Goal: Task Accomplishment & Management: Complete application form

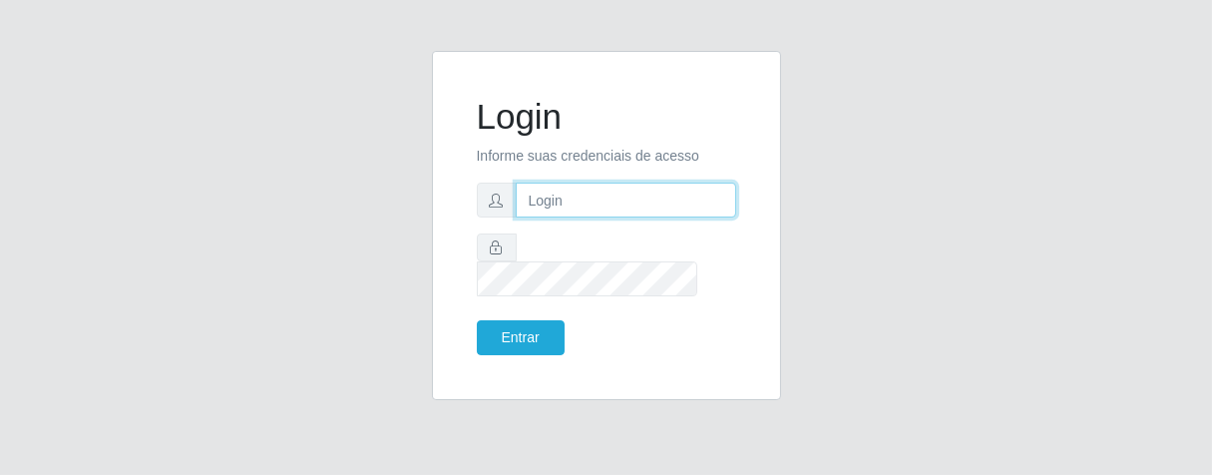
click at [581, 217] on input "text" at bounding box center [626, 200] width 221 height 35
type input "[PERSON_NAME]"
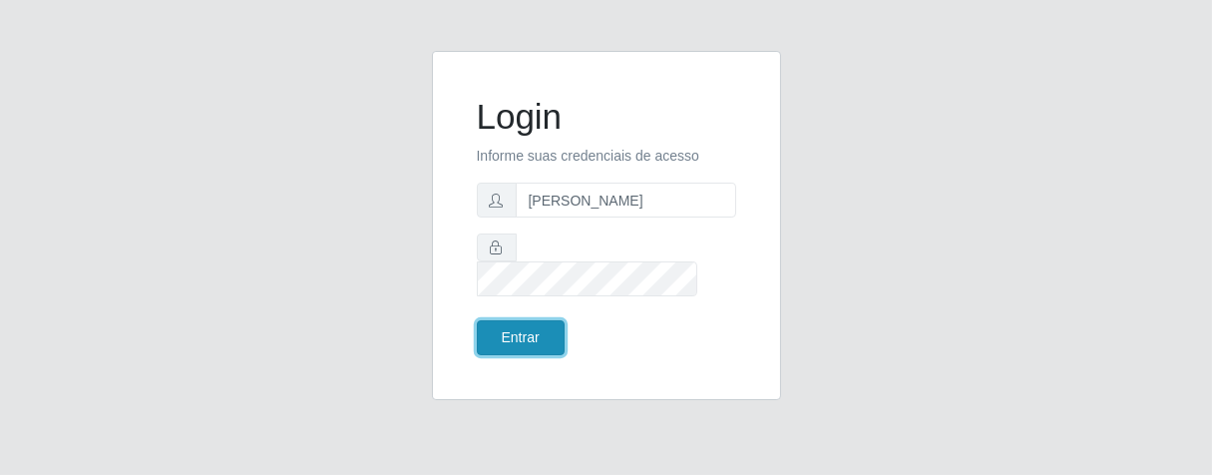
click at [545, 320] on button "Entrar" at bounding box center [521, 337] width 88 height 35
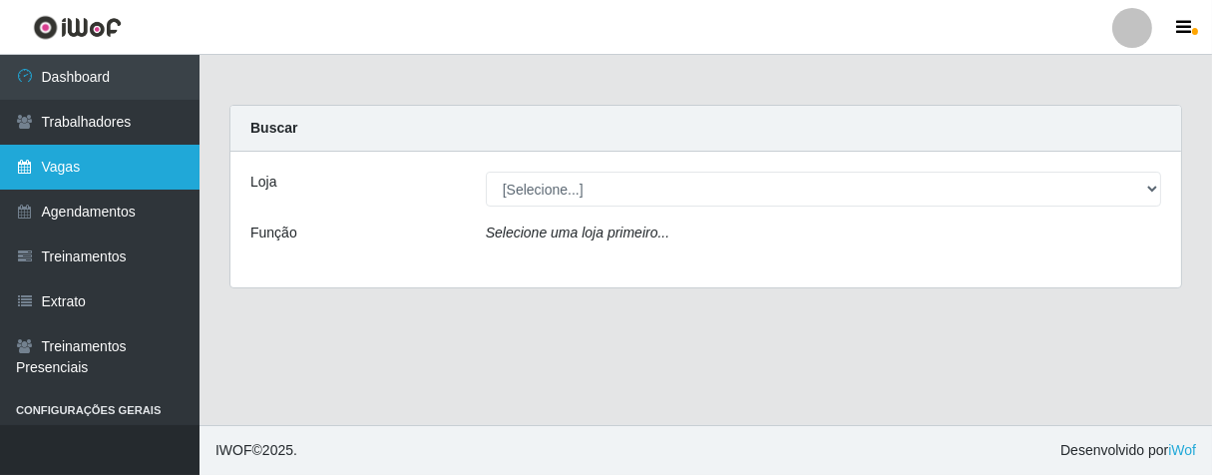
click at [104, 174] on link "Vagas" at bounding box center [100, 167] width 200 height 45
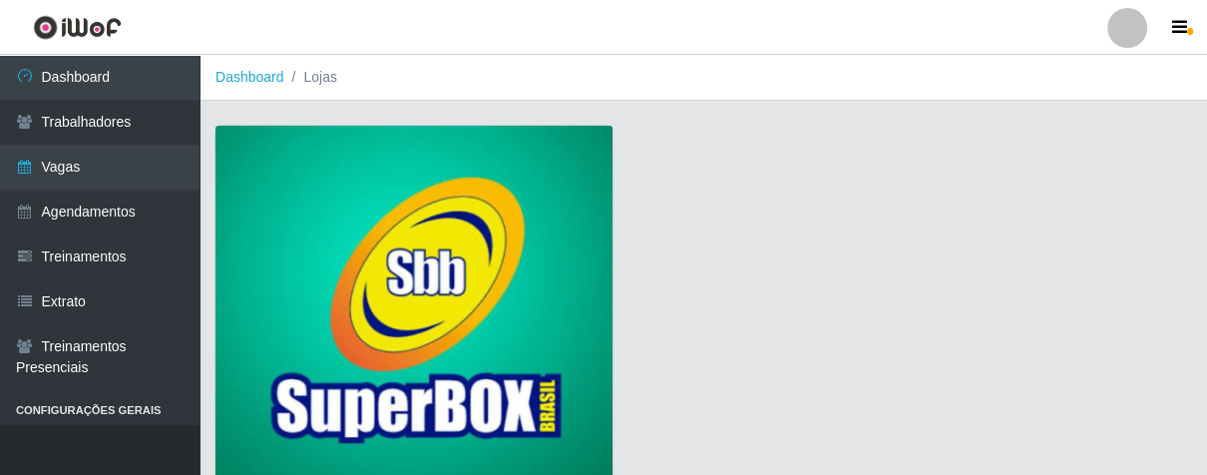
click at [489, 286] on img at bounding box center [414, 306] width 397 height 361
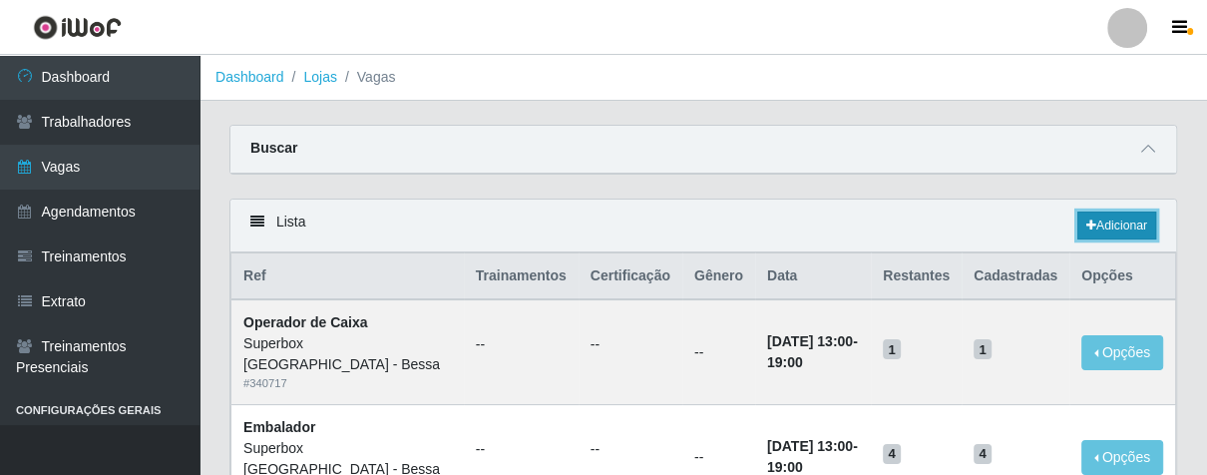
click at [1119, 235] on link "Adicionar" at bounding box center [1117, 226] width 79 height 28
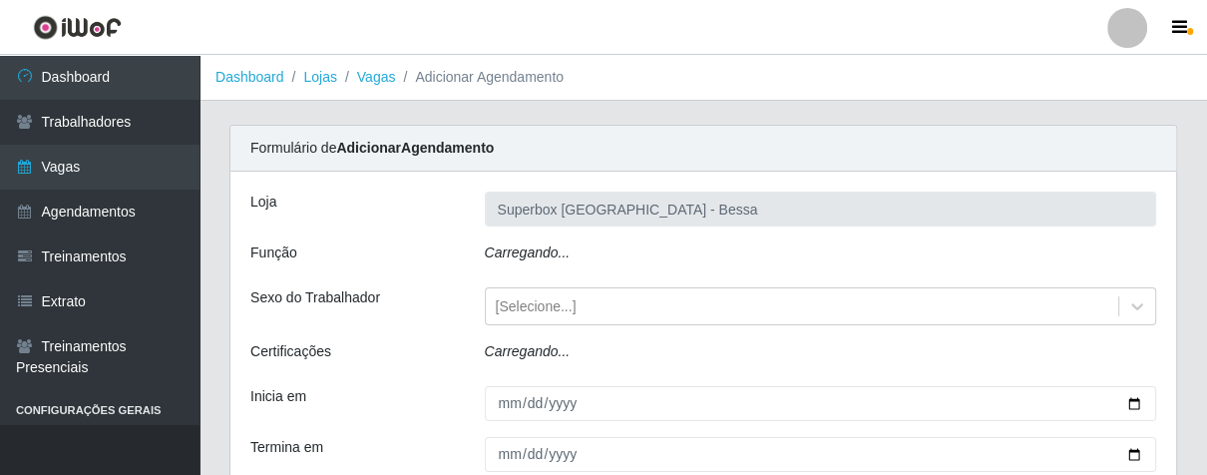
type input "Superbox [GEOGRAPHIC_DATA] - Bessa"
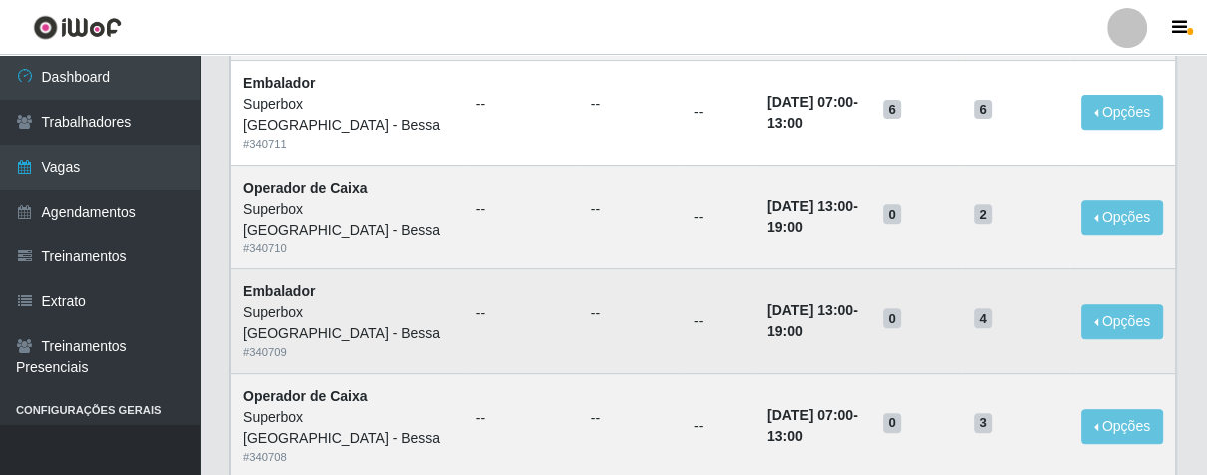
scroll to position [111, 0]
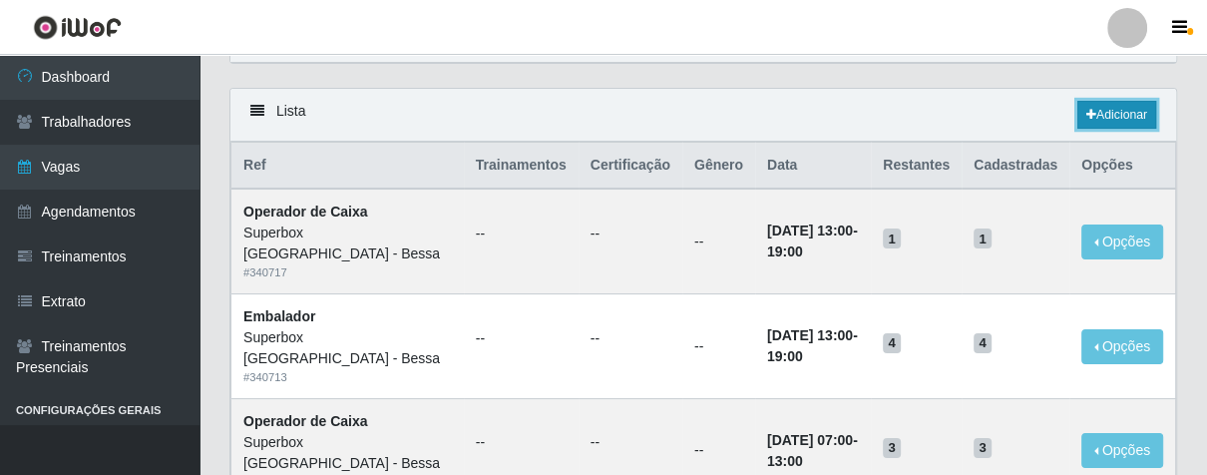
click at [1093, 111] on icon at bounding box center [1092, 115] width 10 height 12
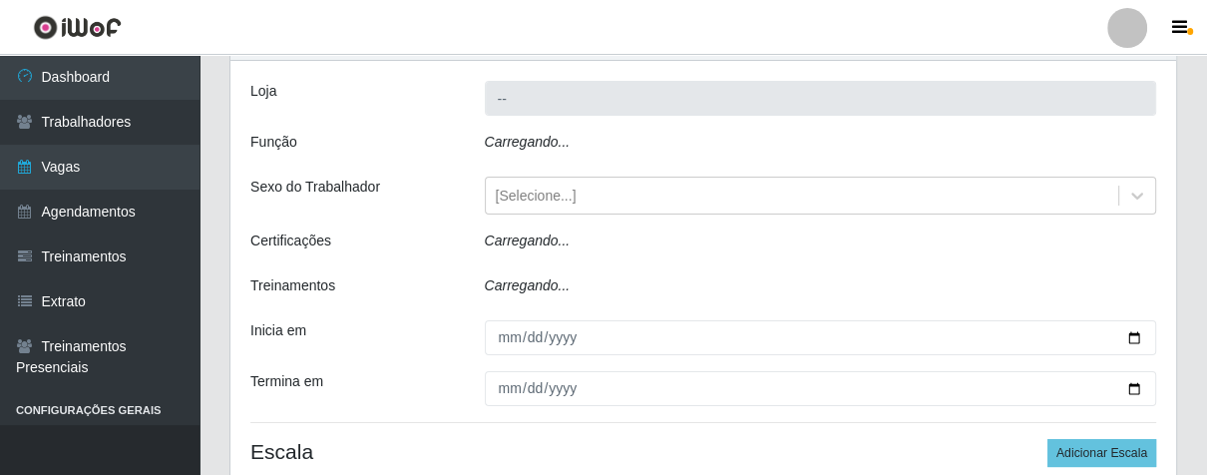
type input "Superbox [GEOGRAPHIC_DATA] - Bessa"
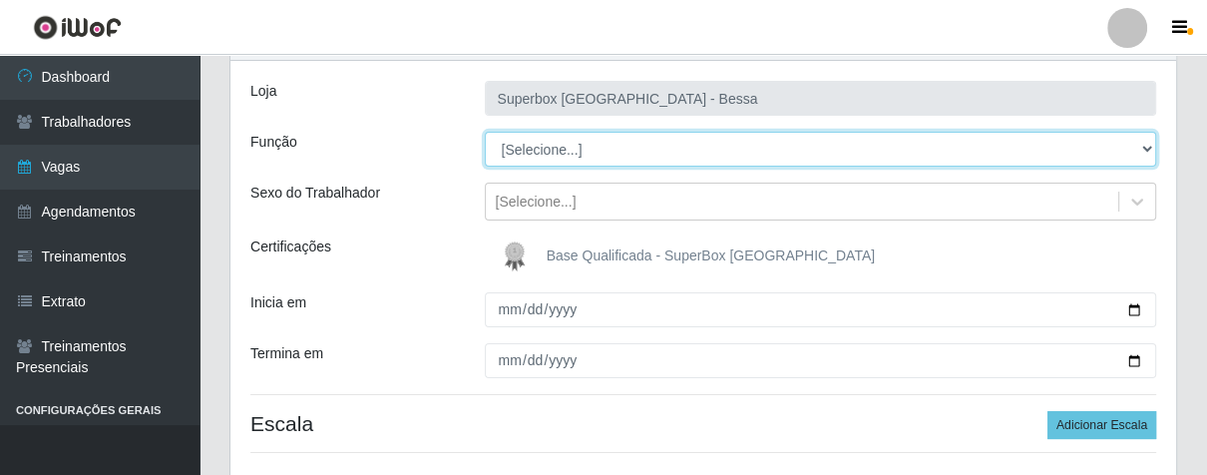
click at [1147, 150] on select "[Selecione...] ASG ASG + ASG ++ Embalador Embalador + Embalador ++ Operador de …" at bounding box center [821, 149] width 673 height 35
select select "1"
click at [485, 132] on select "[Selecione...] ASG ASG + ASG ++ Embalador Embalador + Embalador ++ Operador de …" at bounding box center [821, 149] width 673 height 35
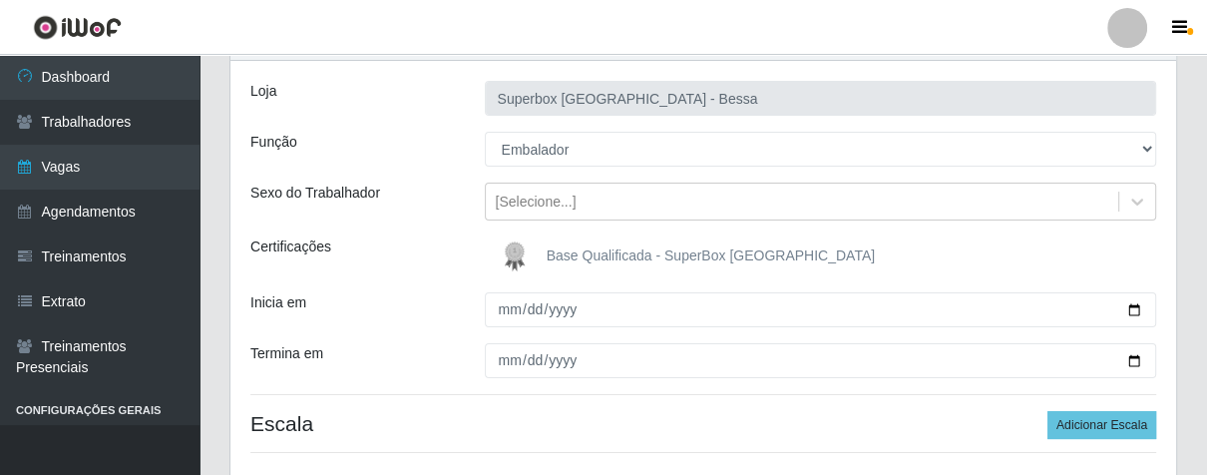
drag, startPoint x: 484, startPoint y: 314, endPoint x: 570, endPoint y: 324, distance: 86.4
click at [490, 311] on div at bounding box center [821, 309] width 702 height 35
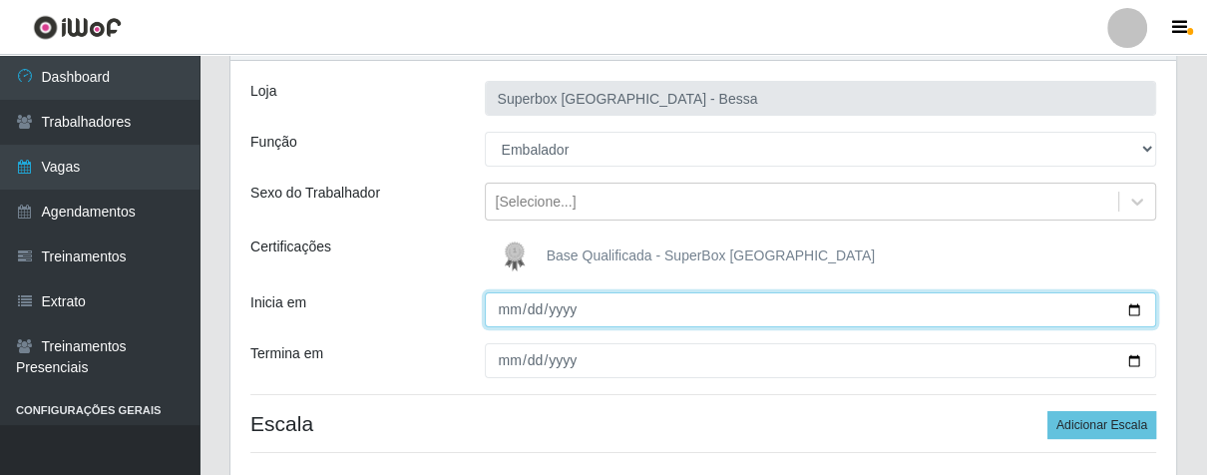
click at [505, 317] on input "Inicia em" at bounding box center [821, 309] width 673 height 35
type input "[DATE]"
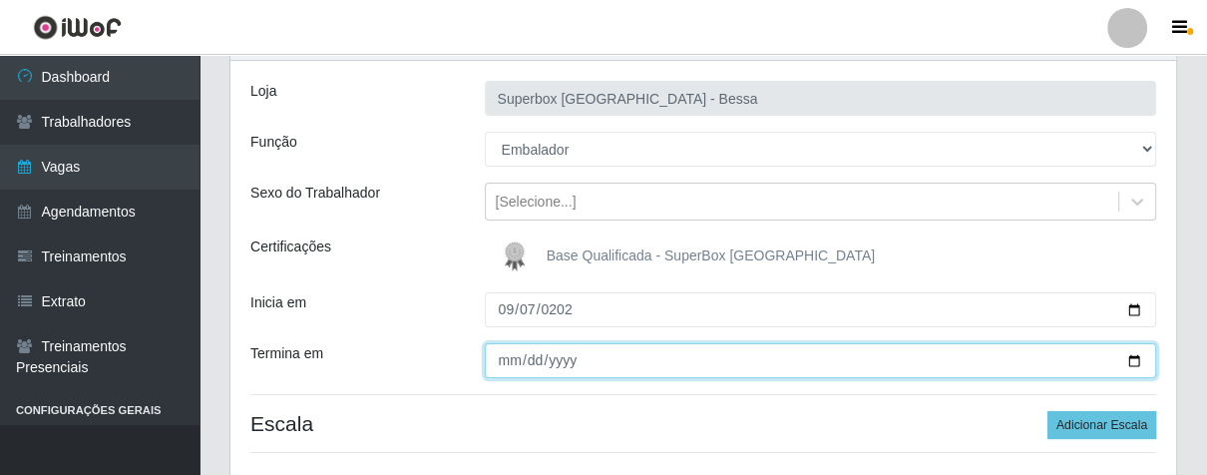
click at [509, 363] on input "Termina em" at bounding box center [821, 360] width 673 height 35
type input "[DATE]"
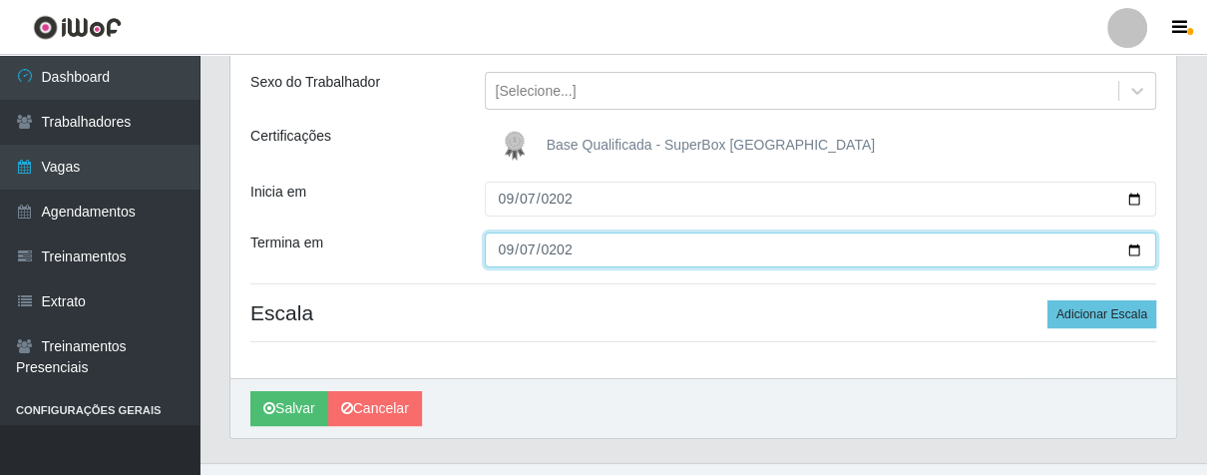
scroll to position [258, 0]
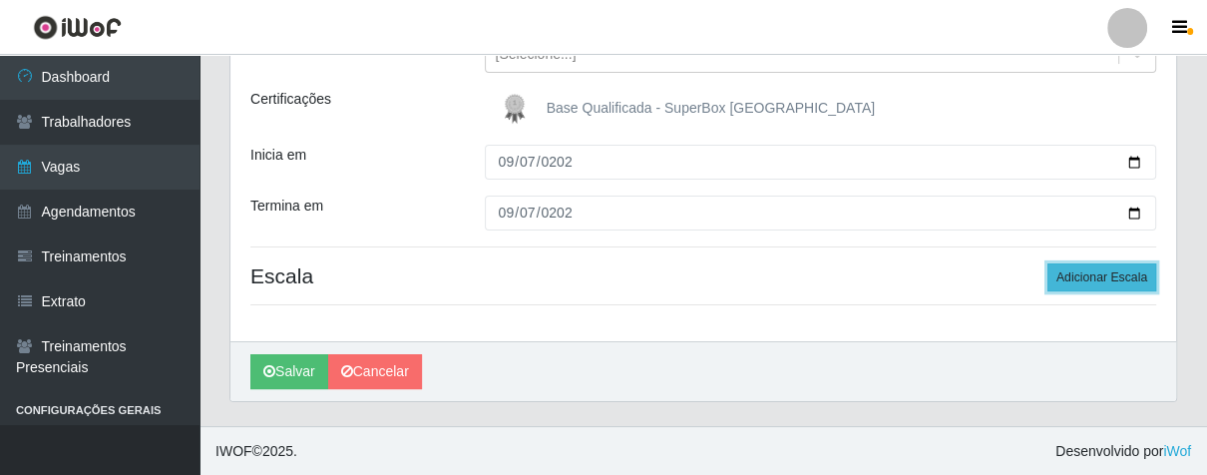
click at [1091, 272] on button "Adicionar Escala" at bounding box center [1102, 277] width 109 height 28
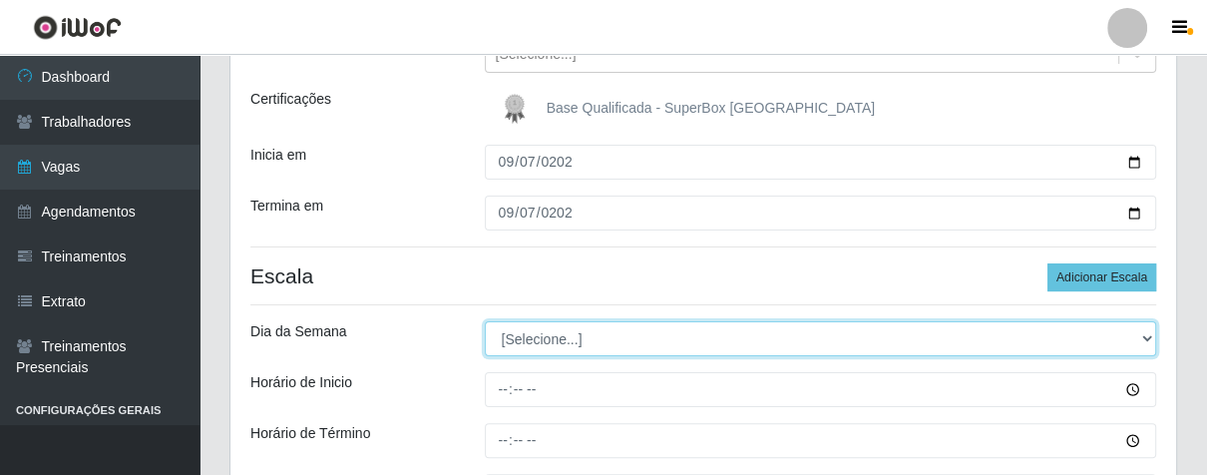
click at [1142, 336] on select "[Selecione...] Segunda Terça Quarta Quinta Sexta Sábado Domingo" at bounding box center [821, 338] width 673 height 35
select select "0"
click at [485, 321] on select "[Selecione...] Segunda Terça Quarta Quinta Sexta Sábado Domingo" at bounding box center [821, 338] width 673 height 35
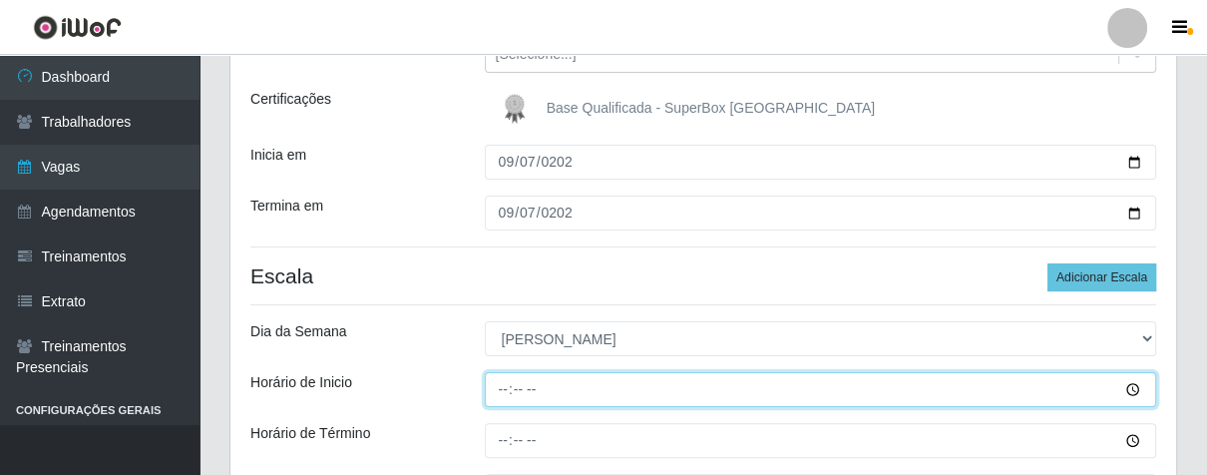
click at [504, 382] on input "Horário de Inicio" at bounding box center [821, 389] width 673 height 35
type input "07:00"
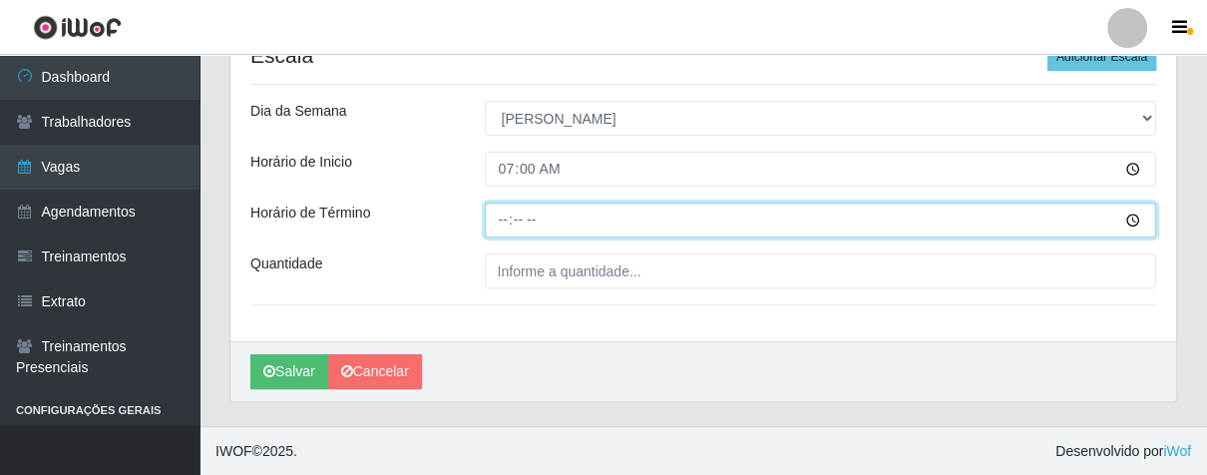
click at [498, 222] on input "Horário de Término" at bounding box center [821, 220] width 673 height 35
type input "13:00"
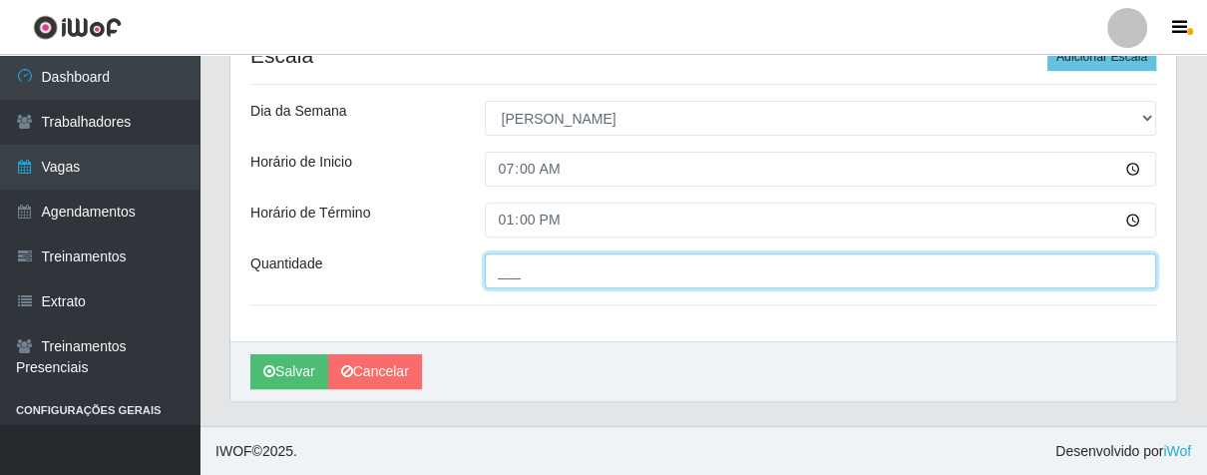
click at [565, 283] on input "___" at bounding box center [821, 270] width 673 height 35
type input "07_"
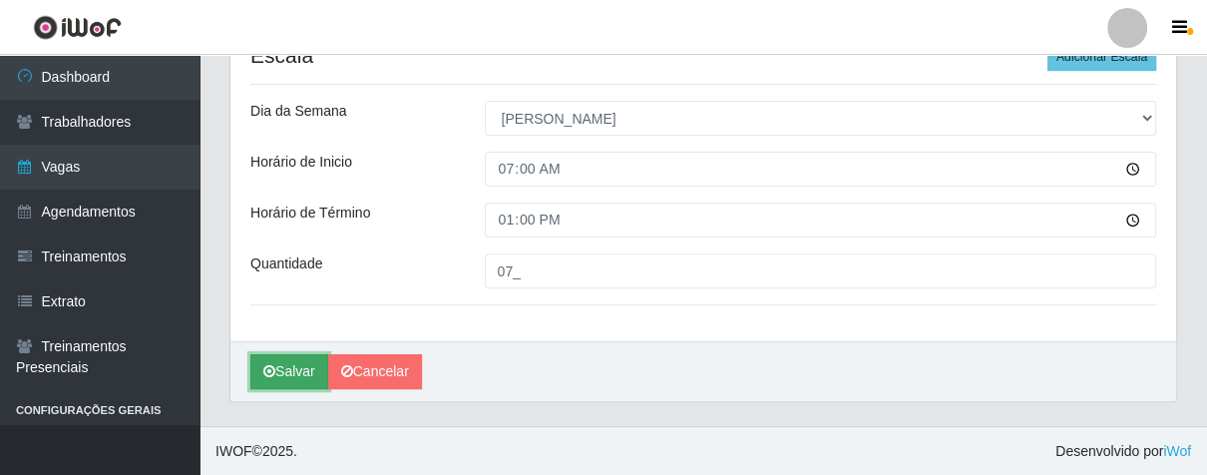
click at [299, 365] on button "Salvar" at bounding box center [289, 371] width 78 height 35
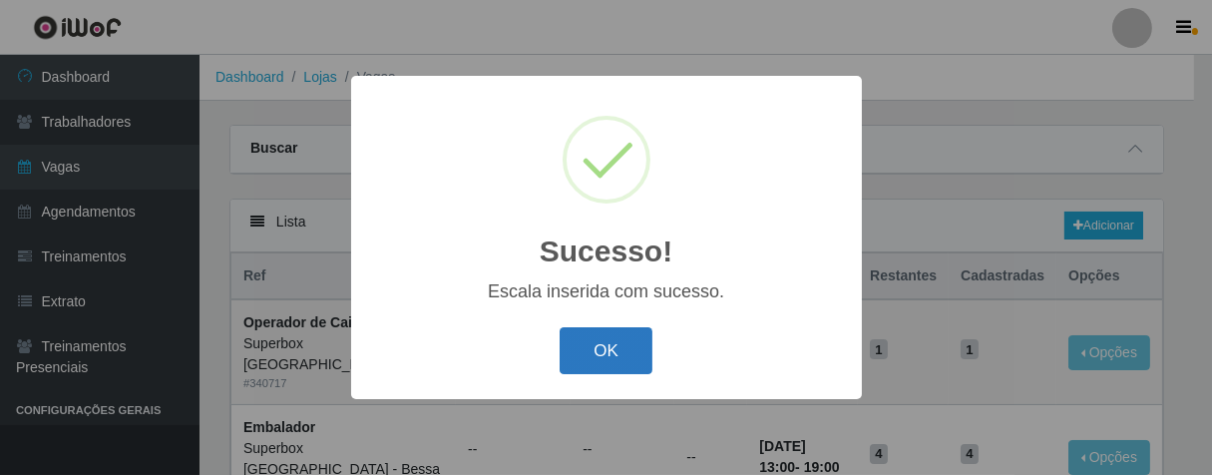
click at [586, 336] on button "OK" at bounding box center [606, 350] width 93 height 47
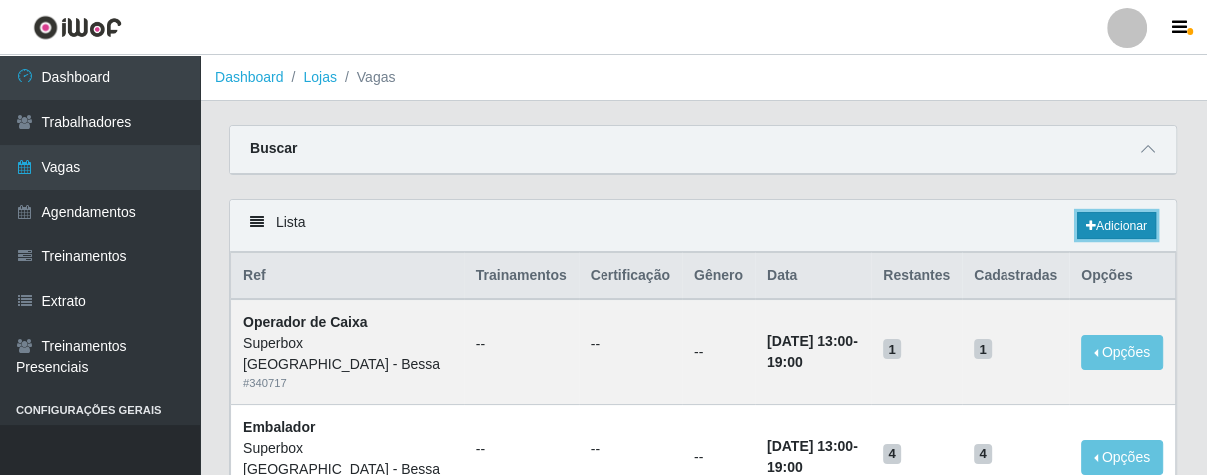
click at [1119, 220] on link "Adicionar" at bounding box center [1117, 226] width 79 height 28
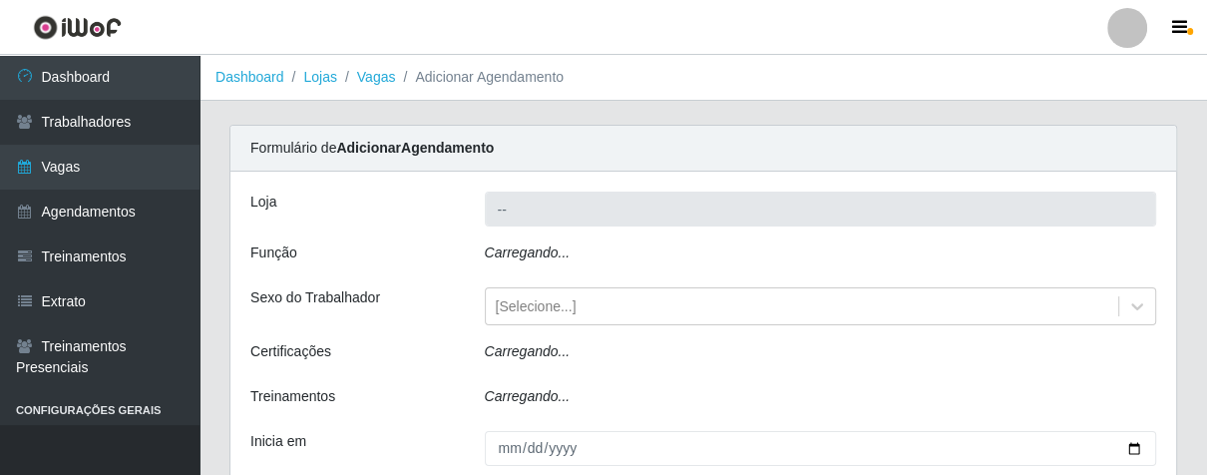
type input "Superbox [GEOGRAPHIC_DATA] - Bessa"
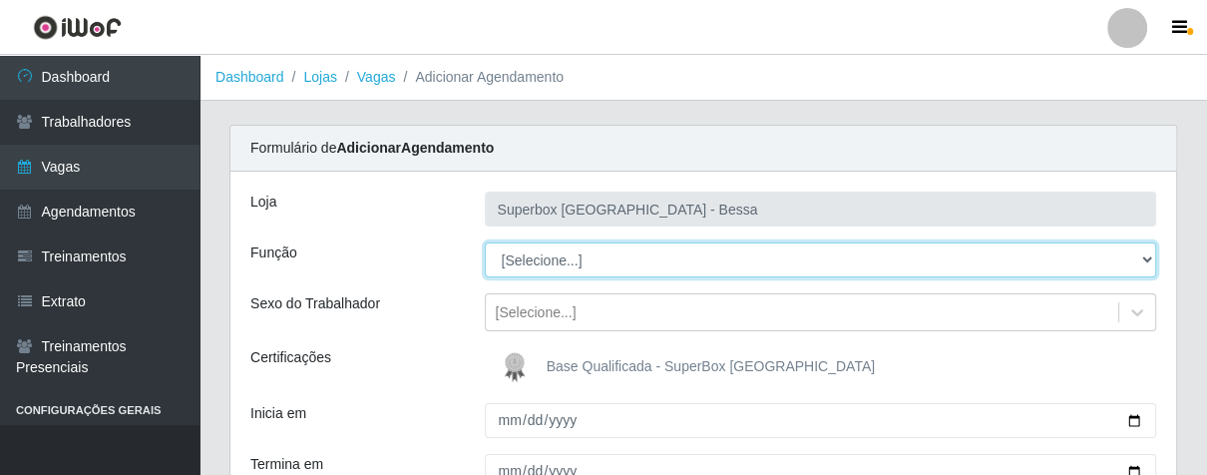
click at [1145, 262] on select "[Selecione...] ASG ASG + ASG ++ Embalador Embalador + Embalador ++ Operador de …" at bounding box center [821, 259] width 673 height 35
select select "22"
click at [485, 242] on select "[Selecione...] ASG ASG + ASG ++ Embalador Embalador + Embalador ++ Operador de …" at bounding box center [821, 259] width 673 height 35
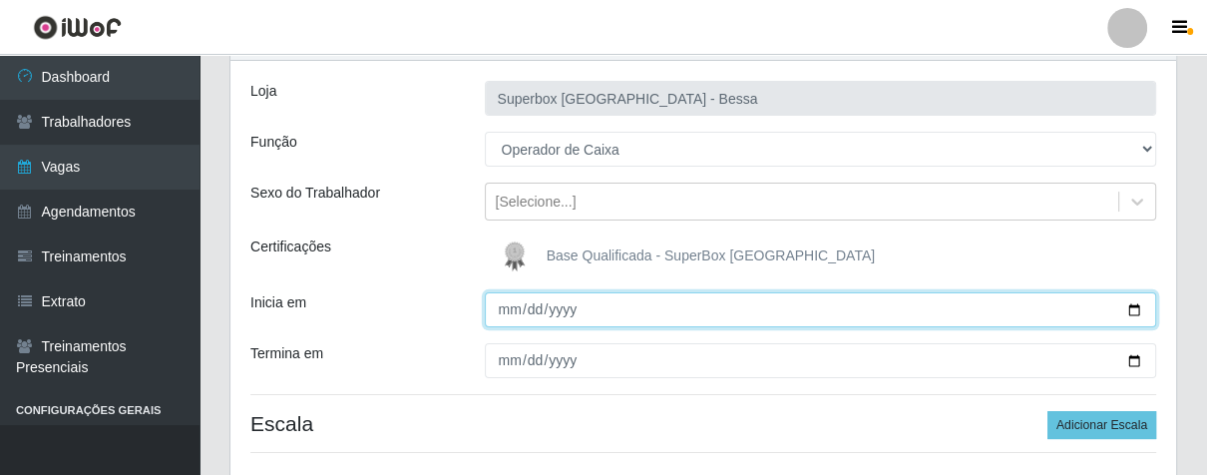
click at [503, 314] on input "Inicia em" at bounding box center [821, 309] width 673 height 35
type input "[DATE]"
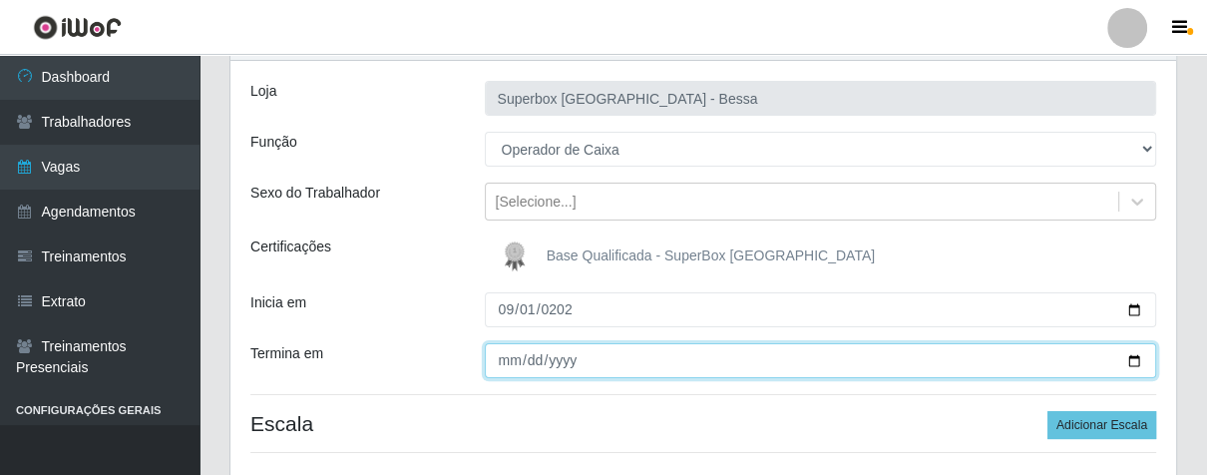
click at [512, 357] on input "Termina em" at bounding box center [821, 360] width 673 height 35
type input "[DATE]"
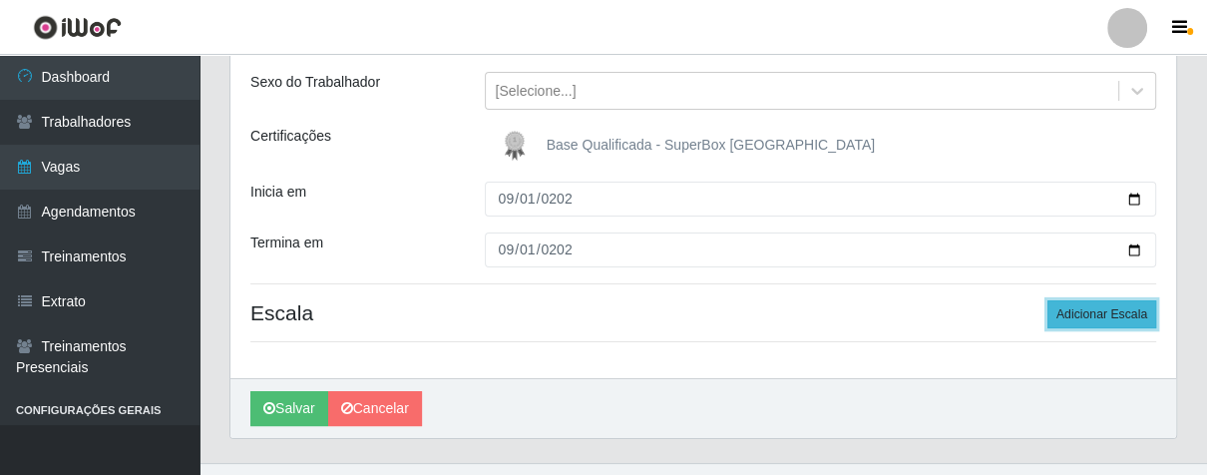
click at [1128, 321] on button "Adicionar Escala" at bounding box center [1102, 314] width 109 height 28
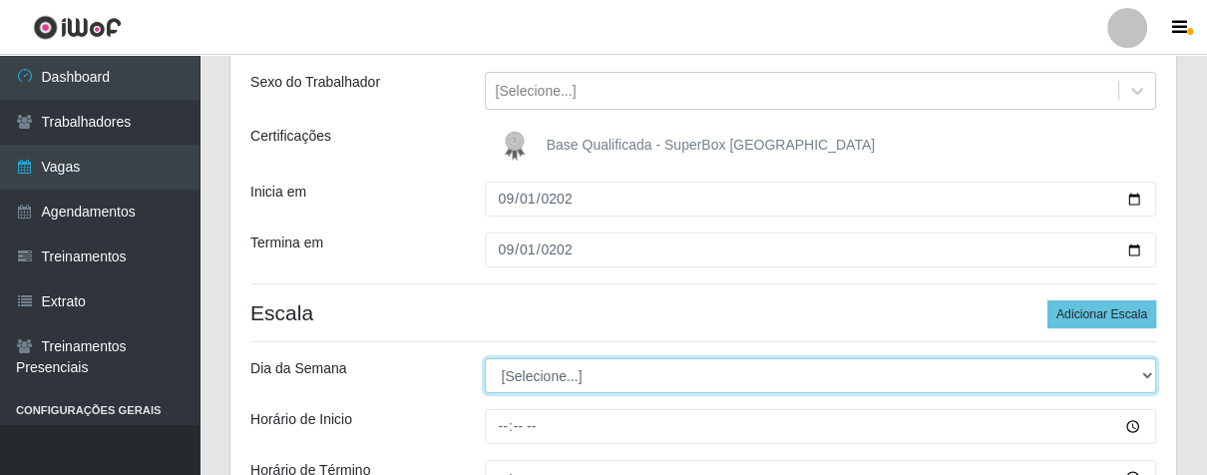
click at [1137, 370] on select "[Selecione...] Segunda Terça Quarta Quinta Sexta Sábado Domingo" at bounding box center [821, 375] width 673 height 35
select select "0"
click at [485, 358] on select "[Selecione...] Segunda Terça Quarta Quinta Sexta Sábado Domingo" at bounding box center [821, 375] width 673 height 35
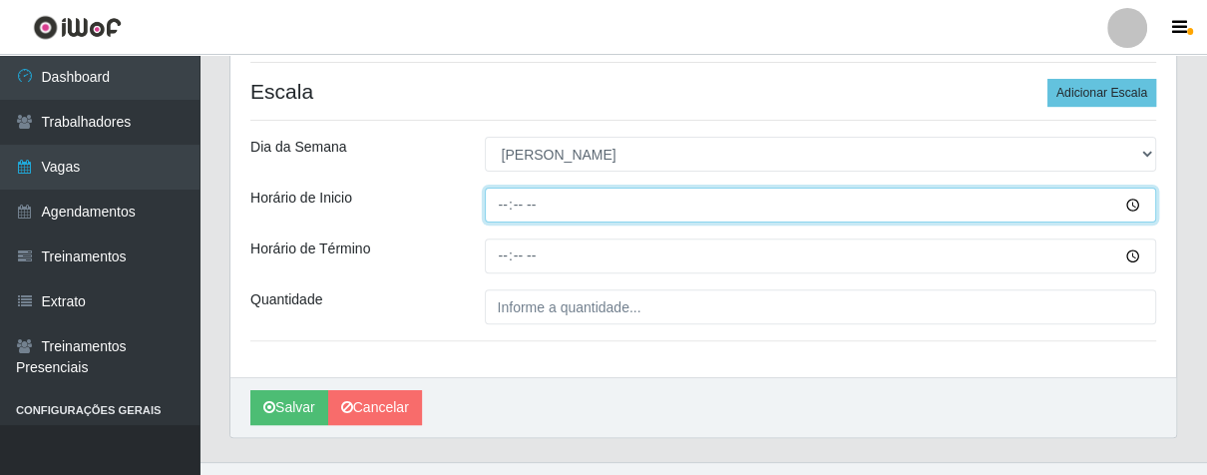
drag, startPoint x: 502, startPoint y: 208, endPoint x: 635, endPoint y: 246, distance: 138.3
click at [520, 214] on input "Horário de Inicio" at bounding box center [821, 205] width 673 height 35
type input "07:00"
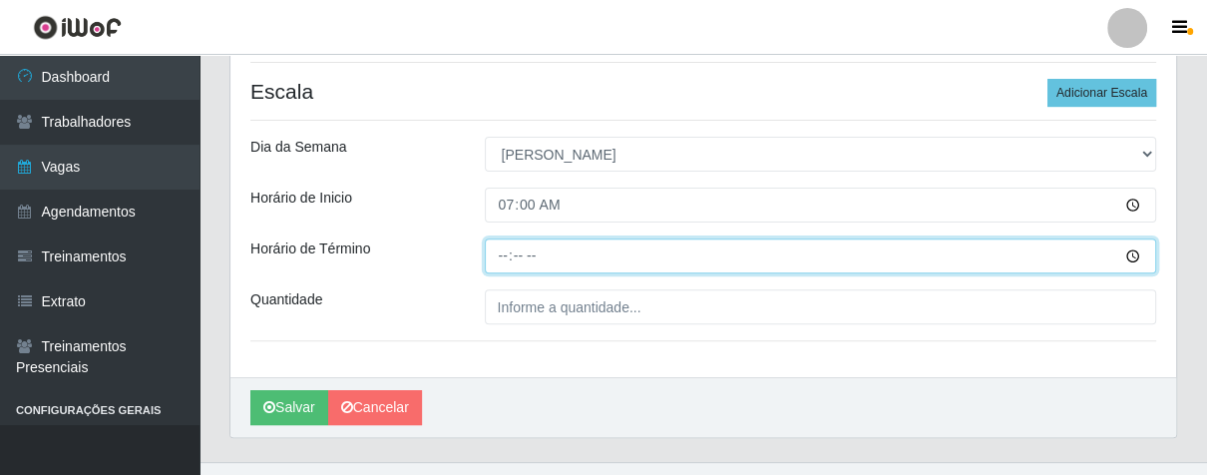
click at [503, 260] on input "Horário de Término" at bounding box center [821, 255] width 673 height 35
type input "13:00"
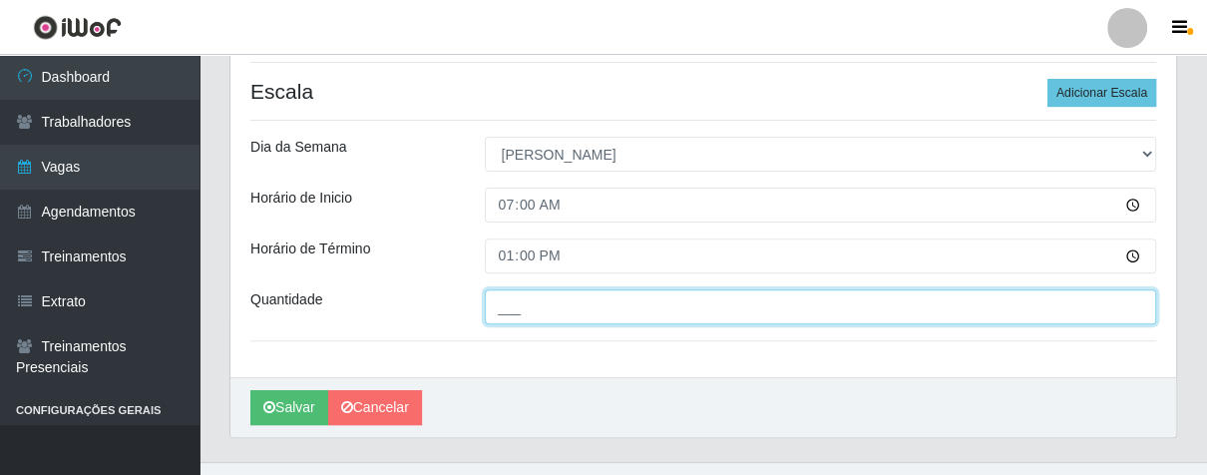
click at [536, 309] on input "___" at bounding box center [821, 306] width 673 height 35
type input "02_"
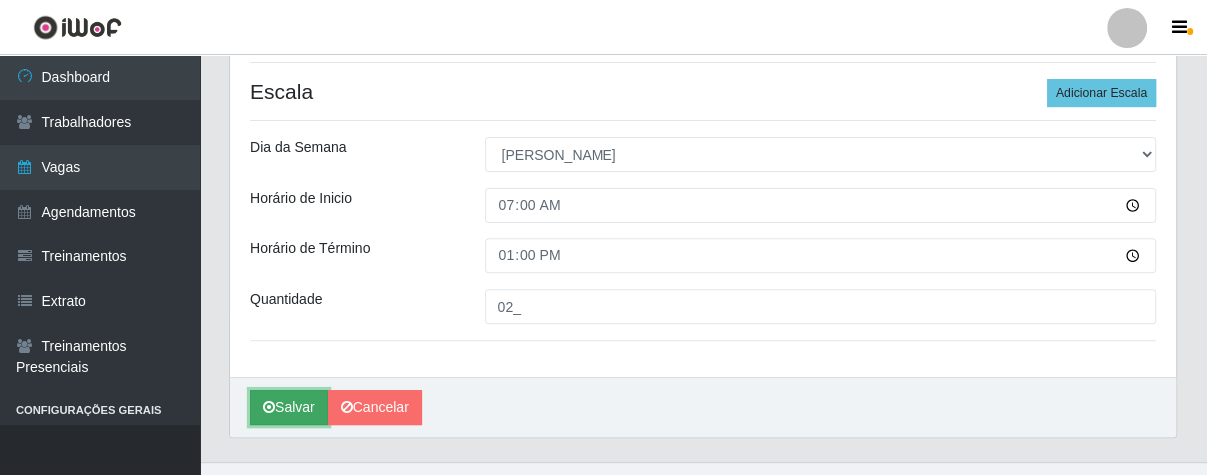
click at [304, 409] on button "Salvar" at bounding box center [289, 407] width 78 height 35
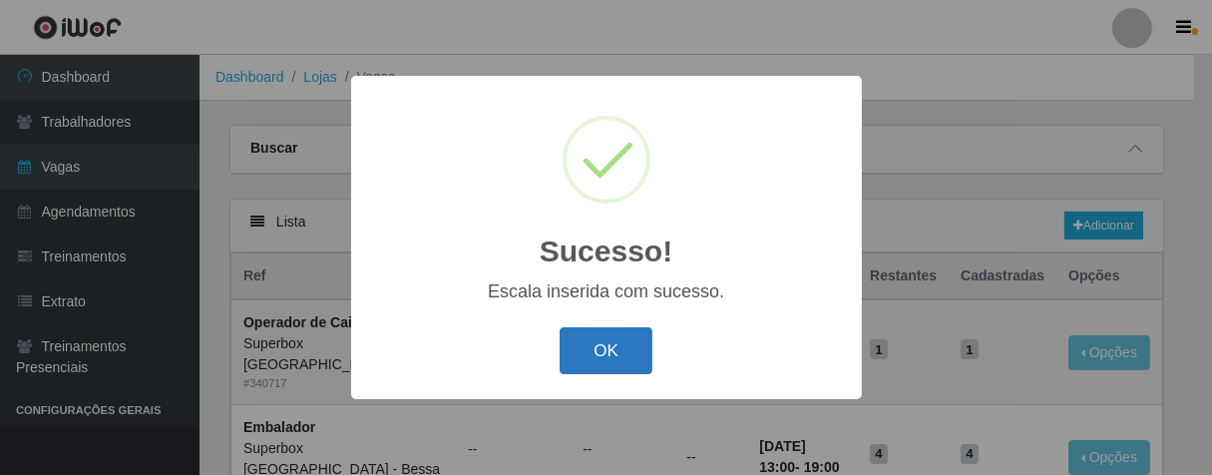
click at [610, 331] on button "OK" at bounding box center [606, 350] width 93 height 47
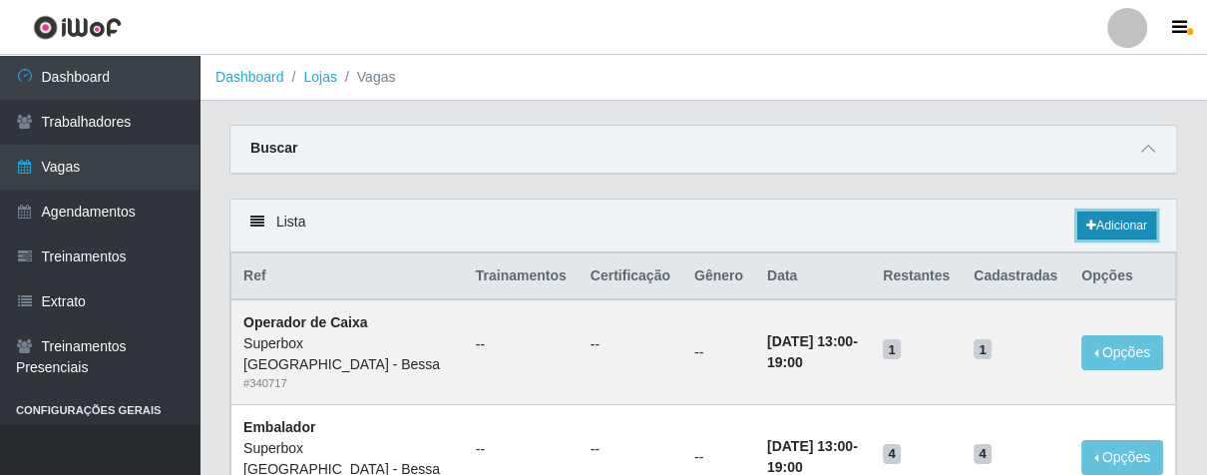
click at [1101, 230] on link "Adicionar" at bounding box center [1117, 226] width 79 height 28
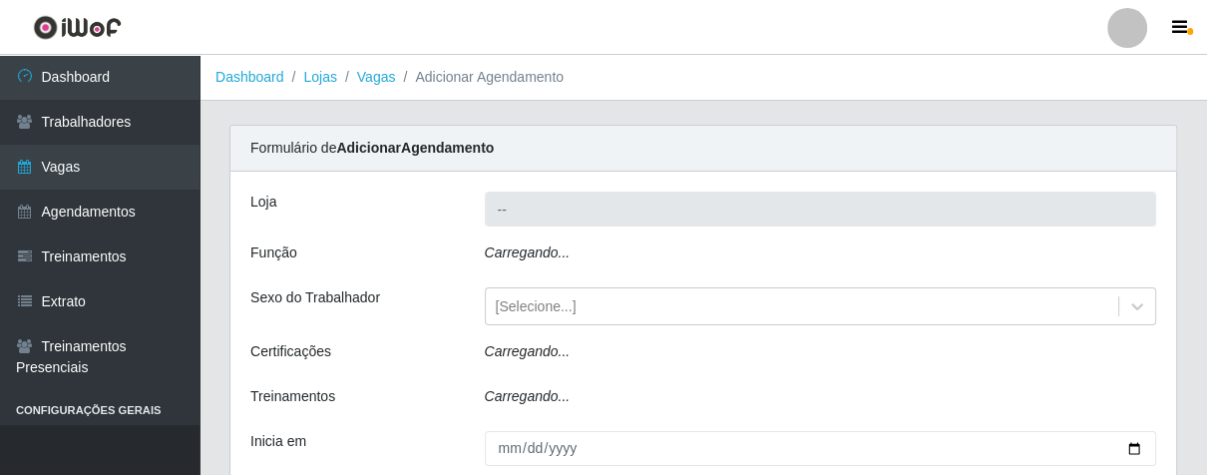
type input "Superbox [GEOGRAPHIC_DATA] - Bessa"
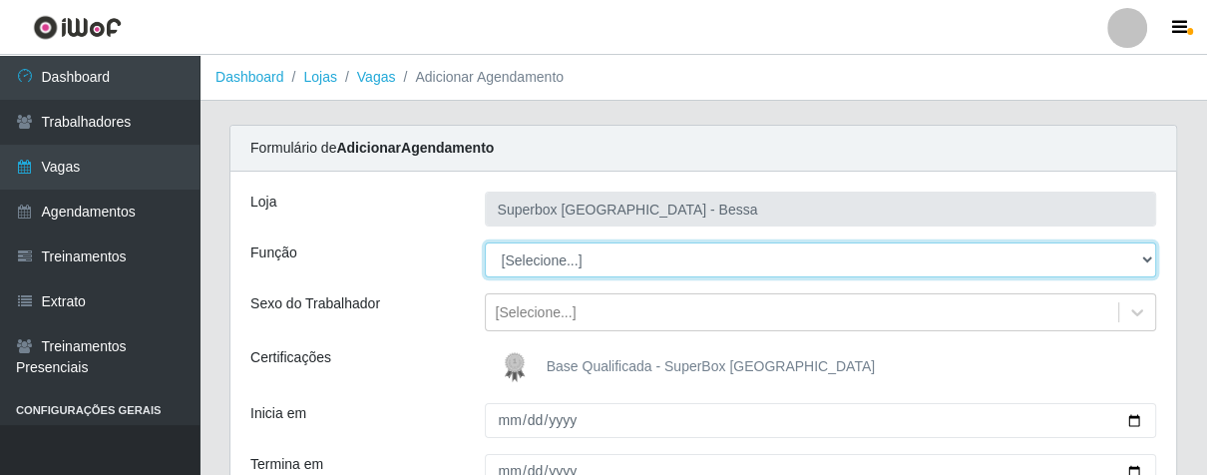
click at [1137, 259] on select "[Selecione...] ASG ASG + ASG ++ Embalador Embalador + Embalador ++ Operador de …" at bounding box center [821, 259] width 673 height 35
select select "22"
click at [485, 242] on select "[Selecione...] ASG ASG + ASG ++ Embalador Embalador + Embalador ++ Operador de …" at bounding box center [821, 259] width 673 height 35
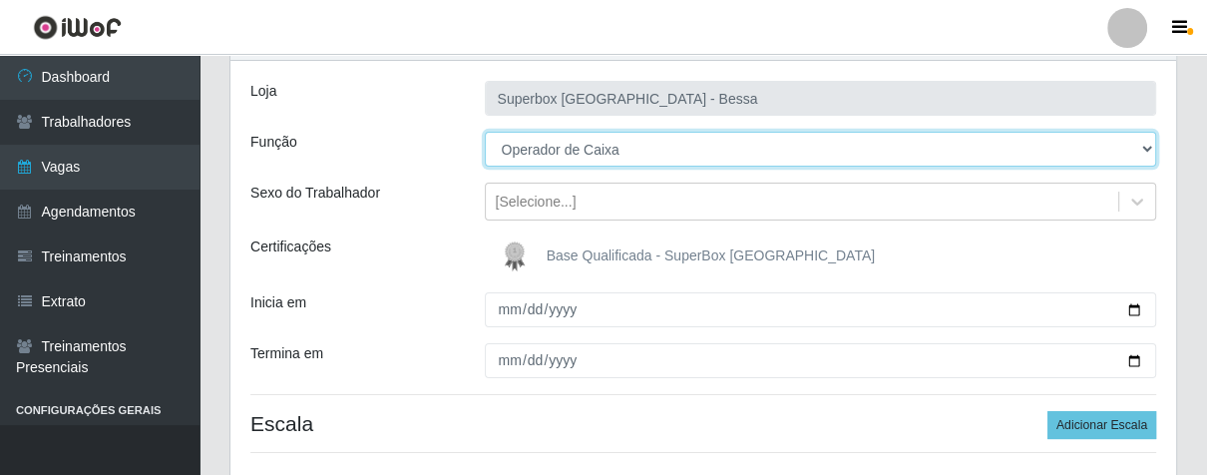
scroll to position [222, 0]
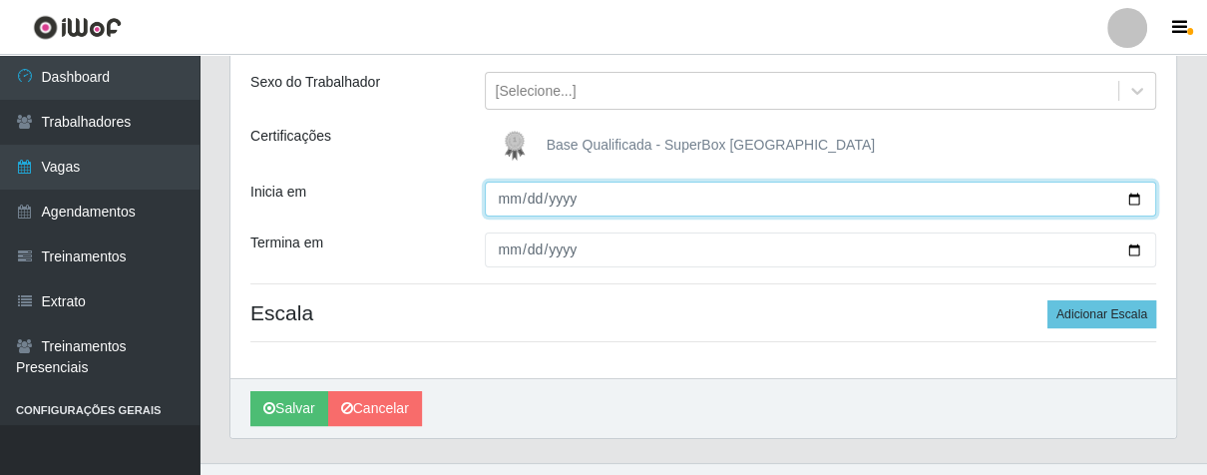
click at [510, 198] on input "Inicia em" at bounding box center [821, 199] width 673 height 35
type input "[DATE]"
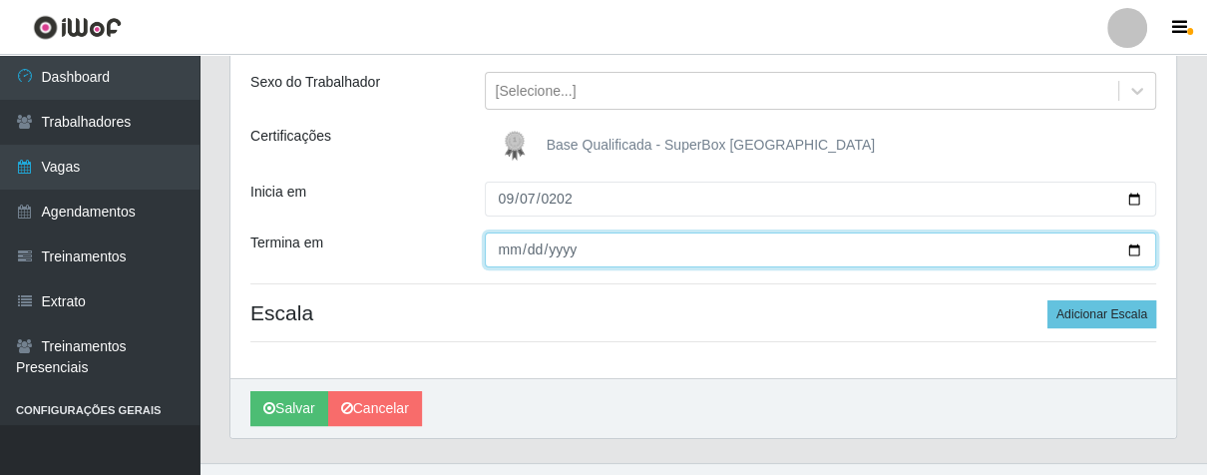
click at [510, 241] on input "Termina em" at bounding box center [821, 249] width 673 height 35
type input "[DATE]"
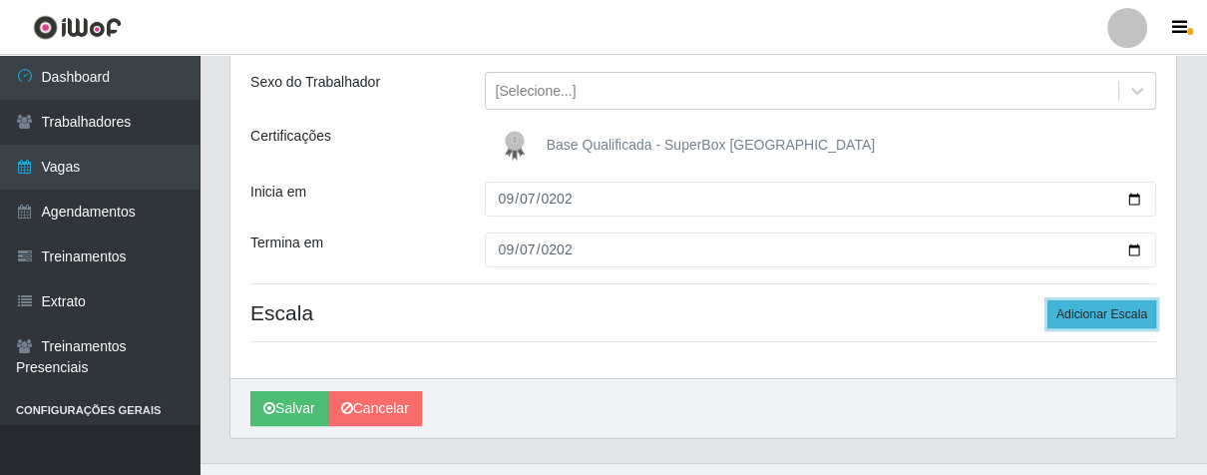
click at [1133, 313] on button "Adicionar Escala" at bounding box center [1102, 314] width 109 height 28
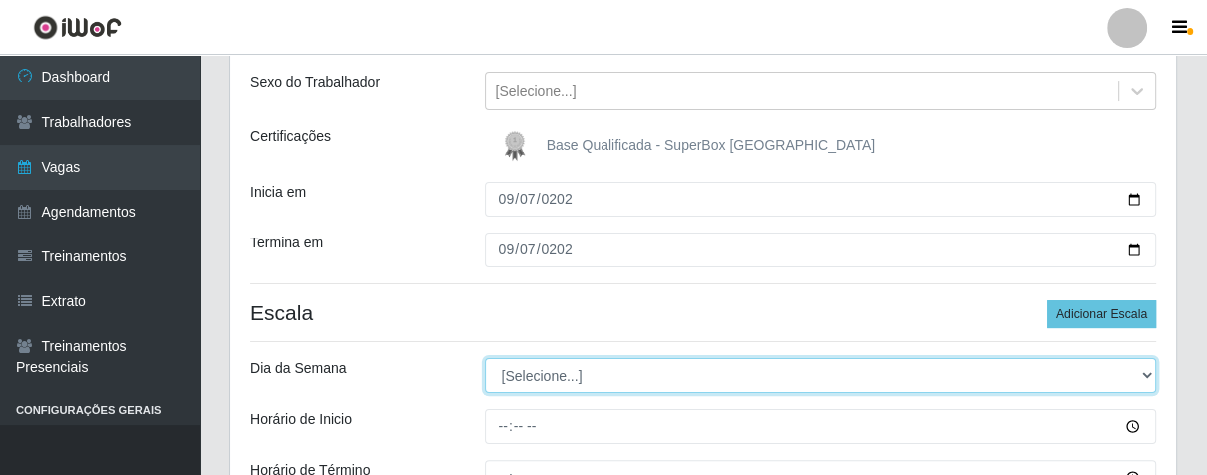
click at [1141, 378] on select "[Selecione...] Segunda Terça Quarta Quinta Sexta Sábado Domingo" at bounding box center [821, 375] width 673 height 35
select select "0"
click at [485, 358] on select "[Selecione...] Segunda Terça Quarta Quinta Sexta Sábado Domingo" at bounding box center [821, 375] width 673 height 35
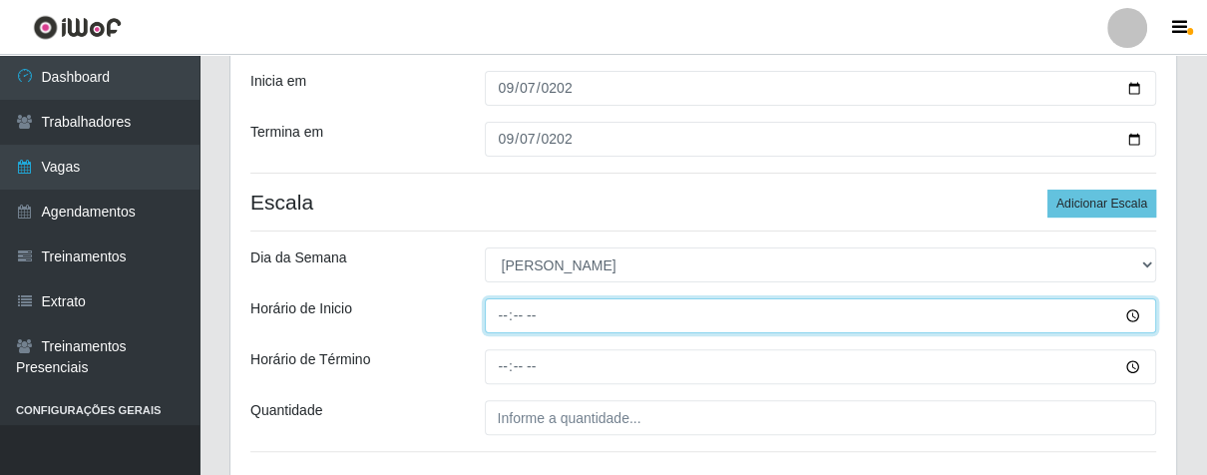
click at [491, 321] on input "Horário de Inicio" at bounding box center [821, 315] width 673 height 35
type input "07:00"
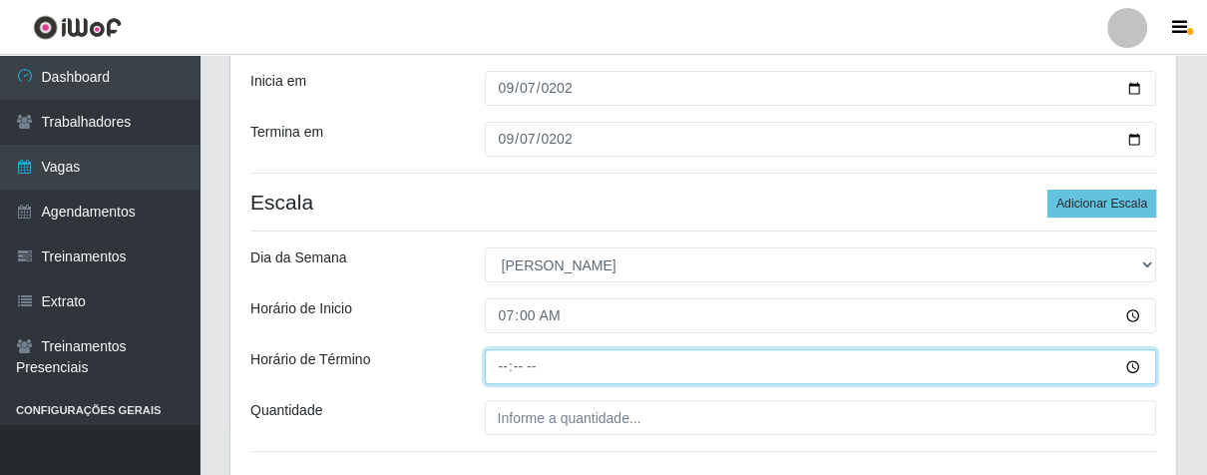
click at [495, 365] on input "Horário de Término" at bounding box center [821, 366] width 673 height 35
type input "13:00"
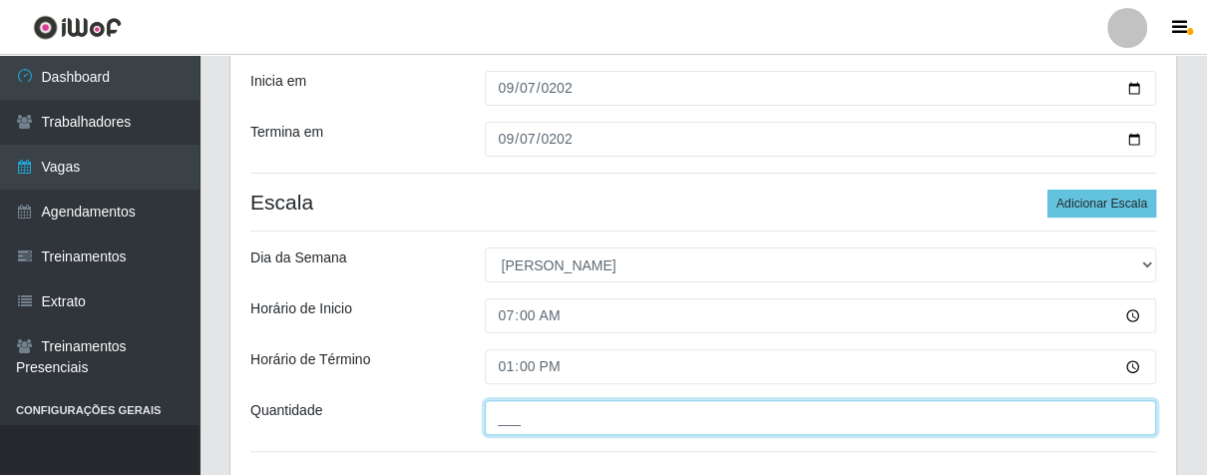
click at [531, 408] on input "___" at bounding box center [821, 417] width 673 height 35
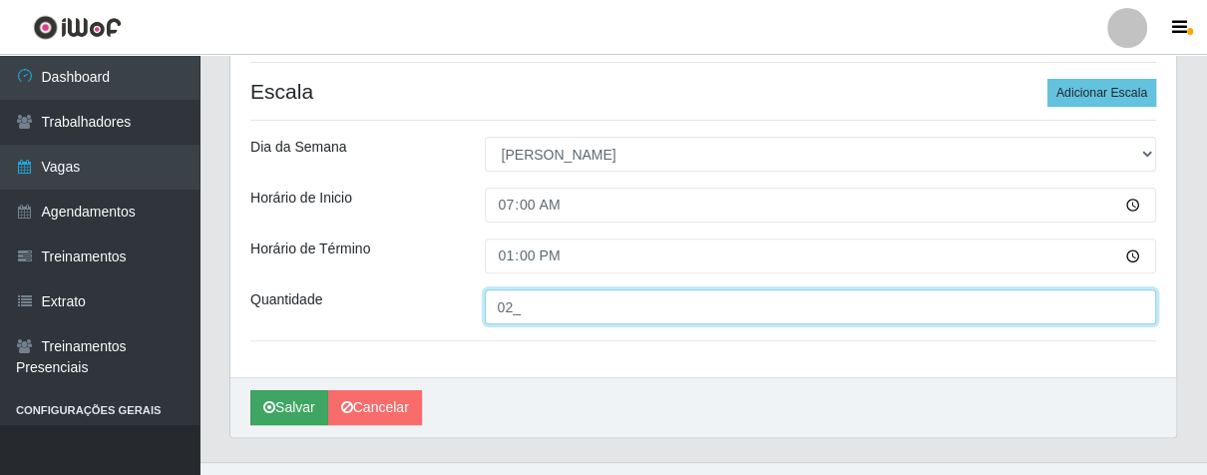
type input "02_"
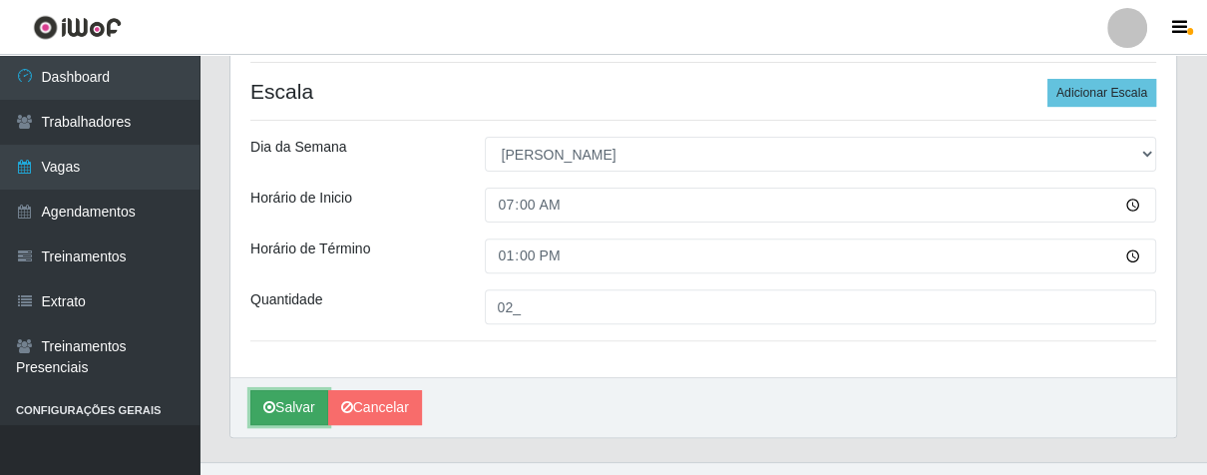
click at [277, 404] on button "Salvar" at bounding box center [289, 407] width 78 height 35
click at [287, 397] on button "Salvar" at bounding box center [289, 407] width 78 height 35
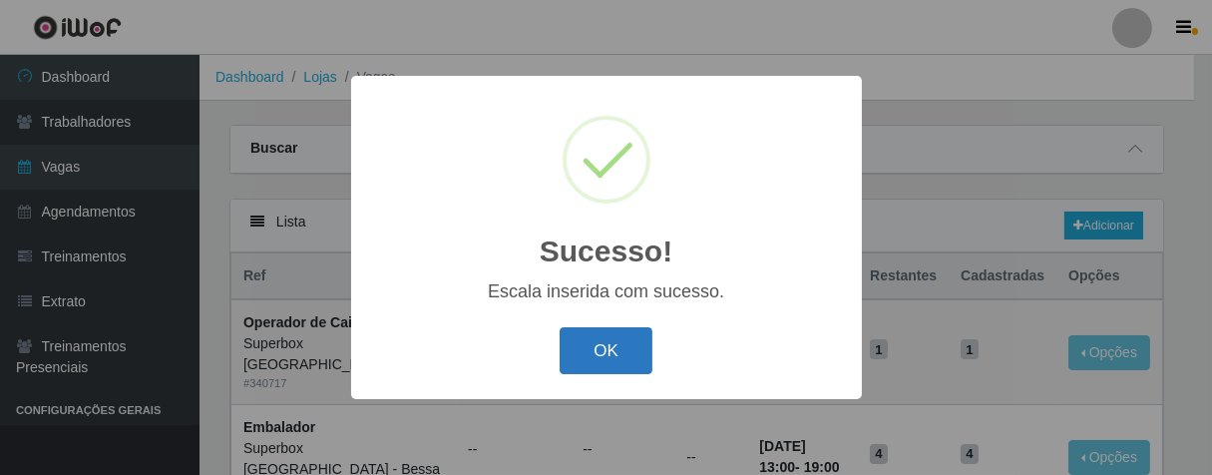
click at [590, 341] on button "OK" at bounding box center [606, 350] width 93 height 47
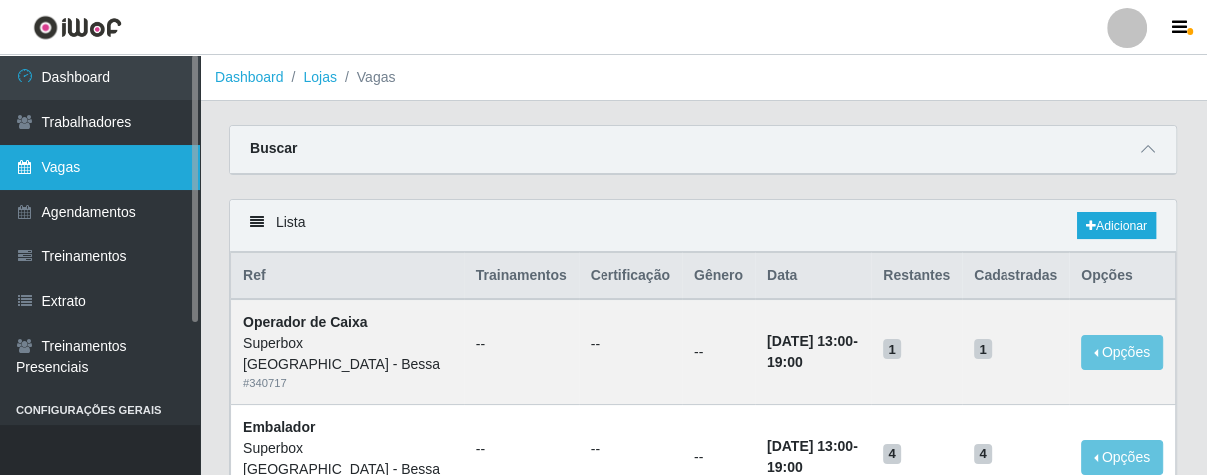
click at [128, 166] on link "Vagas" at bounding box center [100, 167] width 200 height 45
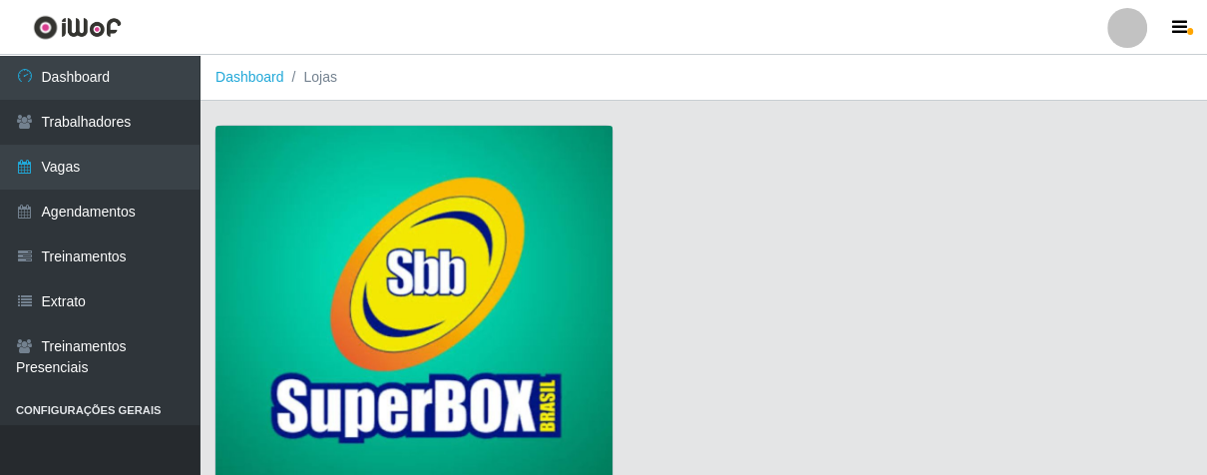
click at [412, 187] on img at bounding box center [414, 306] width 397 height 361
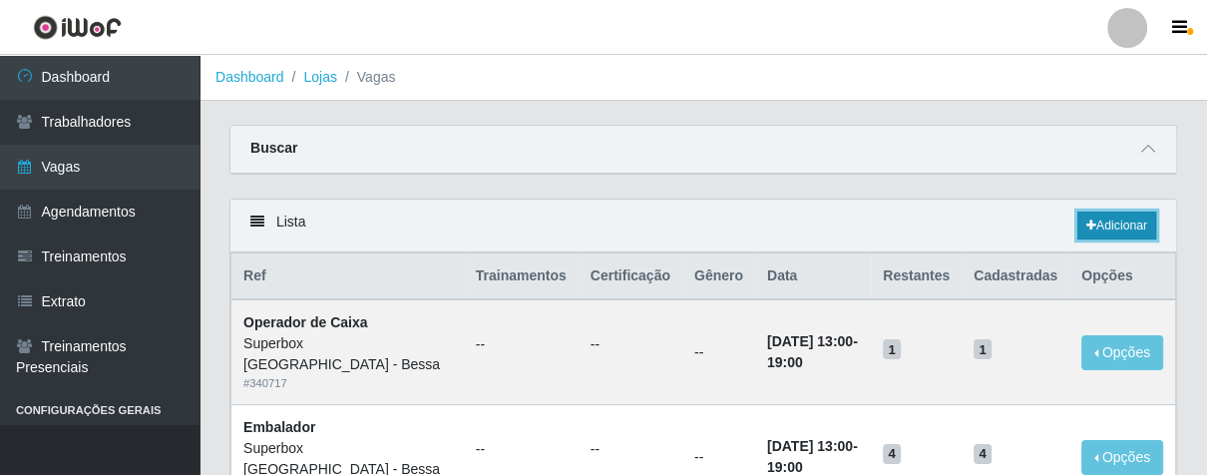
click at [1102, 232] on link "Adicionar" at bounding box center [1117, 226] width 79 height 28
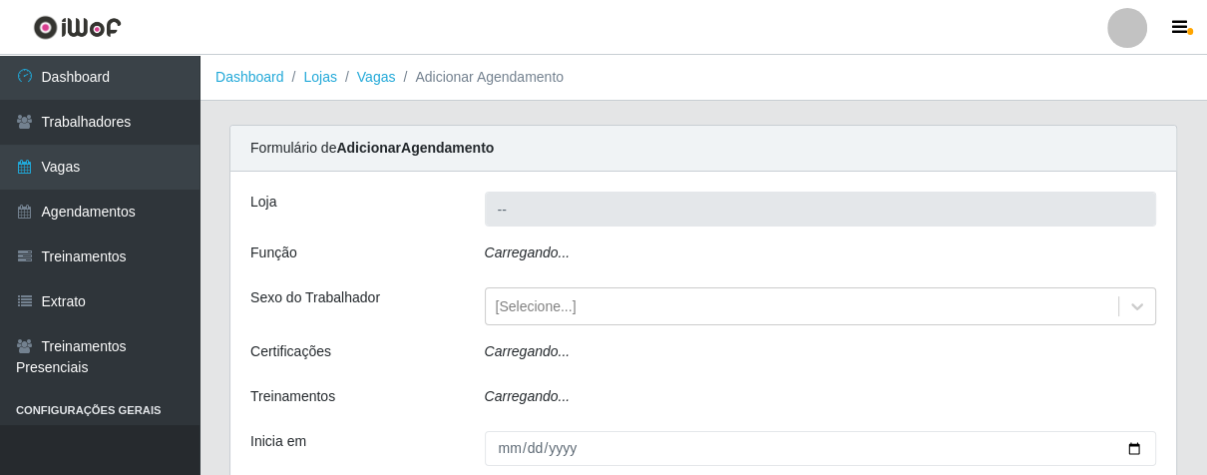
type input "Superbox [GEOGRAPHIC_DATA] - Bessa"
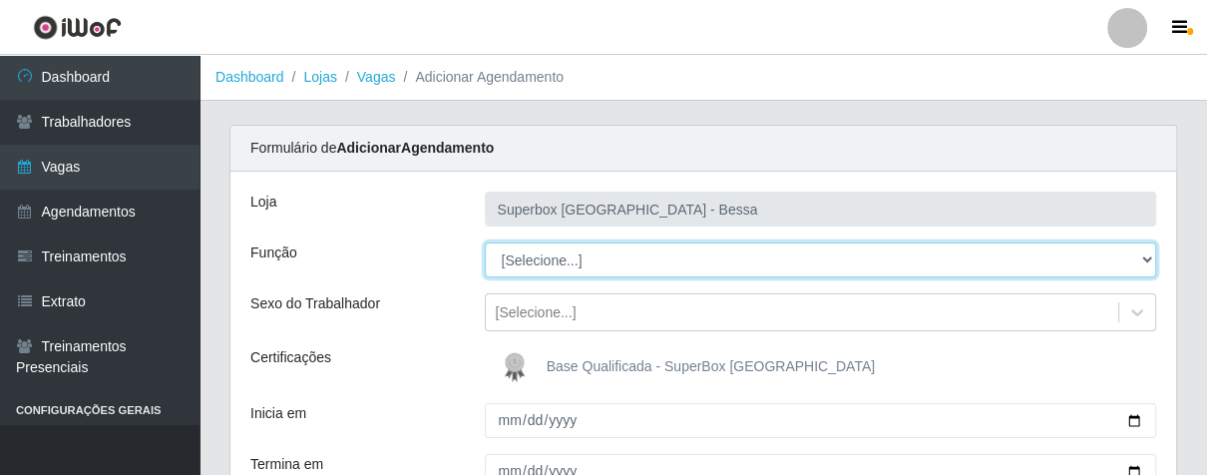
click at [1142, 260] on select "[Selecione...] ASG ASG + ASG ++ Embalador Embalador + Embalador ++ Operador de …" at bounding box center [821, 259] width 673 height 35
select select "22"
click at [485, 242] on select "[Selecione...] ASG ASG + ASG ++ Embalador Embalador + Embalador ++ Operador de …" at bounding box center [821, 259] width 673 height 35
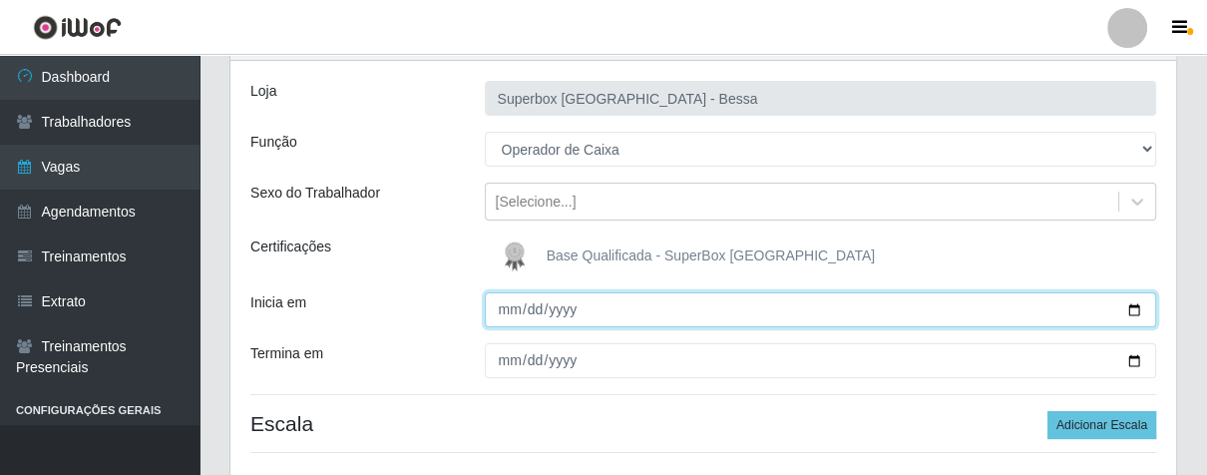
click at [506, 304] on input "Inicia em" at bounding box center [821, 309] width 673 height 35
type input "[DATE]"
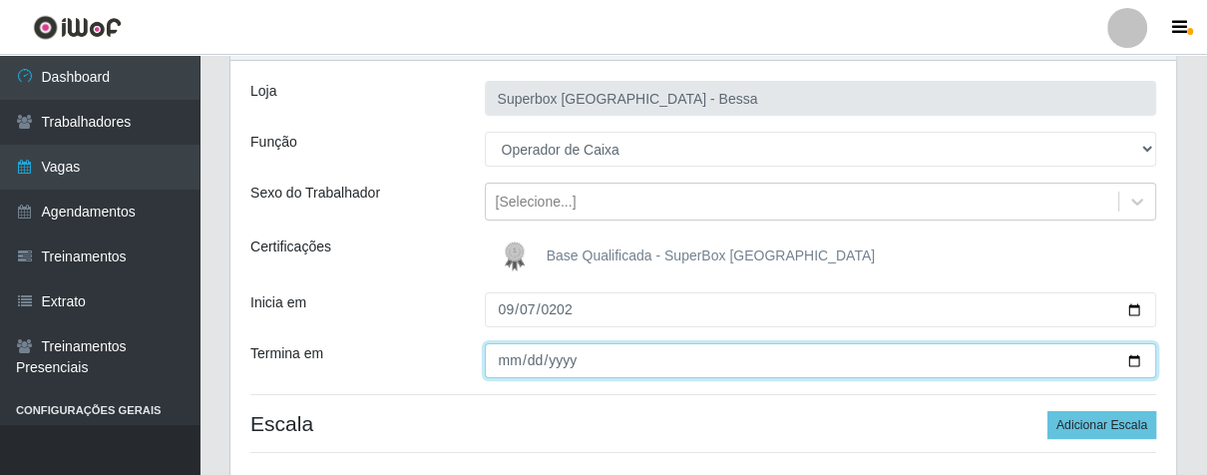
click at [487, 360] on input "Termina em" at bounding box center [821, 360] width 673 height 35
type input "[DATE]"
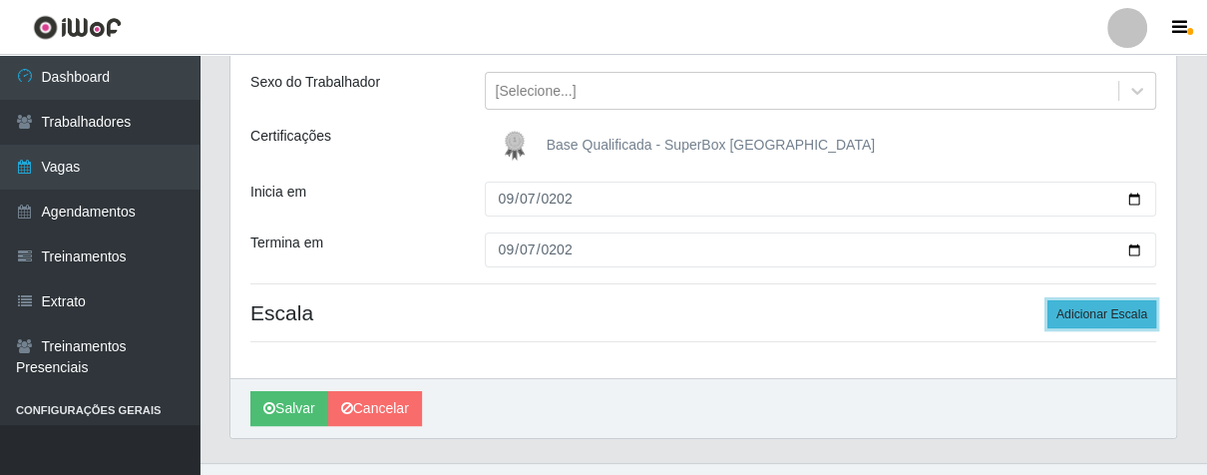
click at [1075, 310] on button "Adicionar Escala" at bounding box center [1102, 314] width 109 height 28
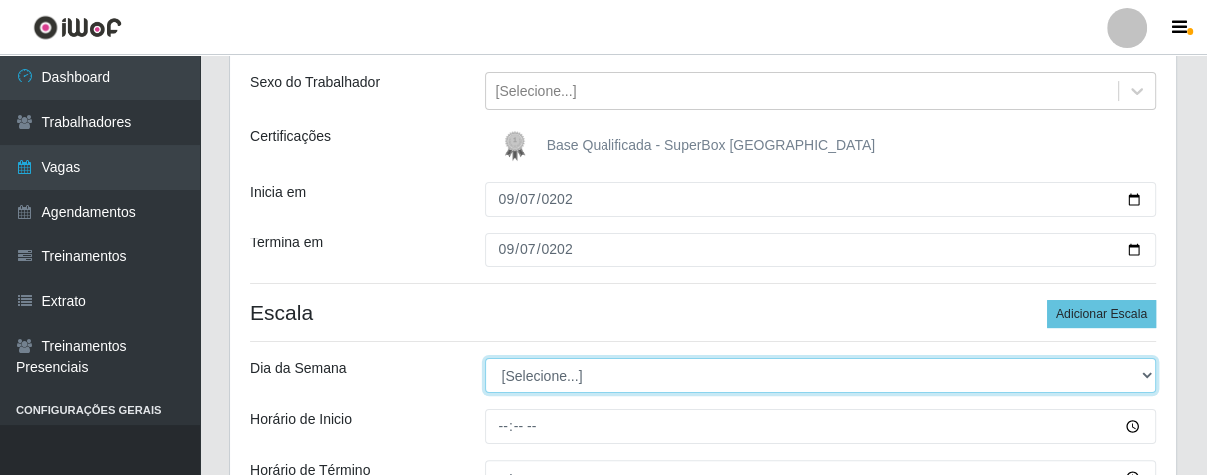
click at [1135, 374] on select "[Selecione...] Segunda Terça Quarta Quinta Sexta Sábado Domingo" at bounding box center [821, 375] width 673 height 35
select select "0"
click at [485, 358] on select "[Selecione...] Segunda Terça Quarta Quinta Sexta Sábado Domingo" at bounding box center [821, 375] width 673 height 35
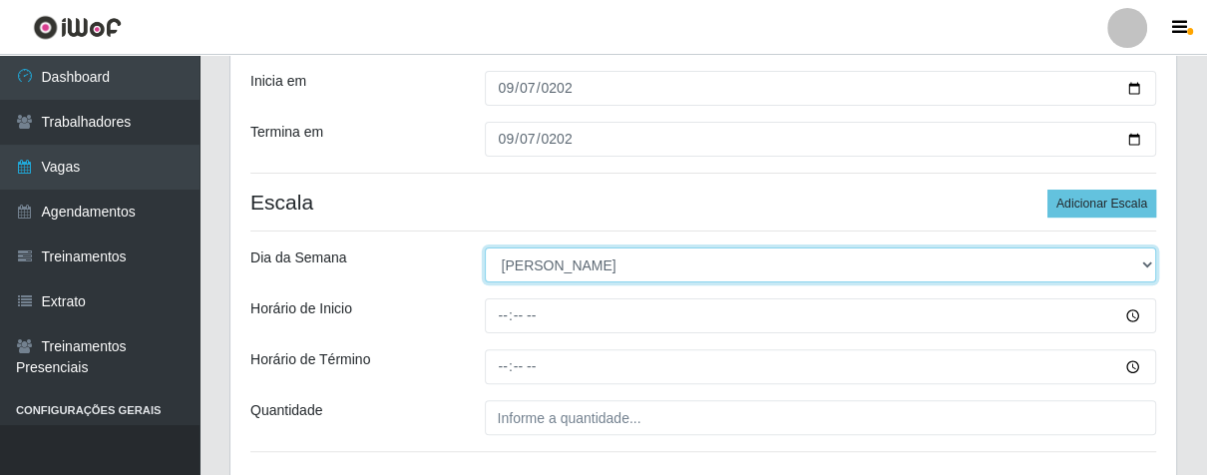
scroll to position [443, 0]
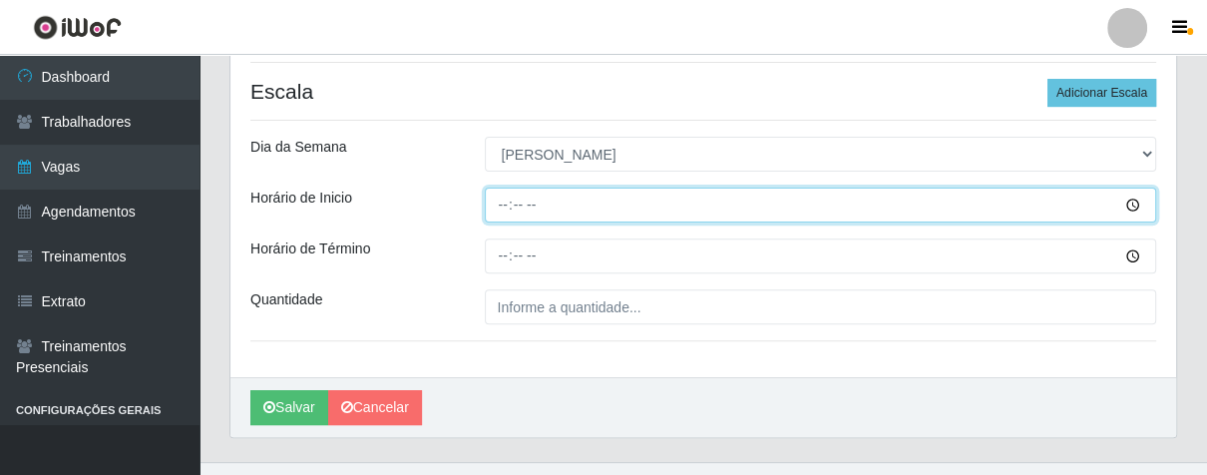
click at [507, 213] on input "Horário de Inicio" at bounding box center [821, 205] width 673 height 35
type input "13:00"
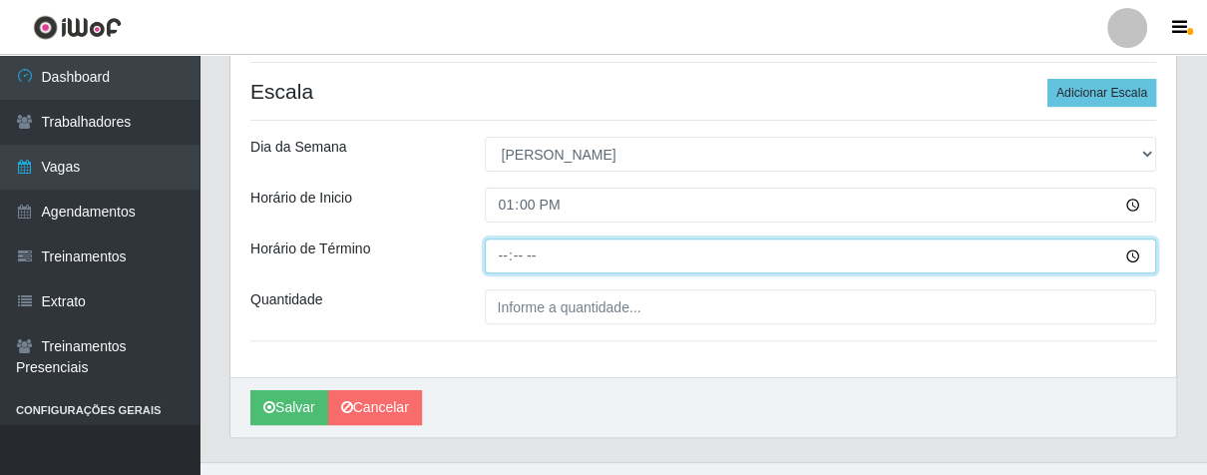
click at [502, 259] on input "Horário de Término" at bounding box center [821, 255] width 673 height 35
type input "19:00"
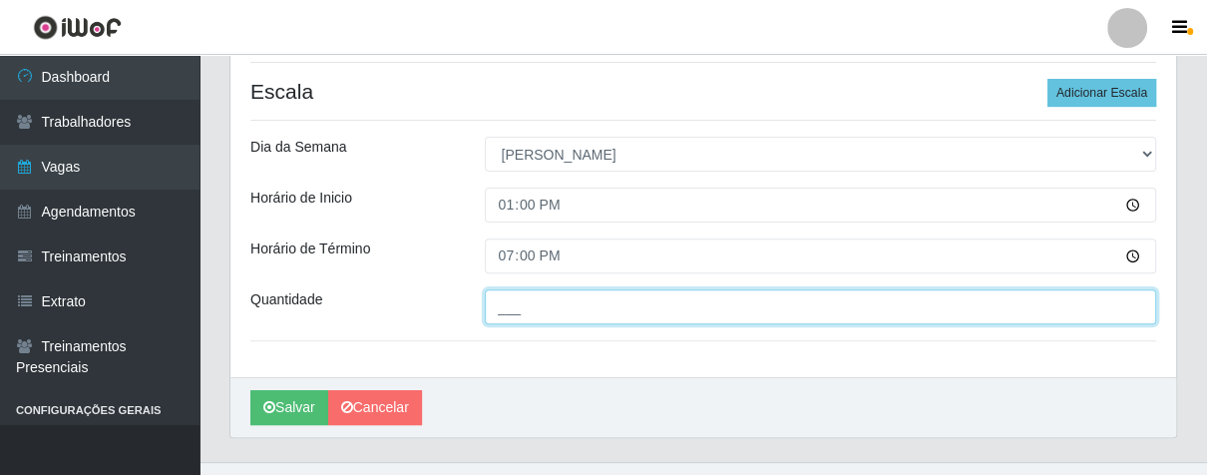
click at [527, 317] on input "___" at bounding box center [821, 306] width 673 height 35
type input "02_"
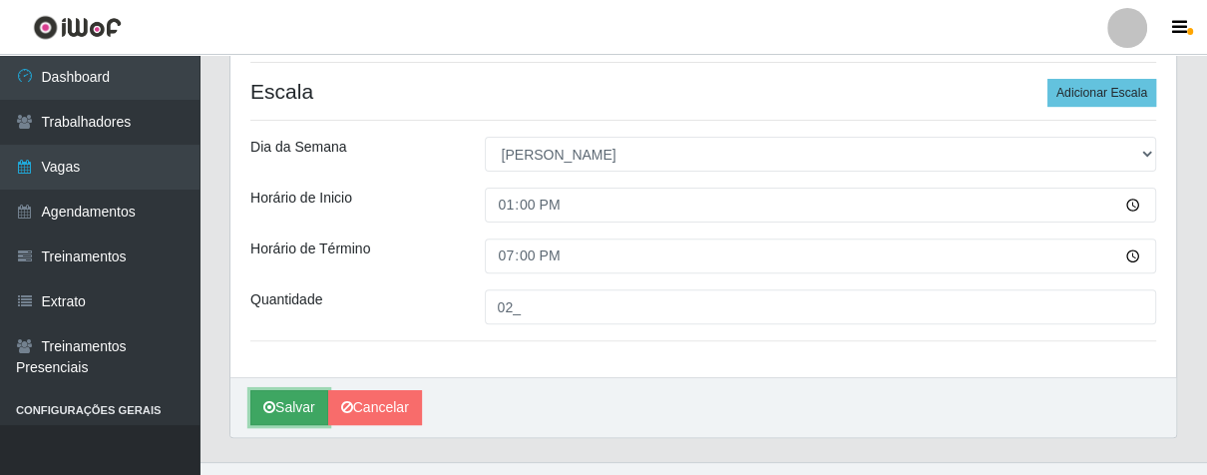
click at [265, 413] on icon "submit" at bounding box center [269, 407] width 12 height 14
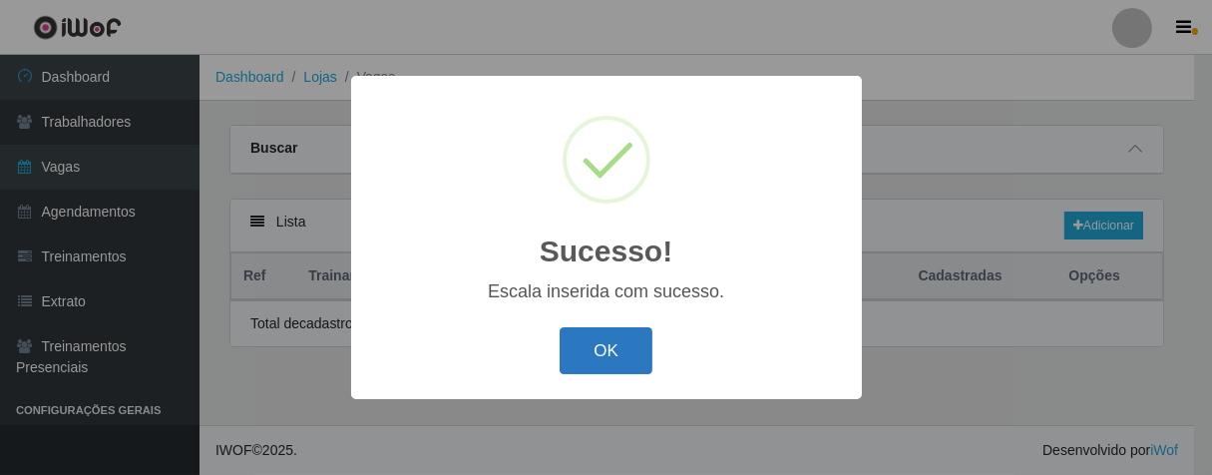
click at [598, 349] on button "OK" at bounding box center [606, 350] width 93 height 47
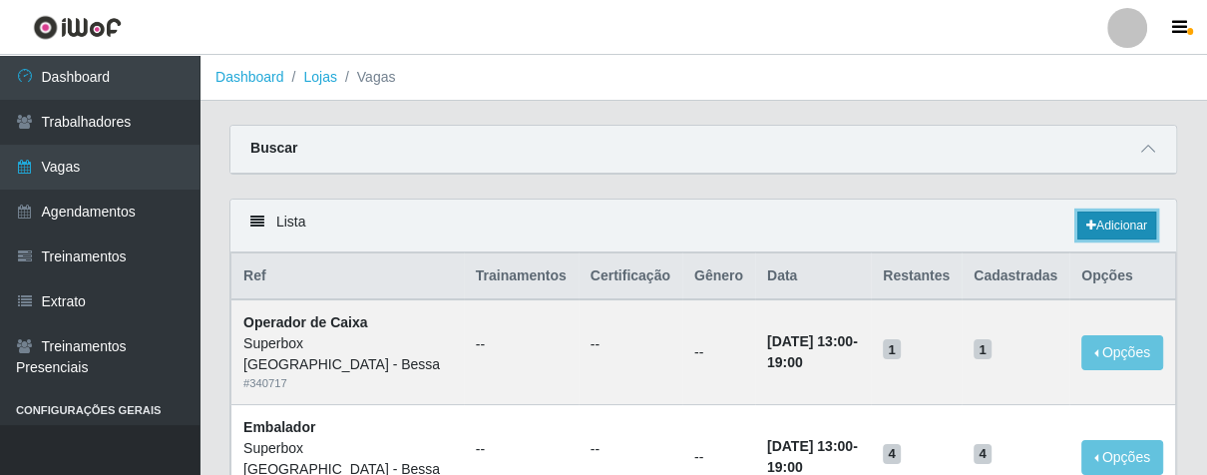
click at [1094, 216] on link "Adicionar" at bounding box center [1117, 226] width 79 height 28
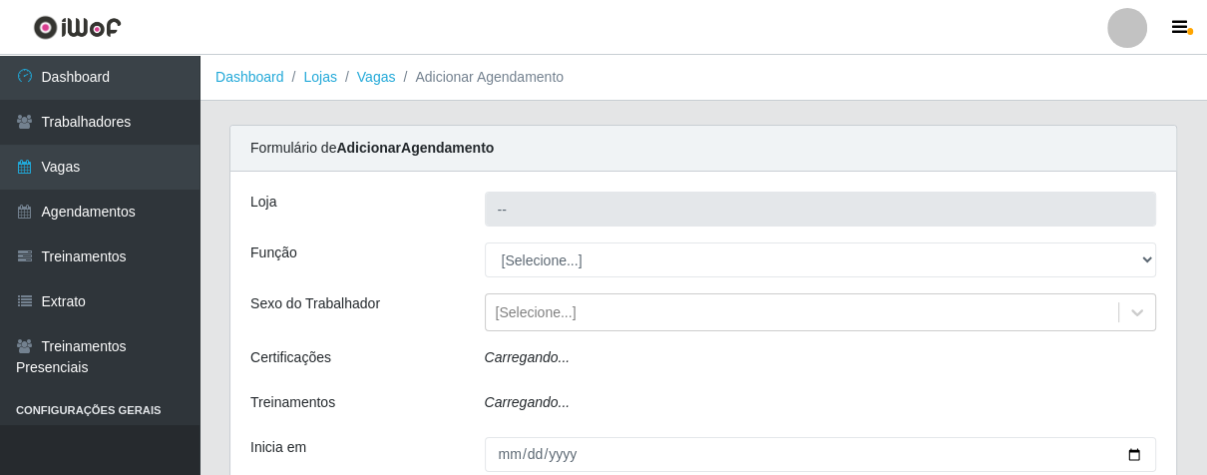
type input "Superbox [GEOGRAPHIC_DATA] - Bessa"
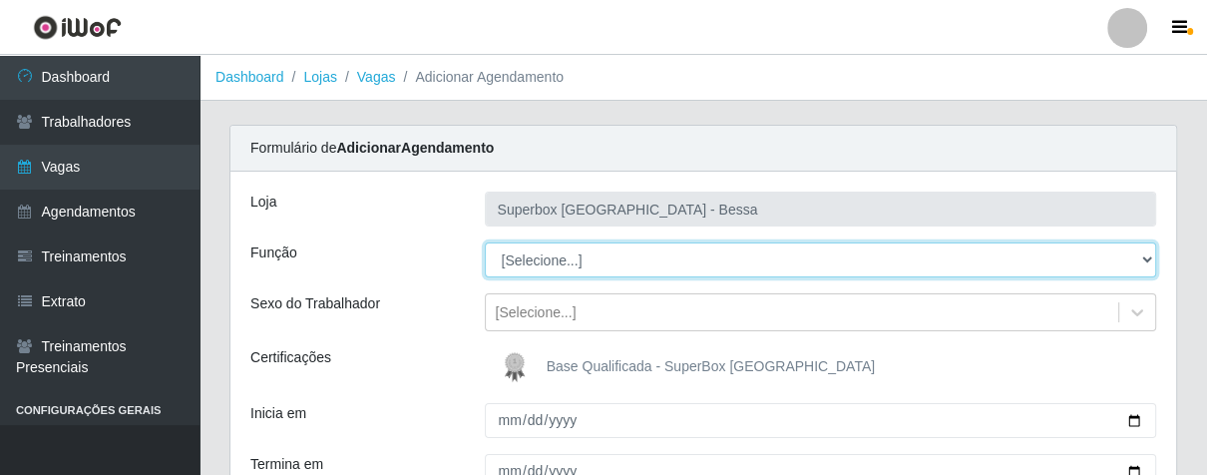
click at [1147, 262] on select "[Selecione...] ASG ASG + ASG ++ Embalador Embalador + Embalador ++ Operador de …" at bounding box center [821, 259] width 673 height 35
select select "1"
click at [485, 242] on select "[Selecione...] ASG ASG + ASG ++ Embalador Embalador + Embalador ++ Operador de …" at bounding box center [821, 259] width 673 height 35
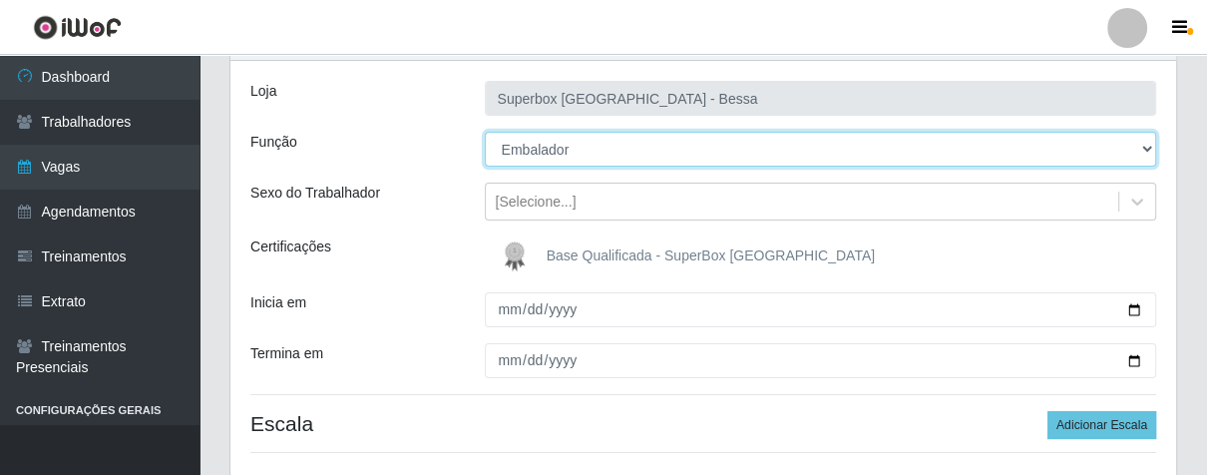
scroll to position [222, 0]
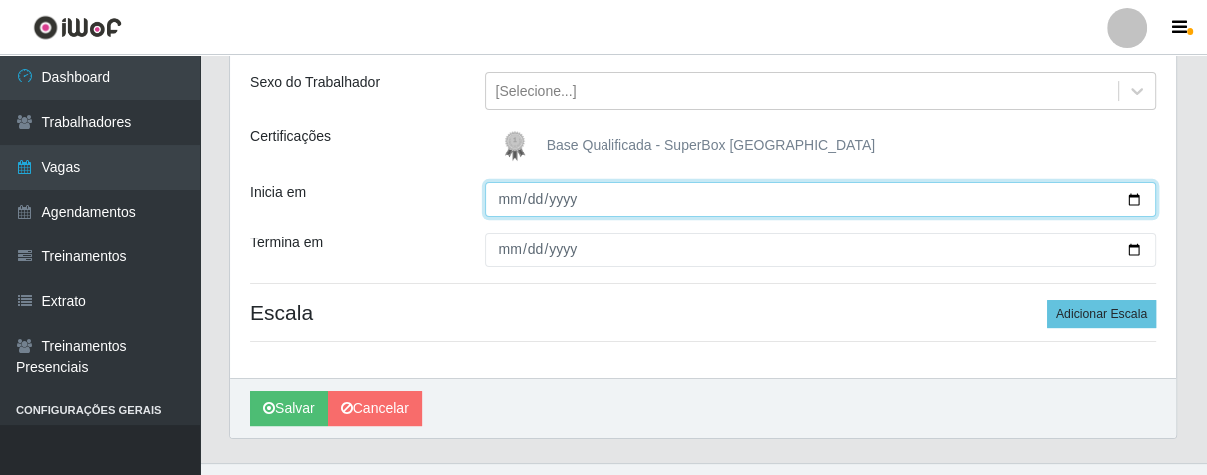
click at [505, 200] on input "Inicia em" at bounding box center [821, 199] width 673 height 35
type input "[DATE]"
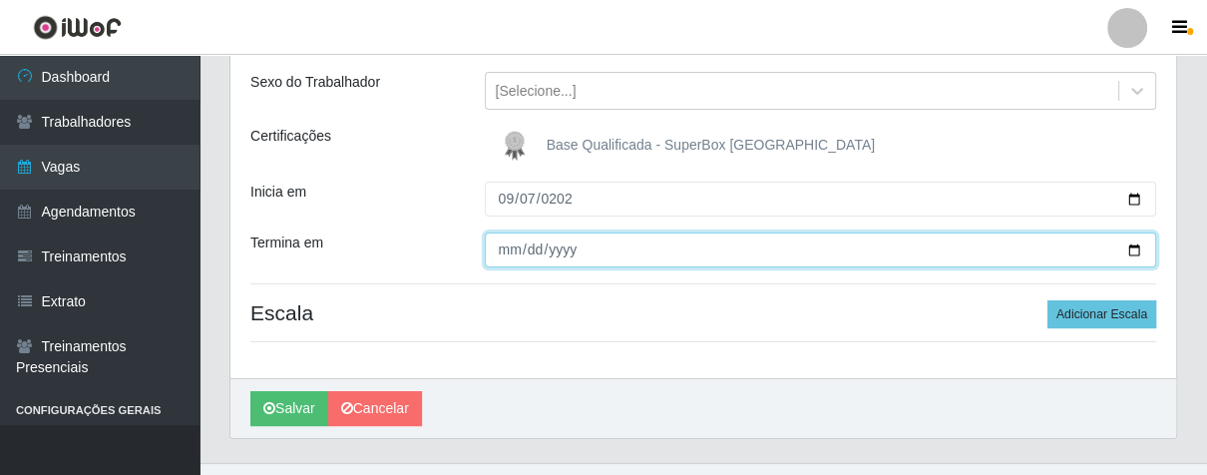
click at [503, 259] on input "Termina em" at bounding box center [821, 249] width 673 height 35
type input "[DATE]"
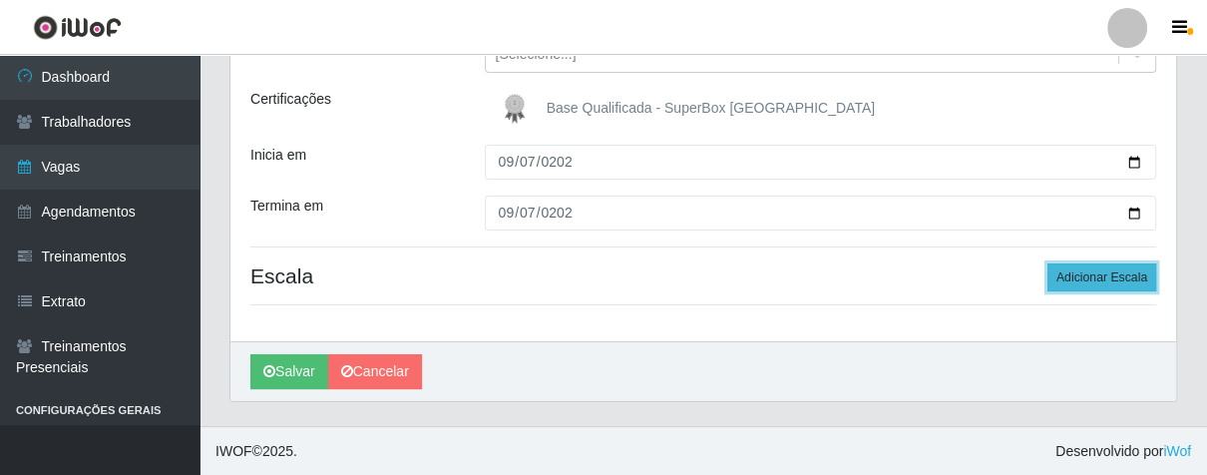
click at [1102, 276] on button "Adicionar Escala" at bounding box center [1102, 277] width 109 height 28
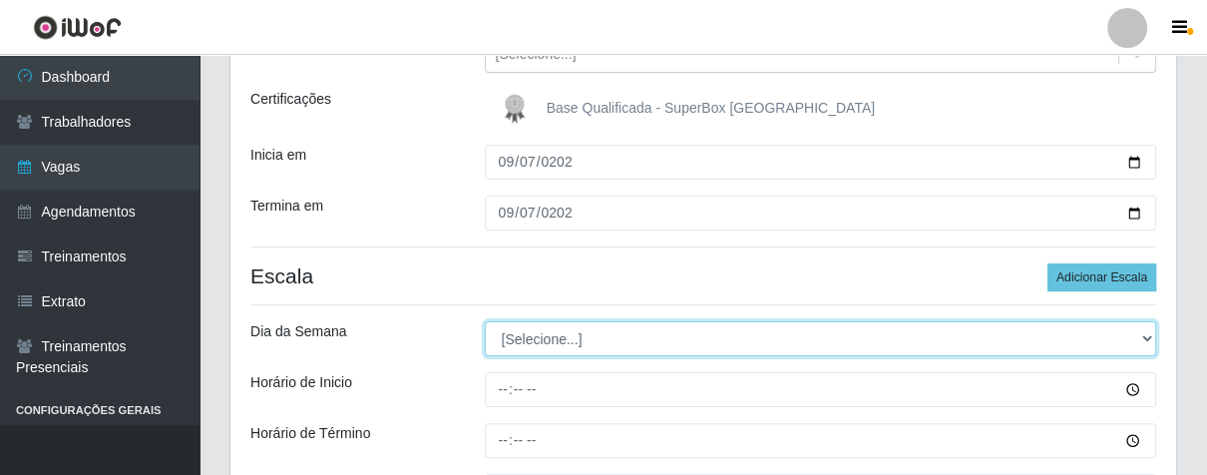
click at [1148, 340] on select "[Selecione...] Segunda Terça Quarta Quinta Sexta Sábado Domingo" at bounding box center [821, 338] width 673 height 35
select select "0"
click at [485, 321] on select "[Selecione...] Segunda Terça Quarta Quinta Sexta Sábado Domingo" at bounding box center [821, 338] width 673 height 35
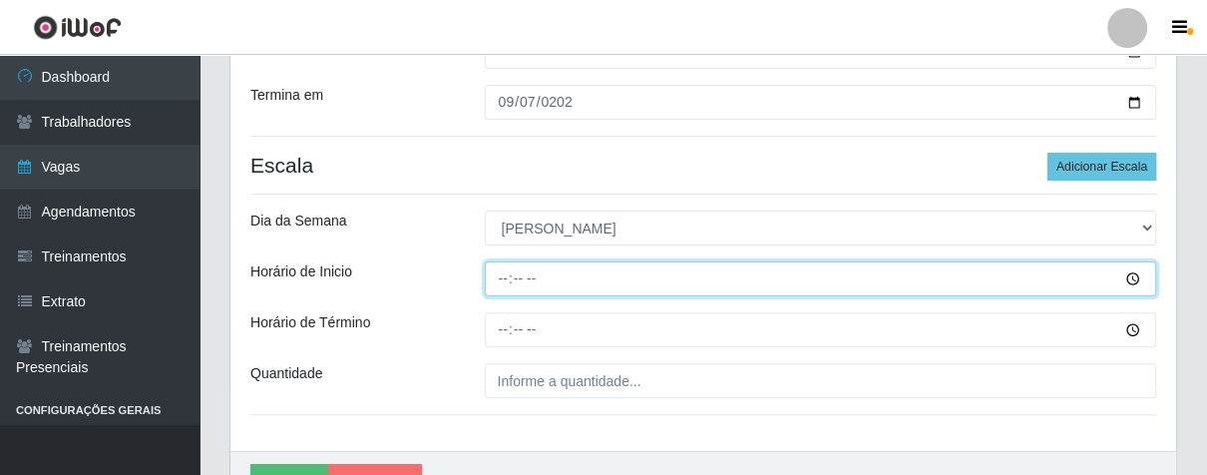
click at [497, 270] on input "Horário de Inicio" at bounding box center [821, 278] width 673 height 35
type input "13:00"
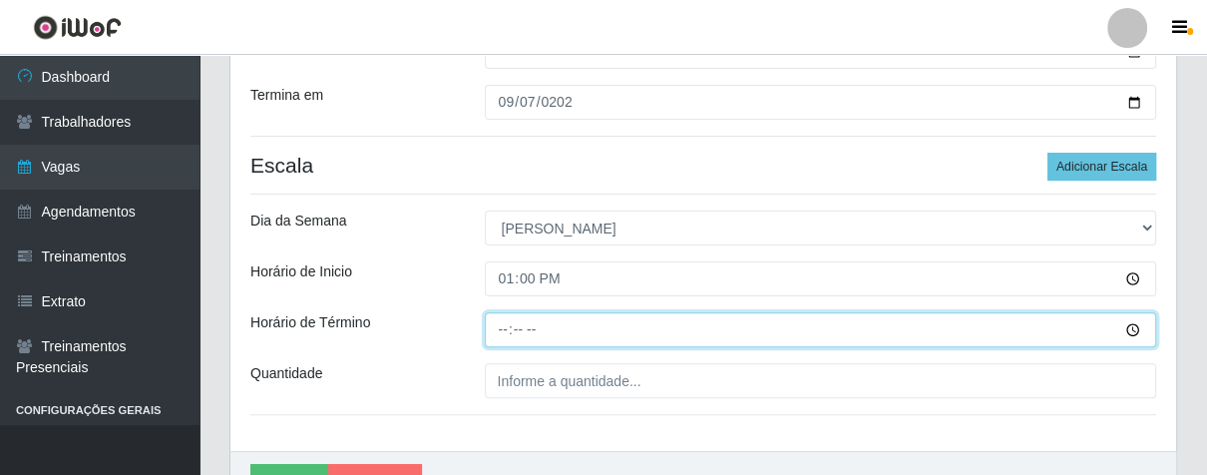
click at [501, 335] on input "Horário de Término" at bounding box center [821, 329] width 673 height 35
type input "19:00"
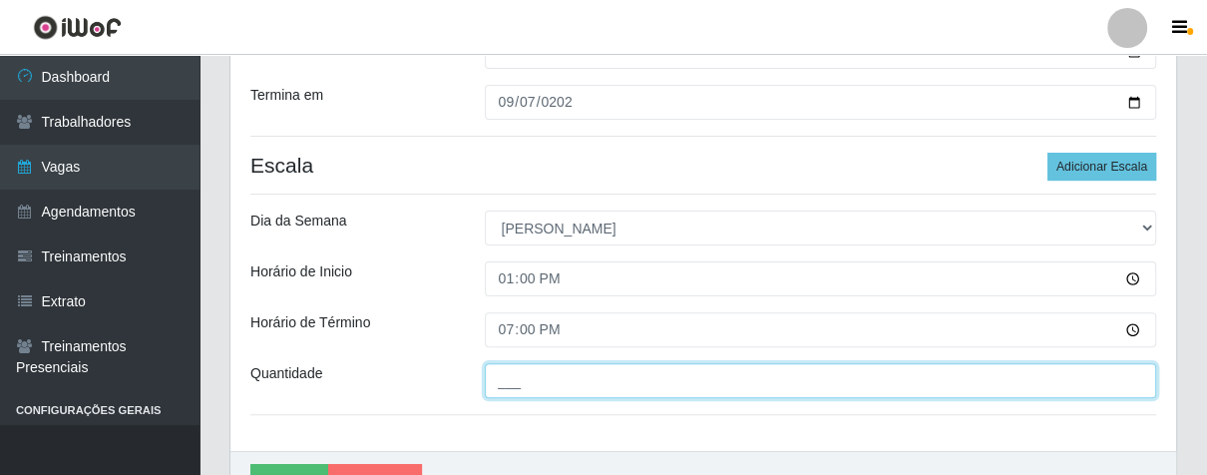
click at [554, 381] on input "___" at bounding box center [821, 380] width 673 height 35
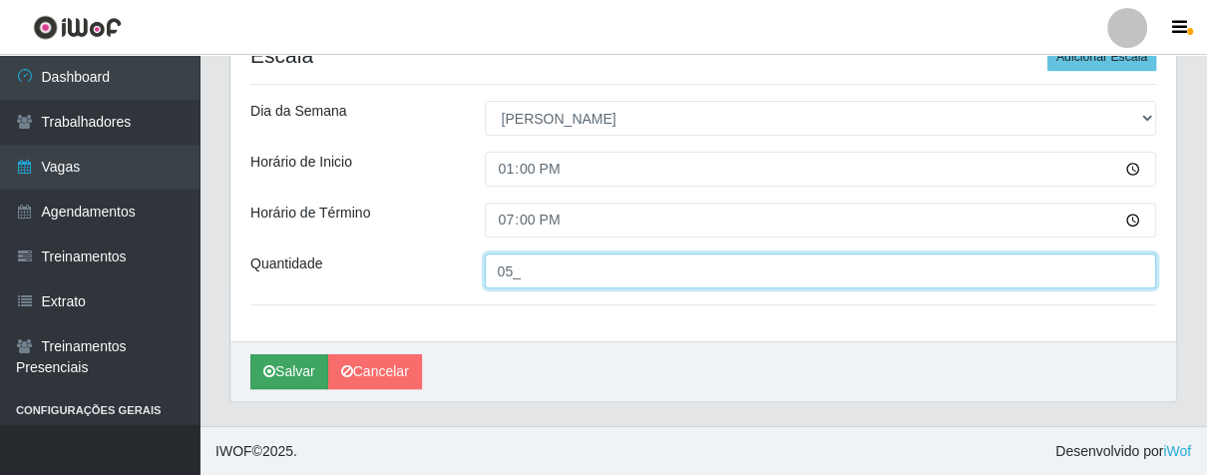
type input "05_"
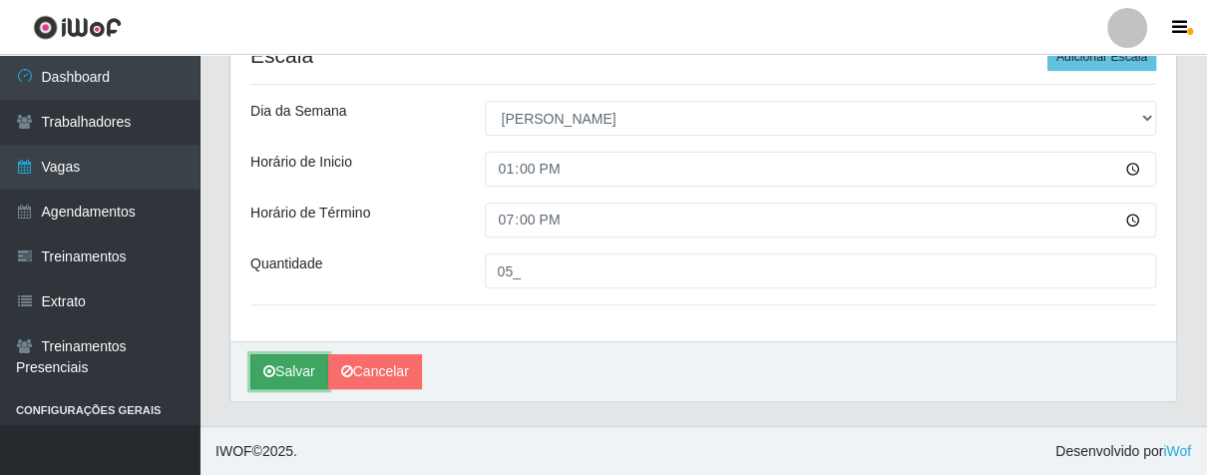
click at [279, 359] on button "Salvar" at bounding box center [289, 371] width 78 height 35
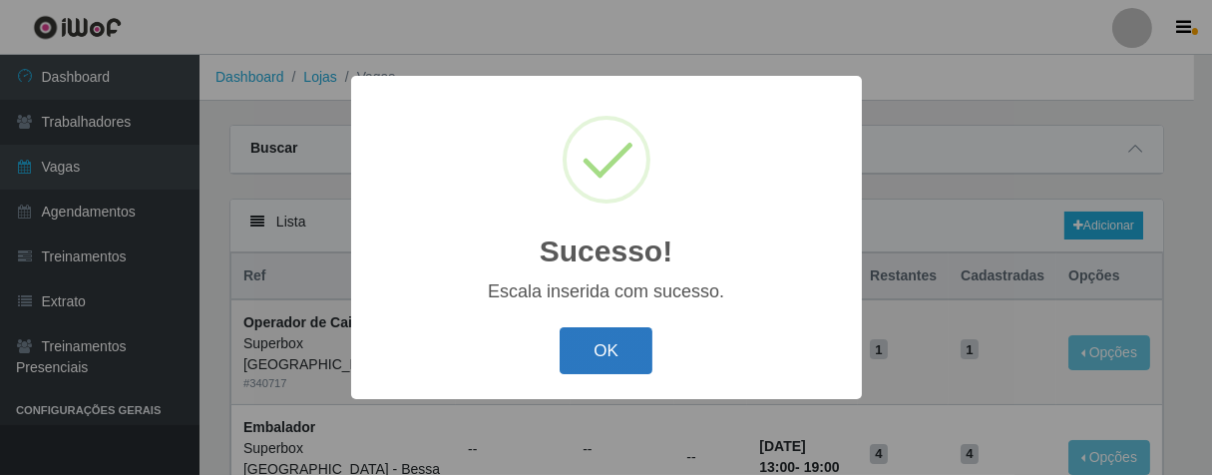
click at [618, 371] on button "OK" at bounding box center [606, 350] width 93 height 47
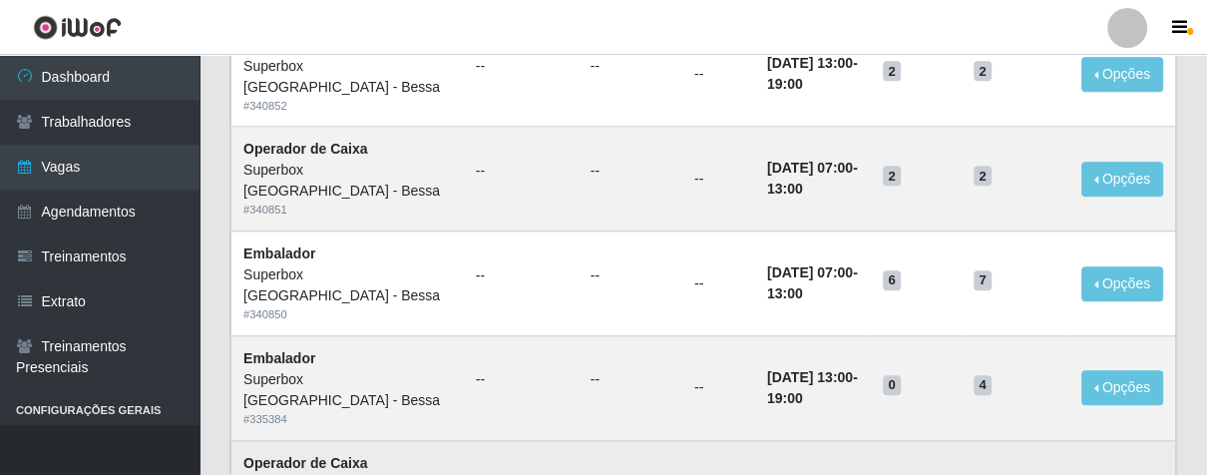
scroll to position [1109, 0]
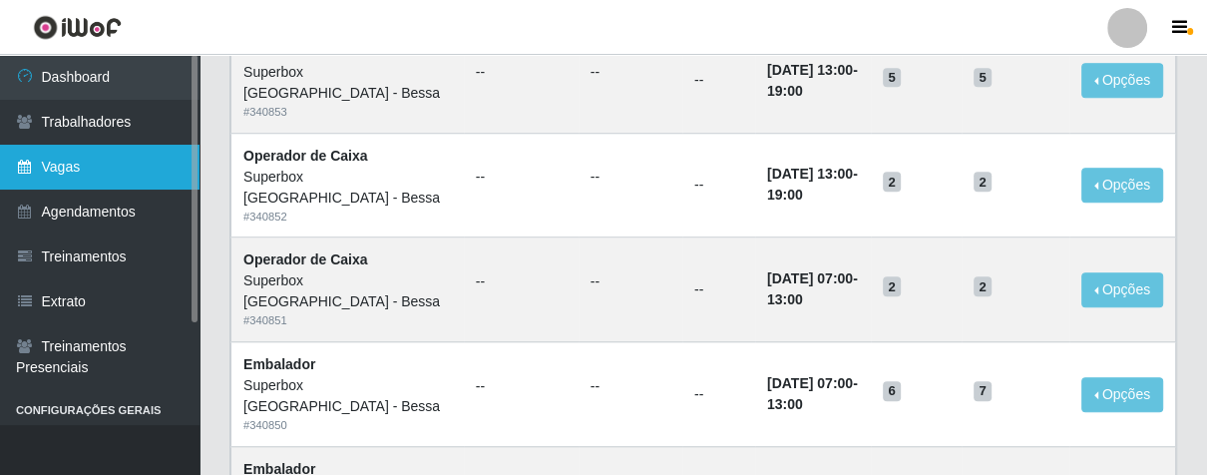
click at [53, 171] on link "Vagas" at bounding box center [100, 167] width 200 height 45
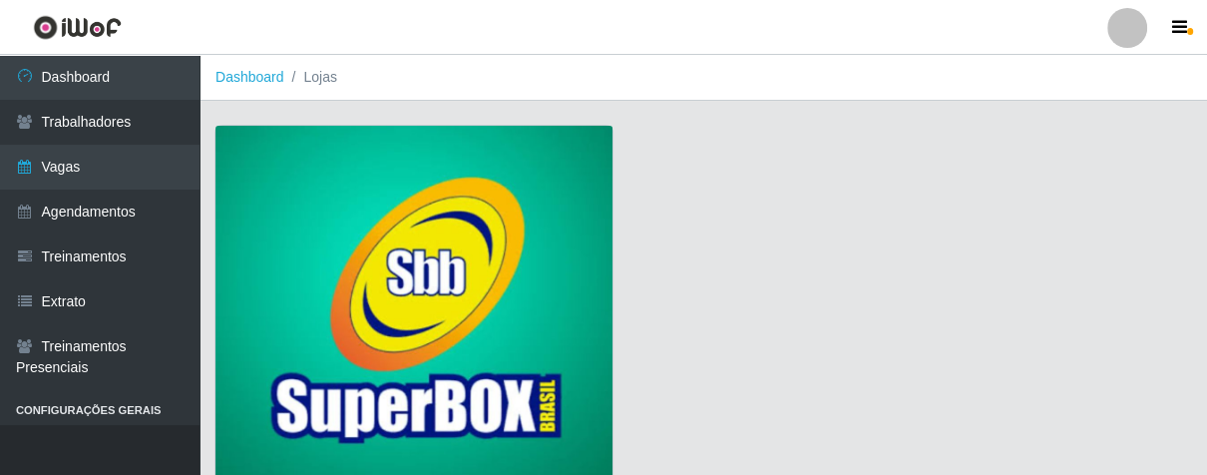
click at [399, 222] on img at bounding box center [414, 306] width 397 height 361
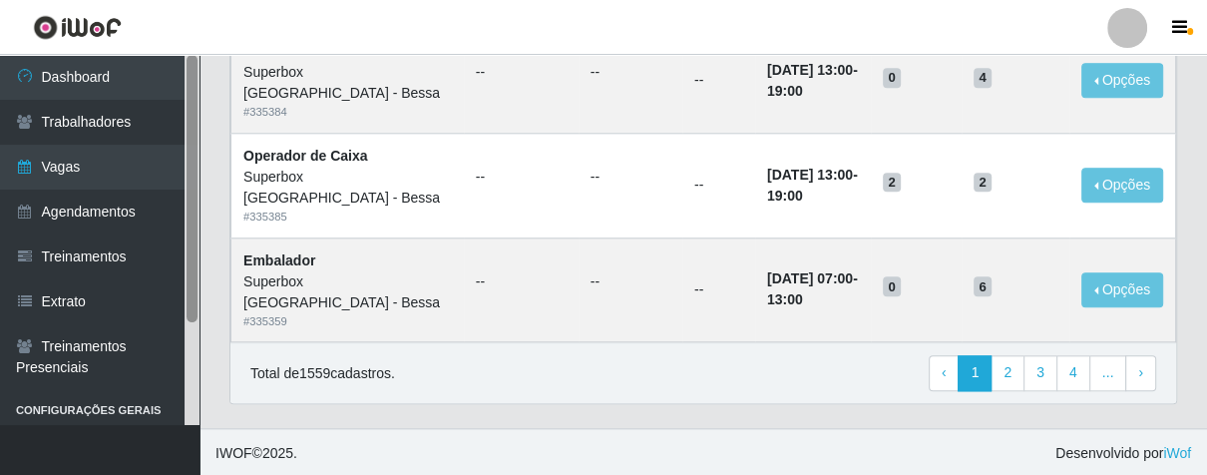
scroll to position [141, 0]
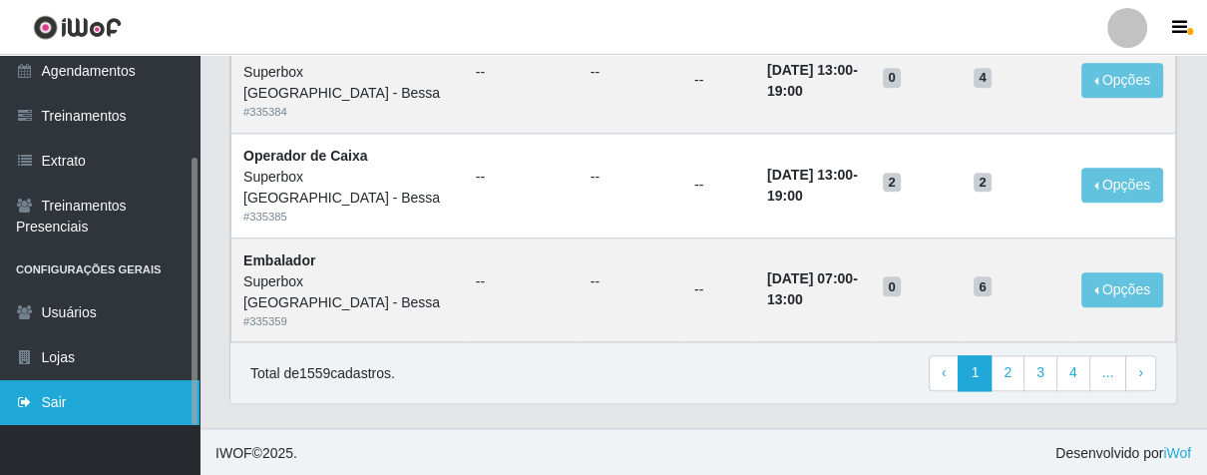
click at [108, 410] on link "Sair" at bounding box center [100, 402] width 200 height 45
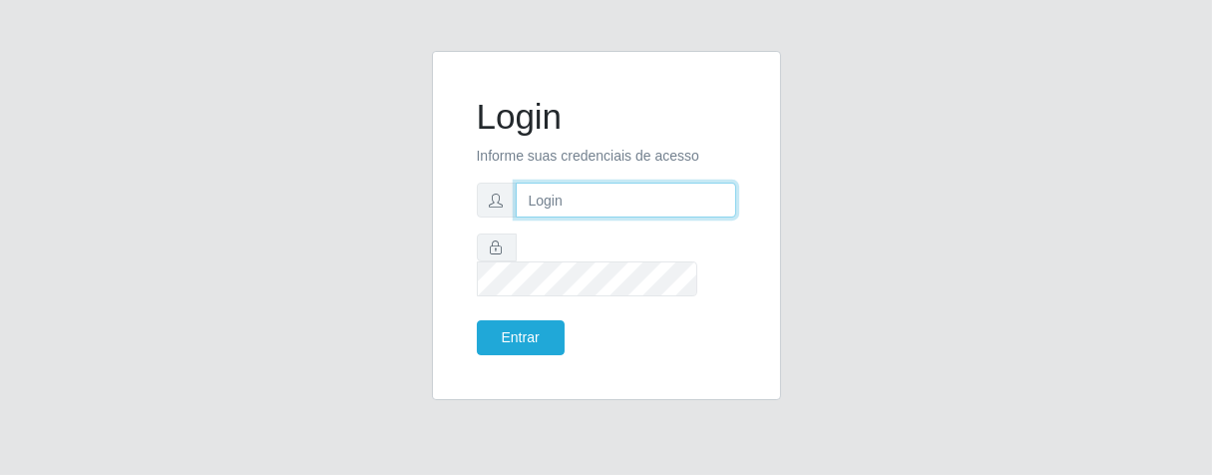
click at [590, 218] on input "text" at bounding box center [626, 200] width 221 height 35
type input "[PERSON_NAME]"
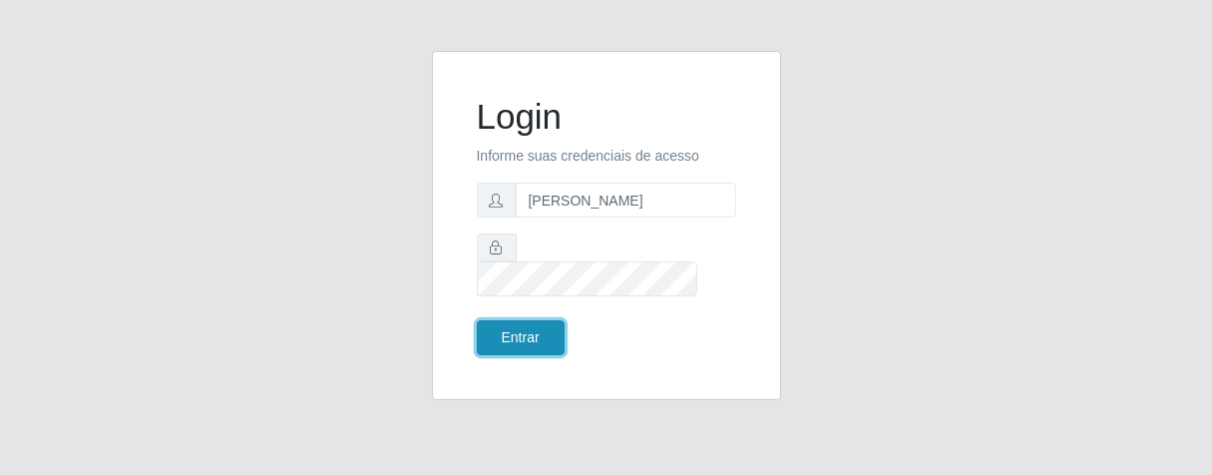
click at [534, 327] on button "Entrar" at bounding box center [521, 337] width 88 height 35
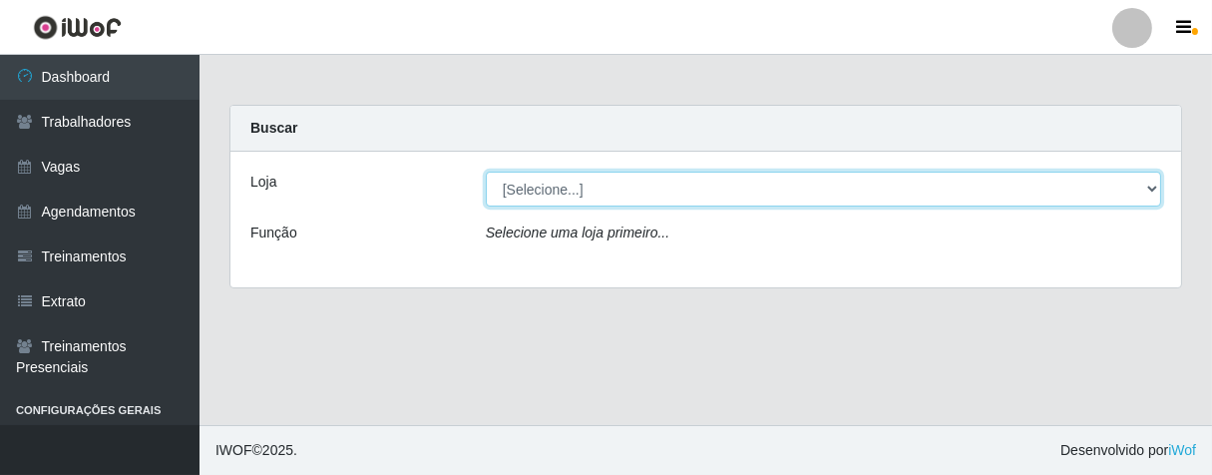
click at [1147, 195] on select "[Selecione...] Superbox Brasil - Bessa" at bounding box center [824, 189] width 676 height 35
select select "206"
click at [486, 172] on select "[Selecione...] Superbox Brasil - Bessa" at bounding box center [824, 189] width 676 height 35
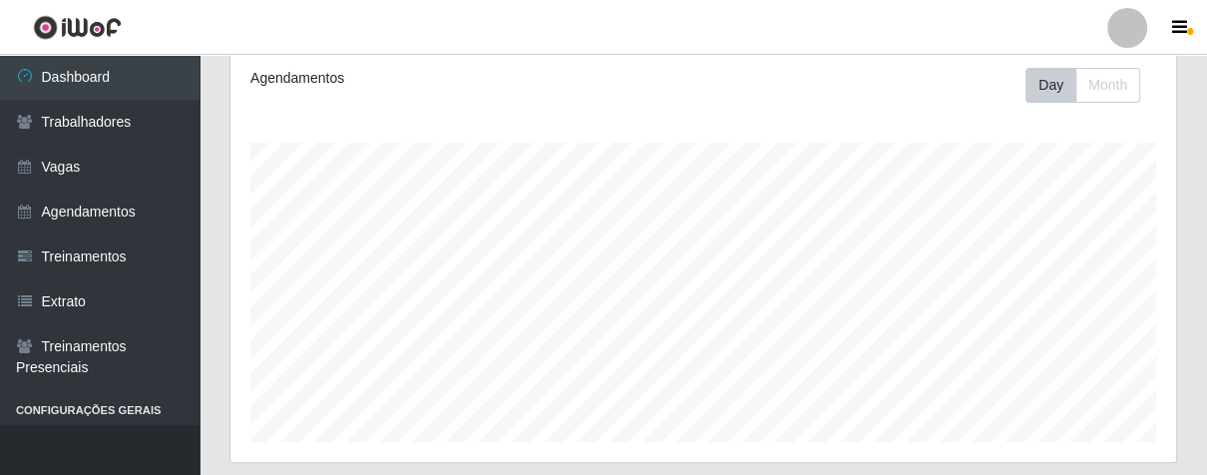
scroll to position [494, 0]
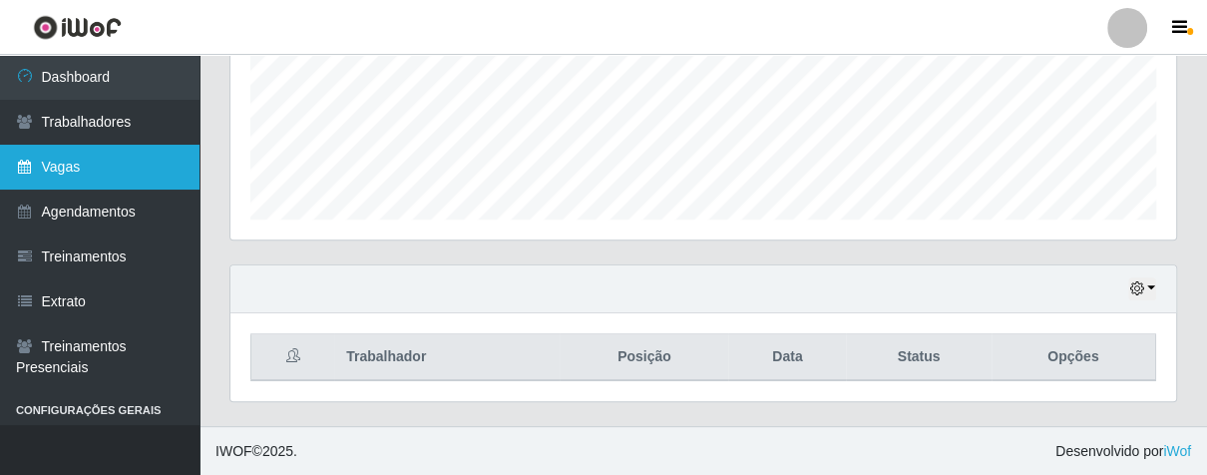
click at [102, 167] on link "Vagas" at bounding box center [100, 167] width 200 height 45
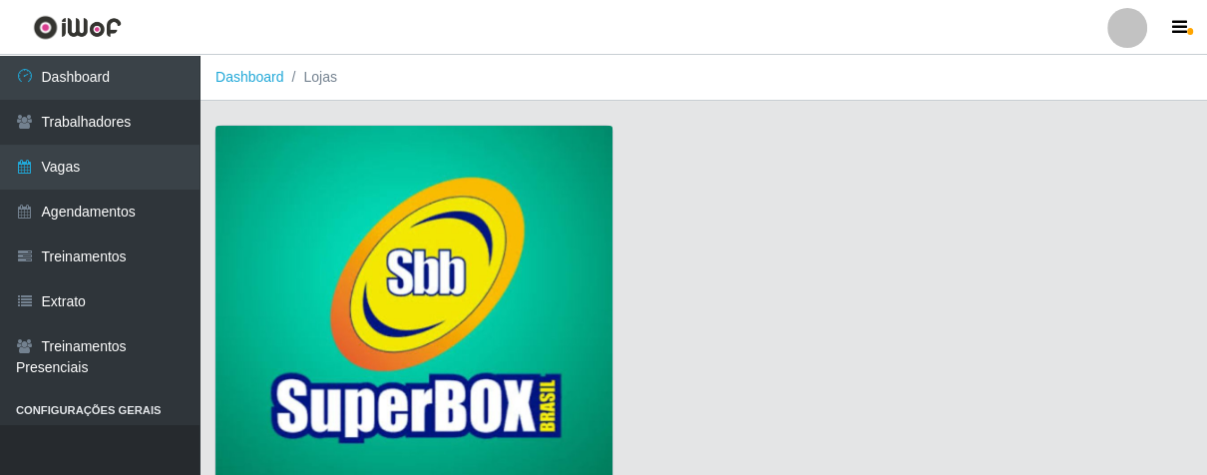
click at [388, 208] on img at bounding box center [414, 306] width 397 height 361
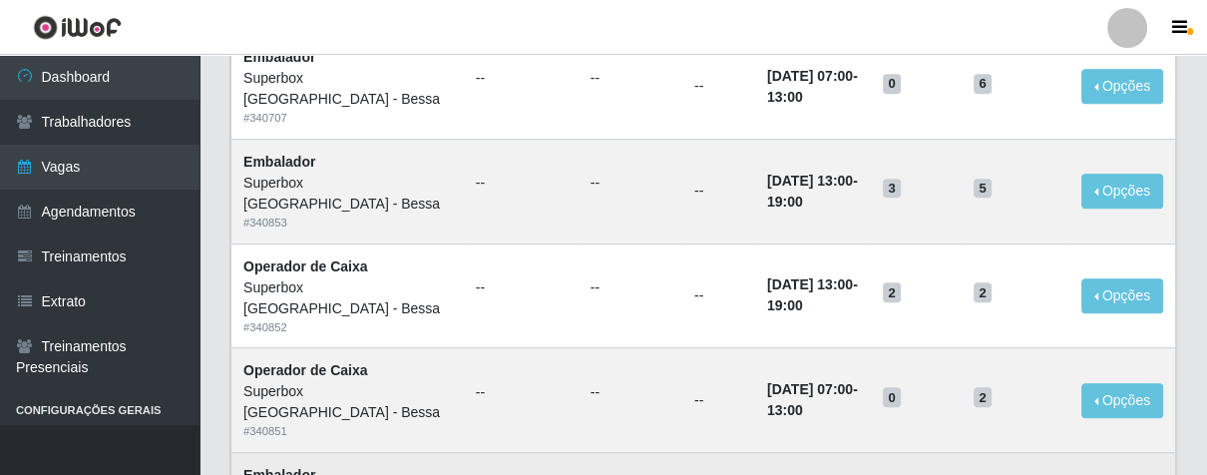
scroll to position [886, 0]
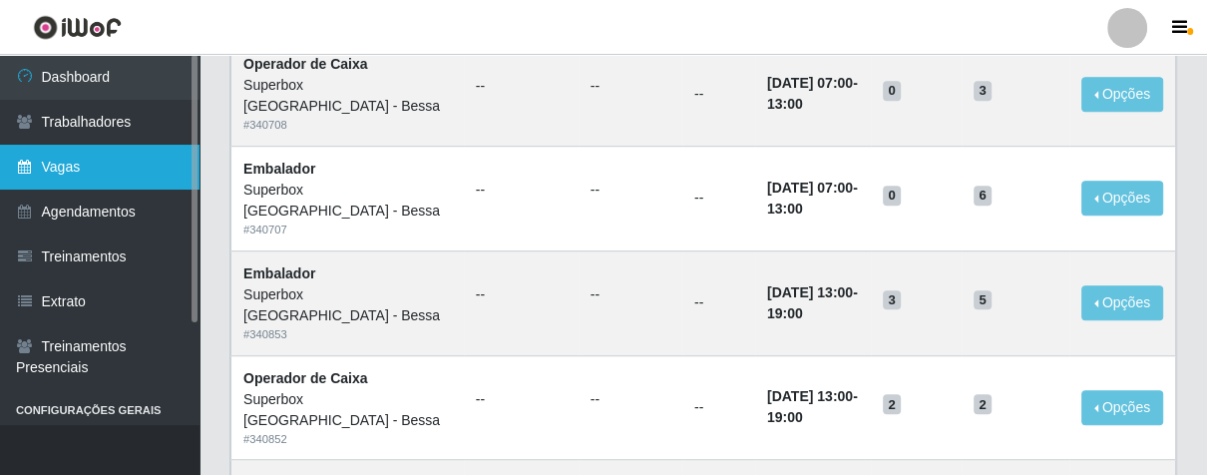
click at [55, 179] on link "Vagas" at bounding box center [100, 167] width 200 height 45
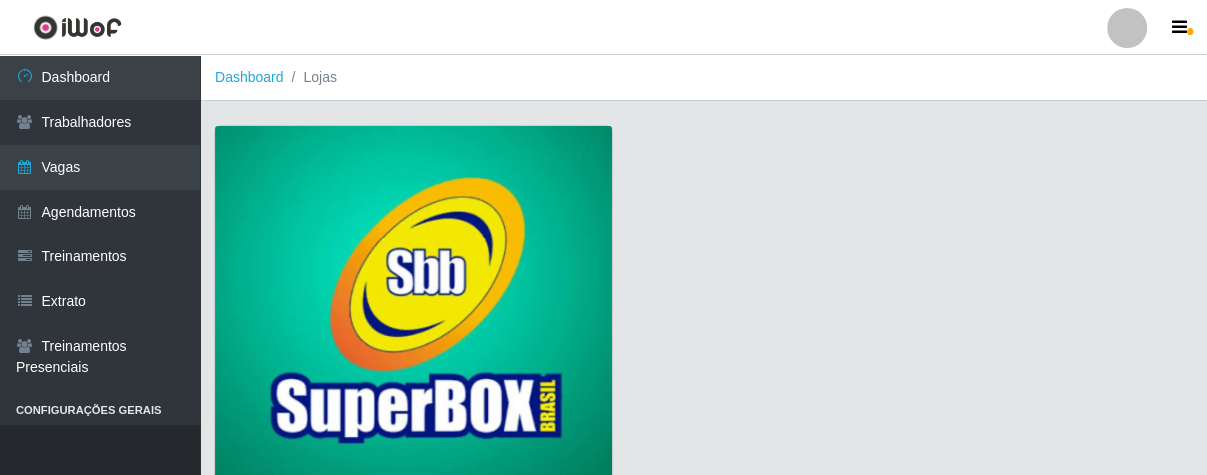
click at [382, 227] on img at bounding box center [414, 306] width 397 height 361
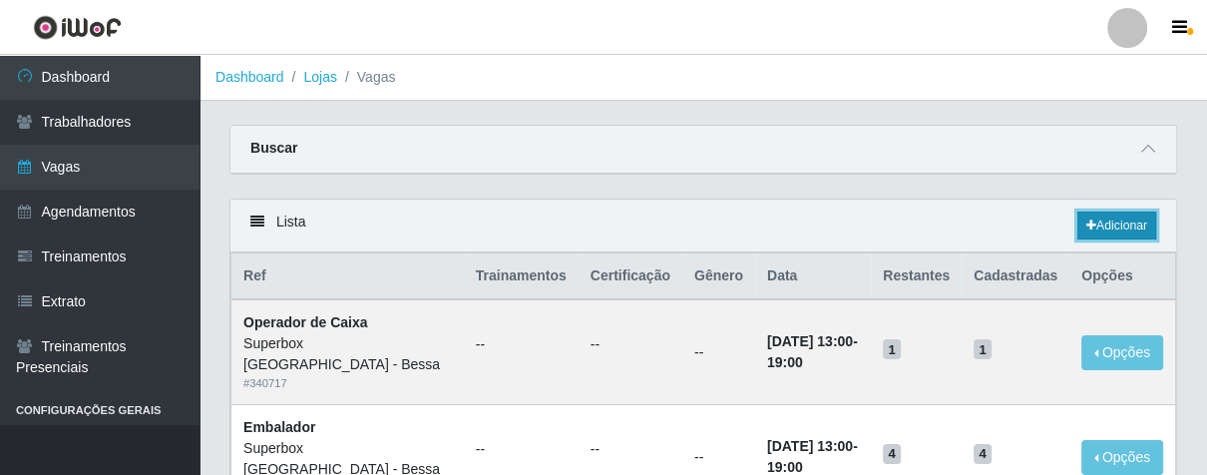
click at [1087, 220] on icon at bounding box center [1092, 226] width 10 height 12
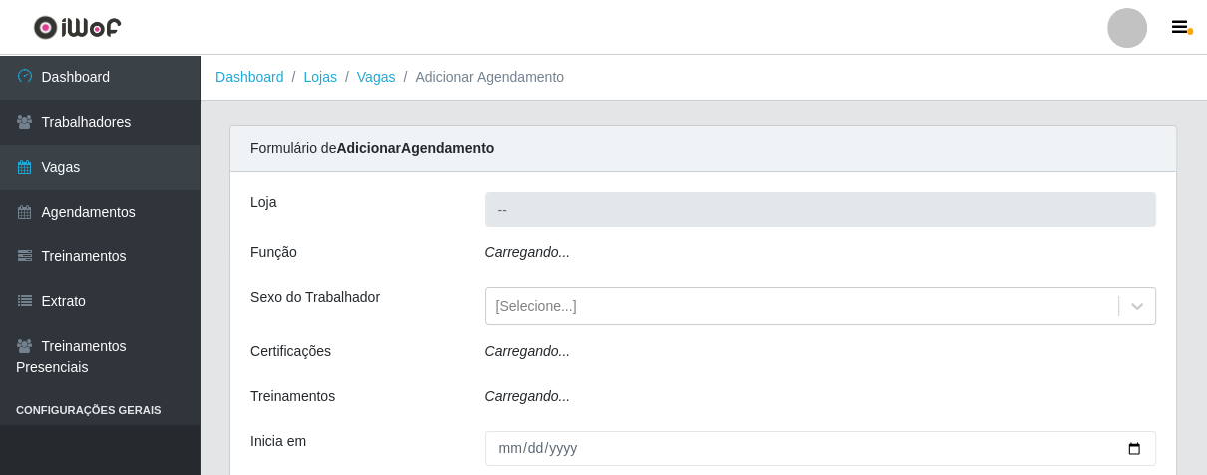
type input "Superbox [GEOGRAPHIC_DATA] - Bessa"
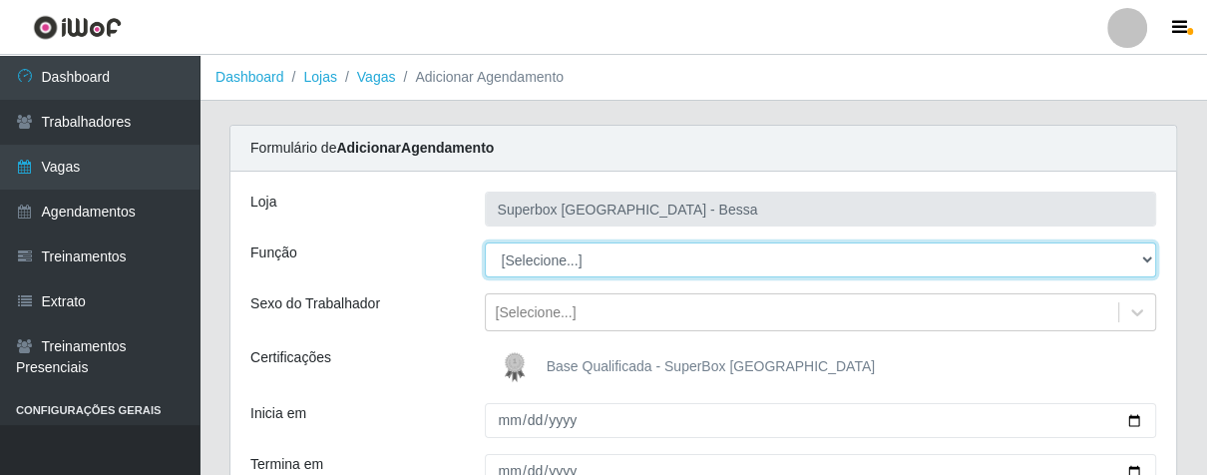
click at [1143, 259] on select "[Selecione...] ASG ASG + ASG ++ Embalador Embalador + Embalador ++ Operador de …" at bounding box center [821, 259] width 673 height 35
select select "22"
click at [485, 242] on select "[Selecione...] ASG ASG + ASG ++ Embalador Embalador + Embalador ++ Operador de …" at bounding box center [821, 259] width 673 height 35
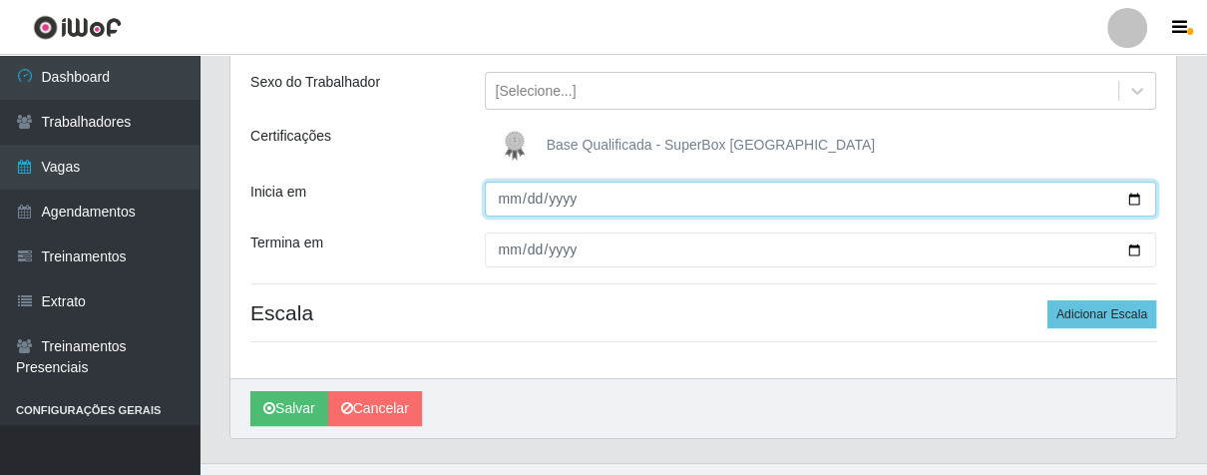
click at [507, 210] on input "Inicia em" at bounding box center [821, 199] width 673 height 35
type input "[DATE]"
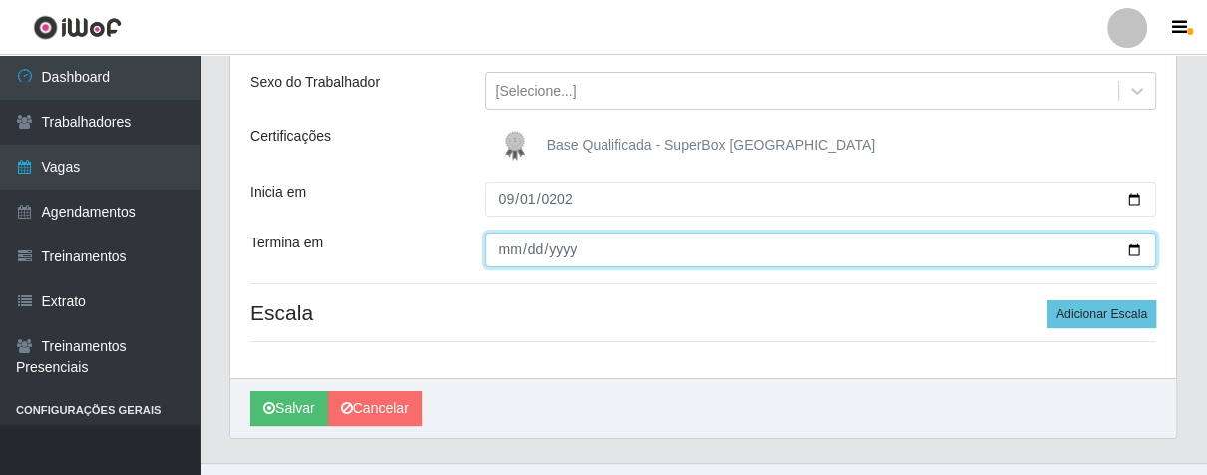
click at [509, 244] on input "Termina em" at bounding box center [821, 249] width 673 height 35
type input "[DATE]"
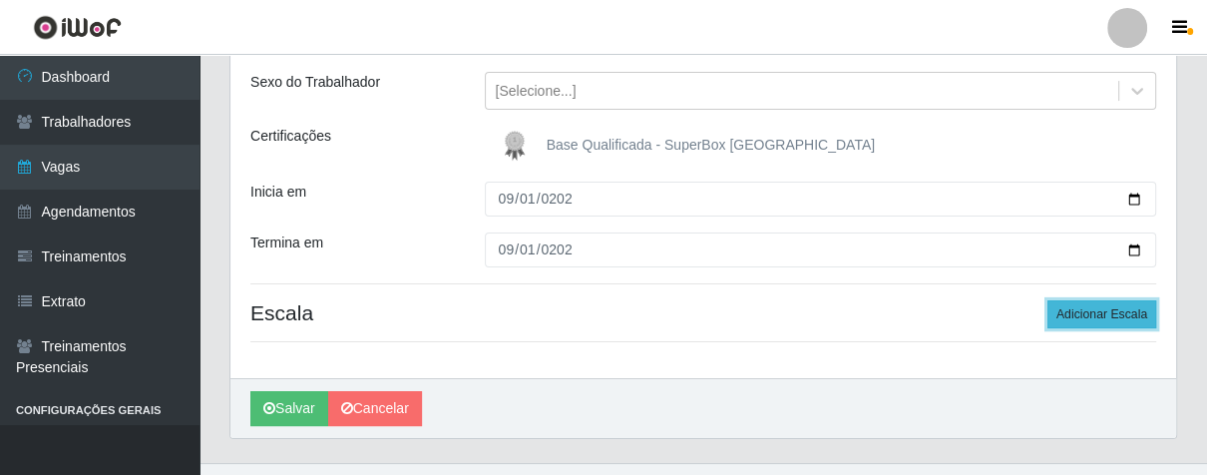
click at [1119, 316] on button "Adicionar Escala" at bounding box center [1102, 314] width 109 height 28
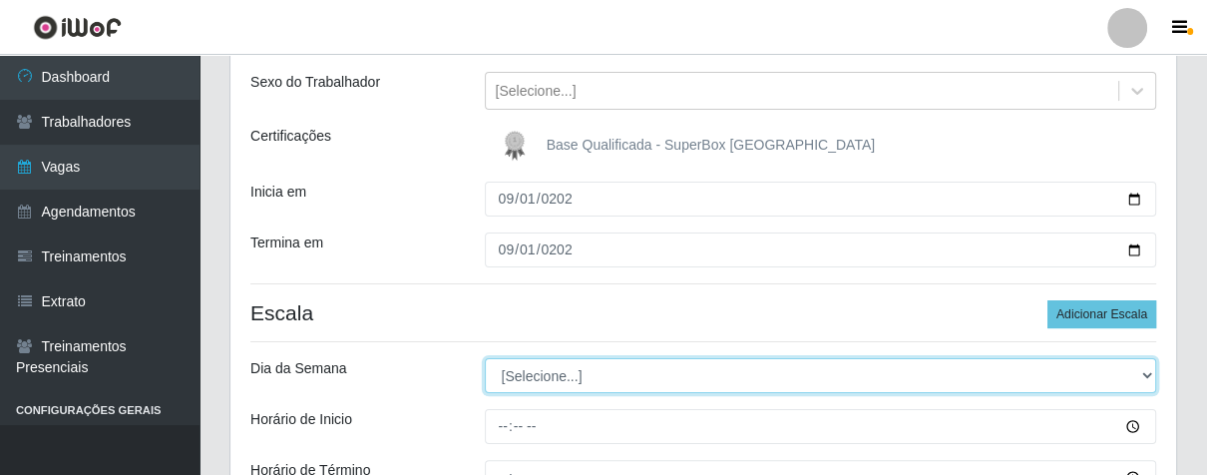
click at [1139, 379] on select "[Selecione...] Segunda Terça Quarta Quinta Sexta Sábado Domingo" at bounding box center [821, 375] width 673 height 35
select select "1"
click at [485, 358] on select "[Selecione...] Segunda Terça Quarta Quinta Sexta Sábado Domingo" at bounding box center [821, 375] width 673 height 35
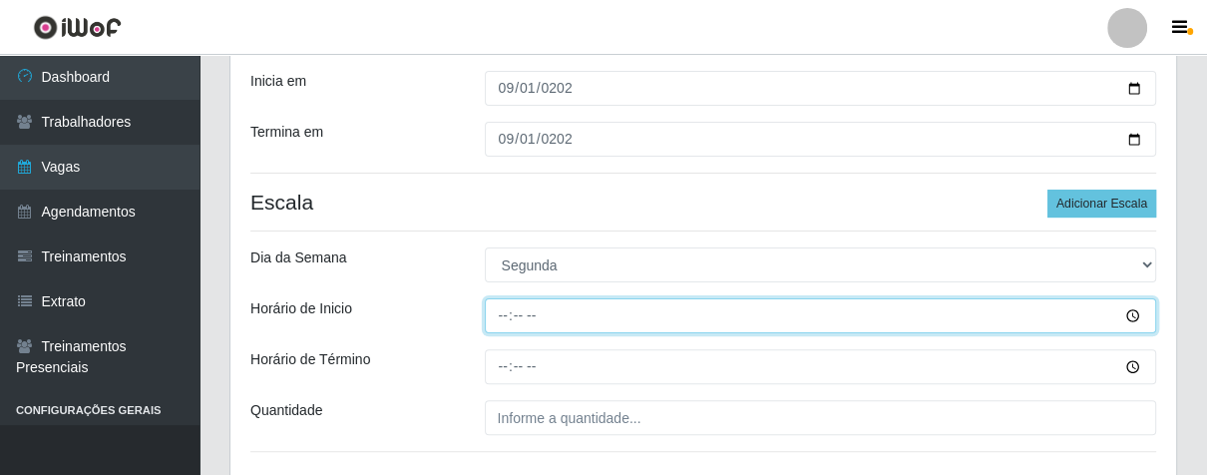
click at [495, 313] on input "Horário de Inicio" at bounding box center [821, 315] width 673 height 35
type input "16:00"
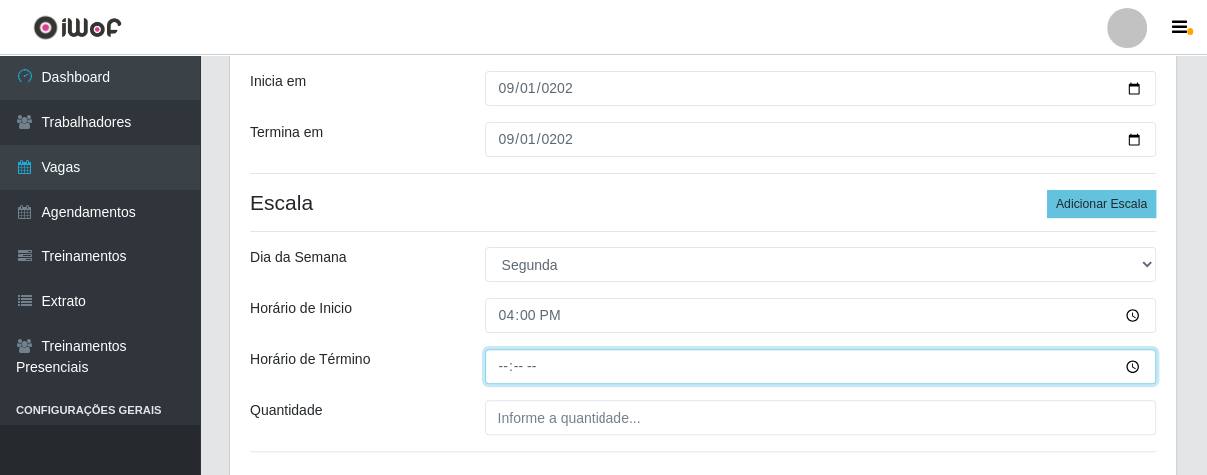
click at [497, 360] on input "Horário de Término" at bounding box center [821, 366] width 673 height 35
type input "21:00"
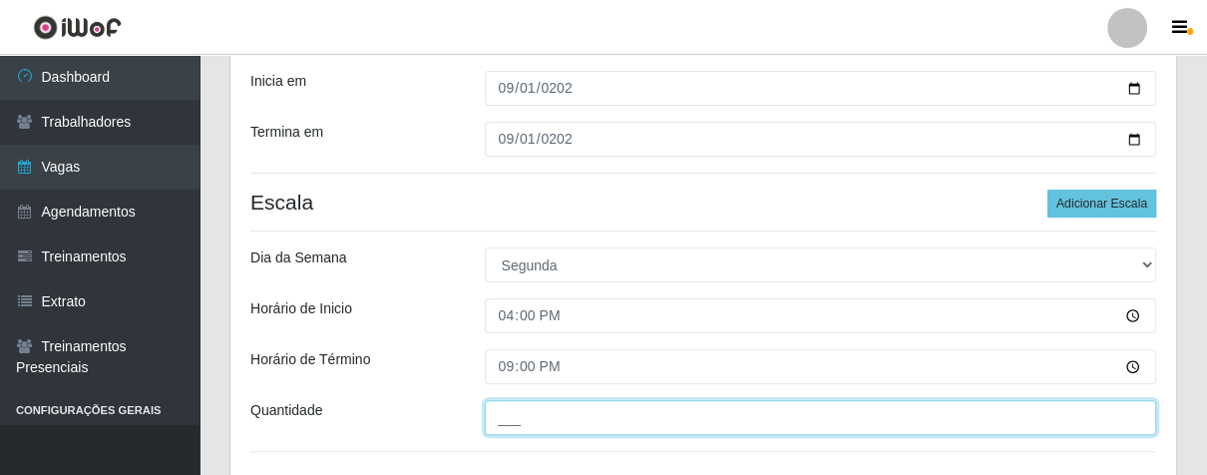
click at [602, 420] on input "___" at bounding box center [821, 417] width 673 height 35
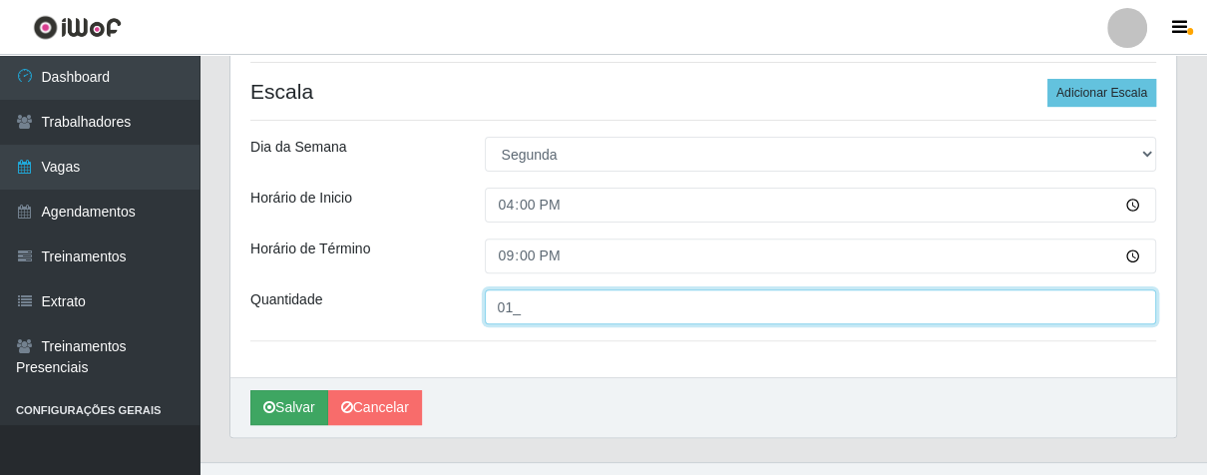
type input "01_"
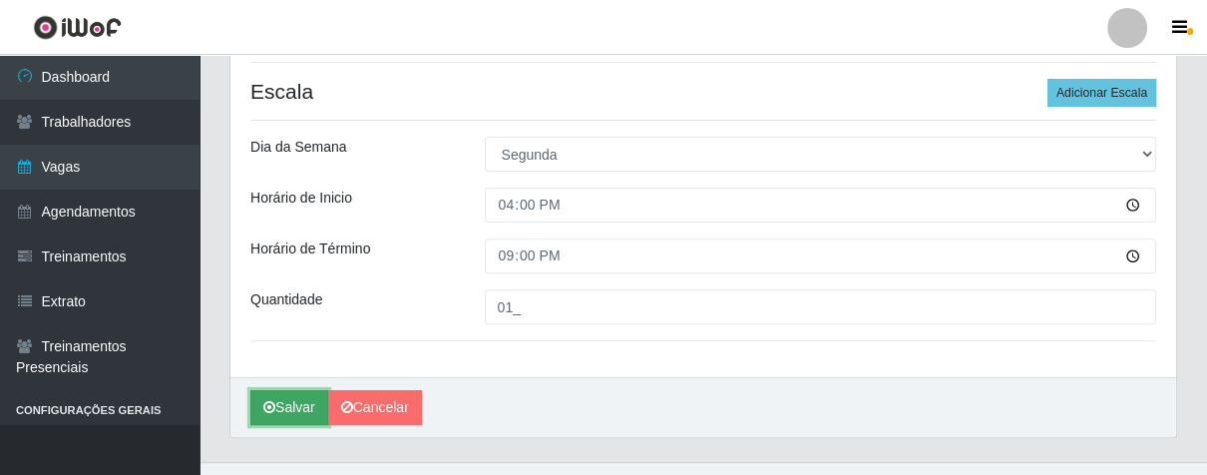
click at [292, 408] on button "Salvar" at bounding box center [289, 407] width 78 height 35
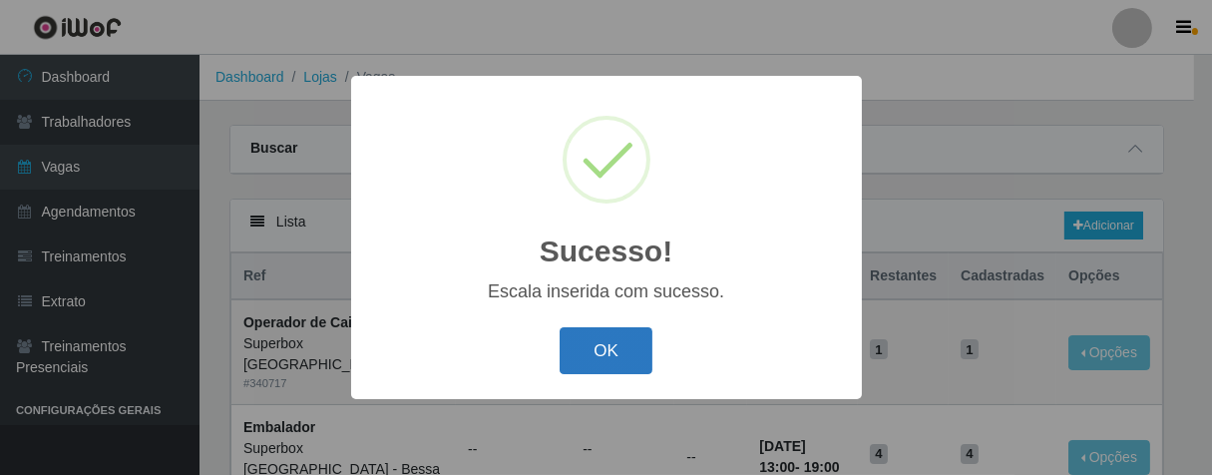
click at [615, 364] on button "OK" at bounding box center [606, 350] width 93 height 47
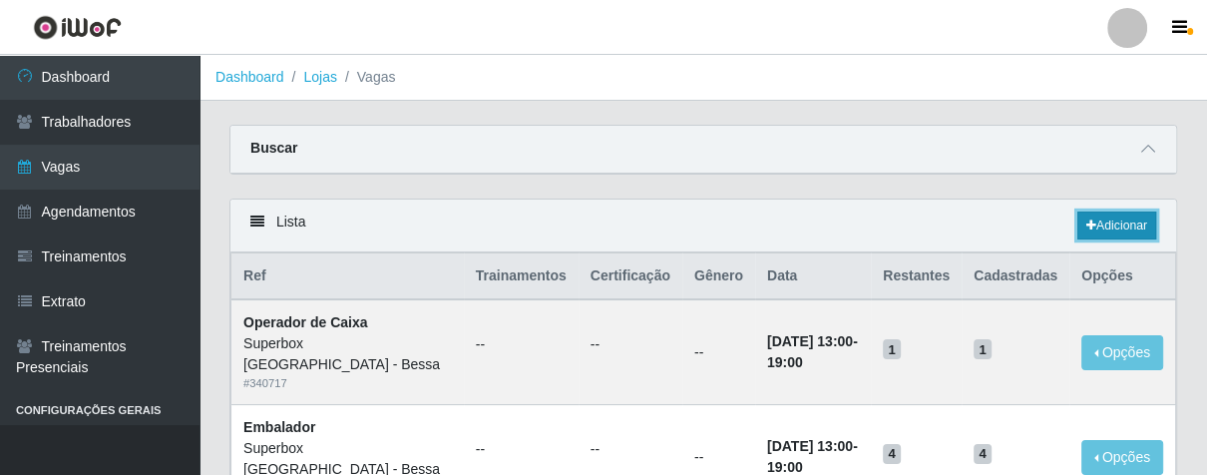
click at [1122, 220] on link "Adicionar" at bounding box center [1117, 226] width 79 height 28
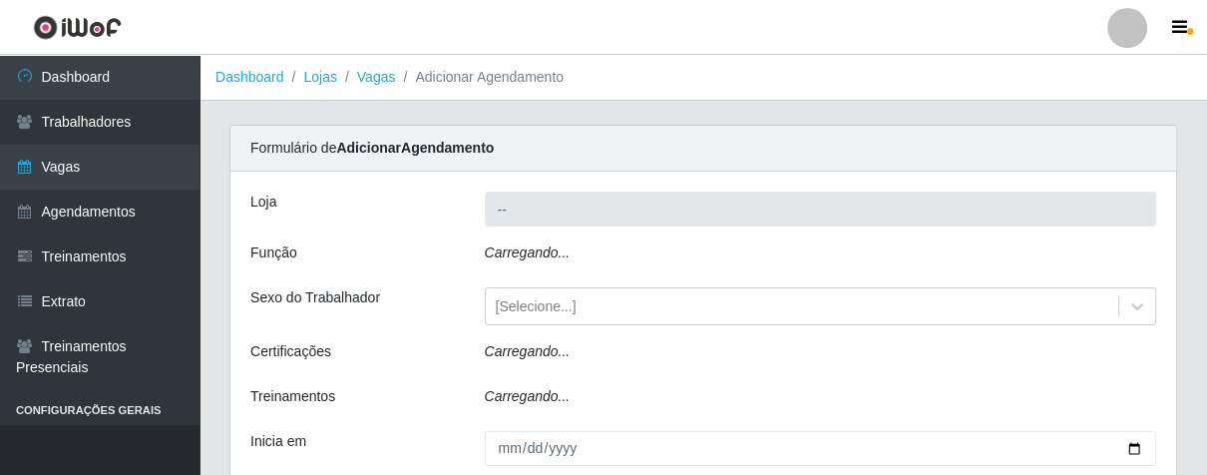
type input "Superbox [GEOGRAPHIC_DATA] - Bessa"
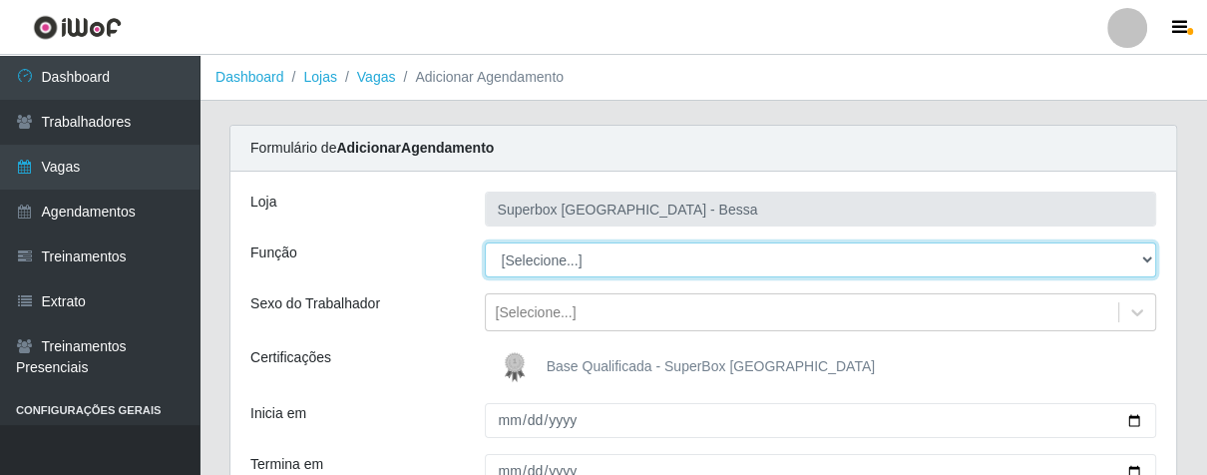
click at [1139, 261] on select "[Selecione...] ASG ASG + ASG ++ Embalador Embalador + Embalador ++ Operador de …" at bounding box center [821, 259] width 673 height 35
select select "1"
click at [485, 242] on select "[Selecione...] ASG ASG + ASG ++ Embalador Embalador + Embalador ++ Operador de …" at bounding box center [821, 259] width 673 height 35
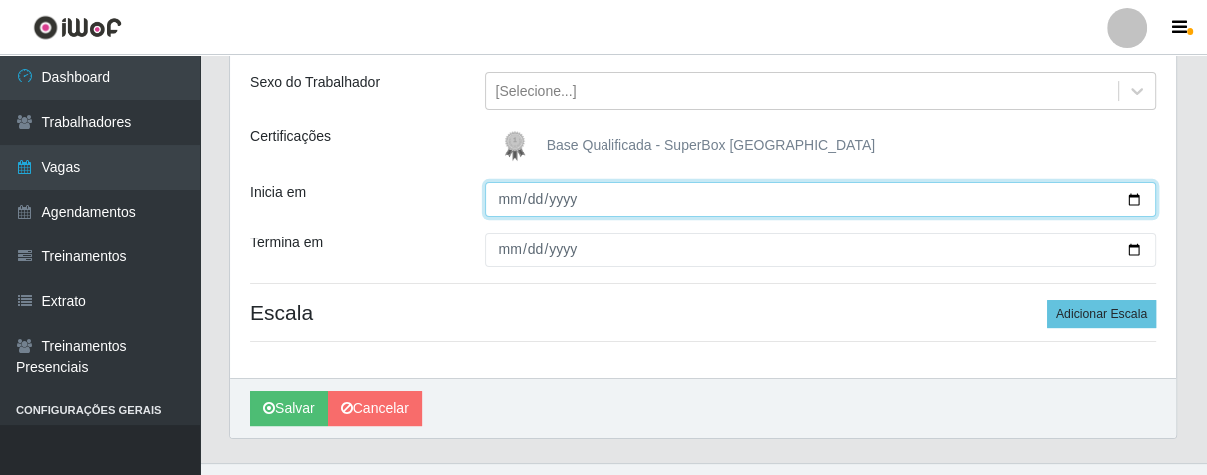
click at [515, 205] on input "Inicia em" at bounding box center [821, 199] width 673 height 35
type input "[DATE]"
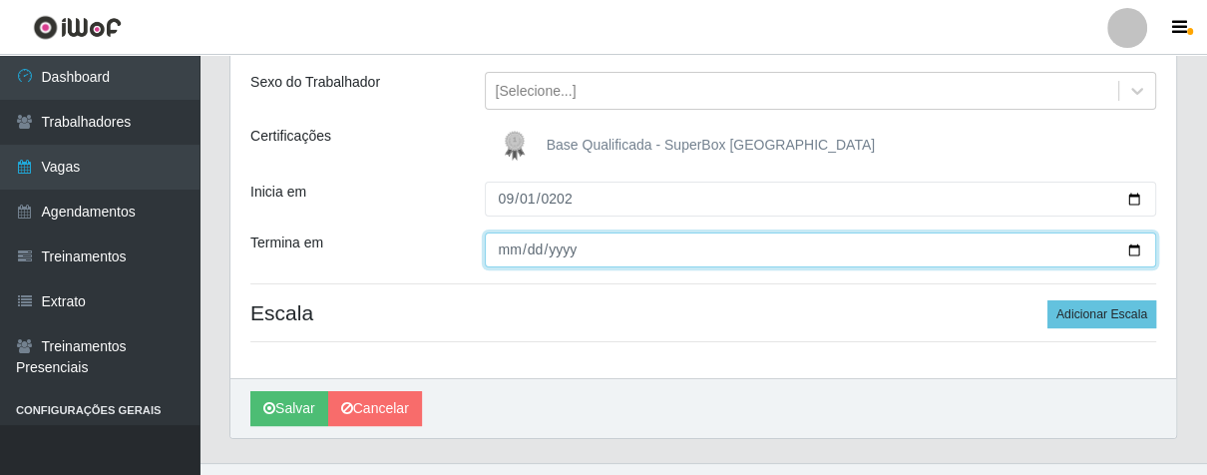
click at [503, 242] on input "Termina em" at bounding box center [821, 249] width 673 height 35
type input "[DATE]"
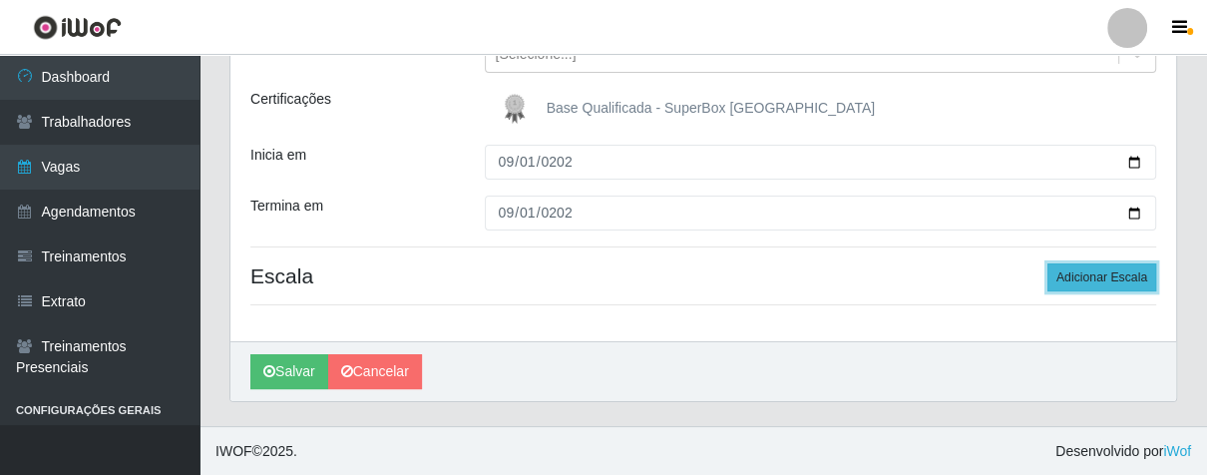
click at [1064, 281] on button "Adicionar Escala" at bounding box center [1102, 277] width 109 height 28
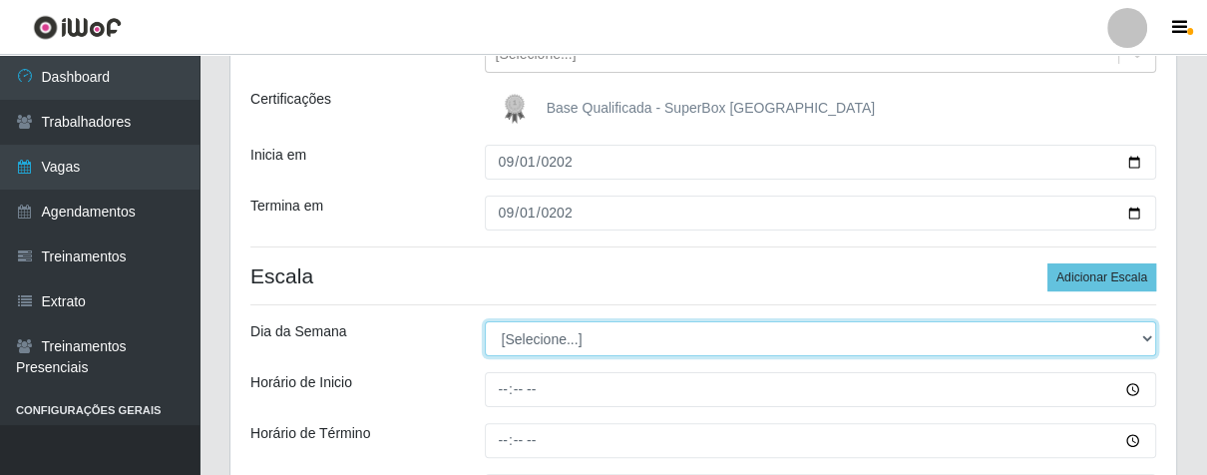
click at [1140, 339] on select "[Selecione...] Segunda Terça Quarta Quinta Sexta Sábado Domingo" at bounding box center [821, 338] width 673 height 35
select select "1"
click at [485, 321] on select "[Selecione...] Segunda Terça Quarta Quinta Sexta Sábado Domingo" at bounding box center [821, 338] width 673 height 35
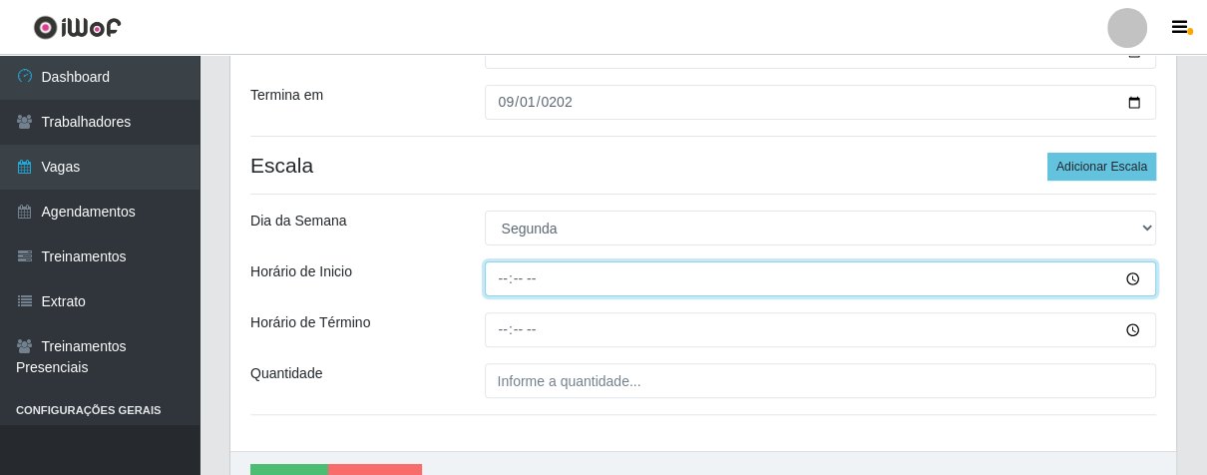
click at [506, 281] on input "Horário de Inicio" at bounding box center [821, 278] width 673 height 35
type input "16:00"
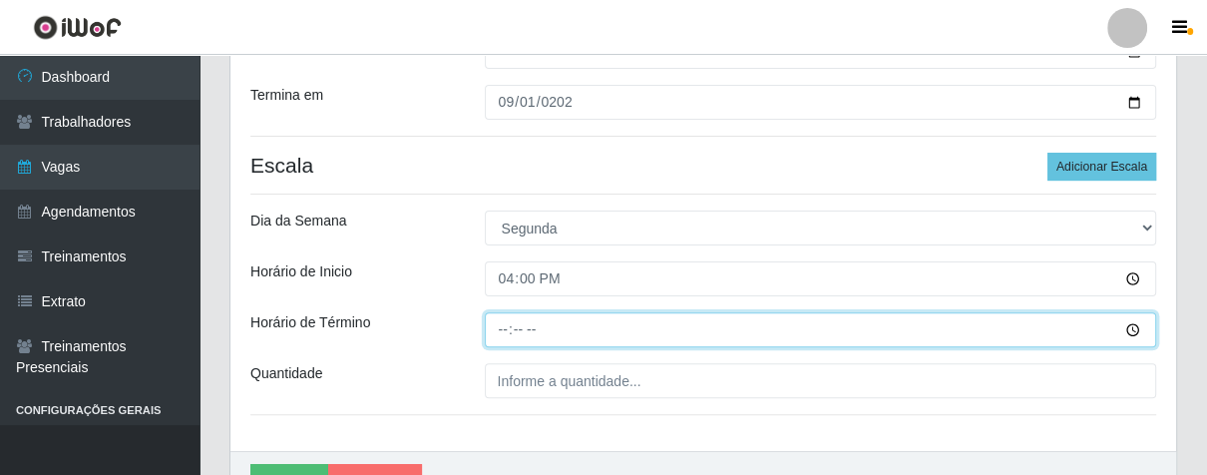
click at [498, 334] on input "Horário de Término" at bounding box center [821, 329] width 673 height 35
type input "21:00"
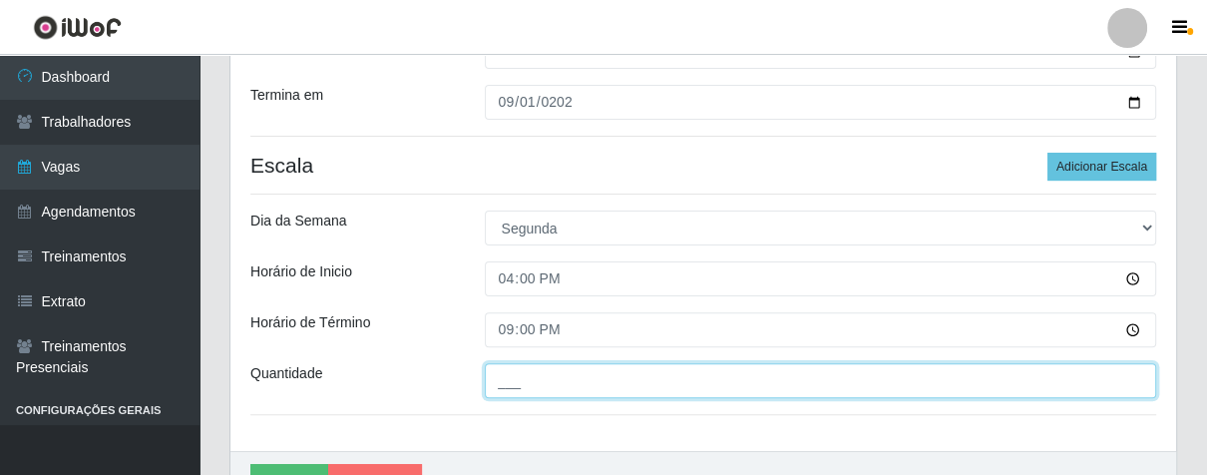
click at [541, 382] on input "___" at bounding box center [821, 380] width 673 height 35
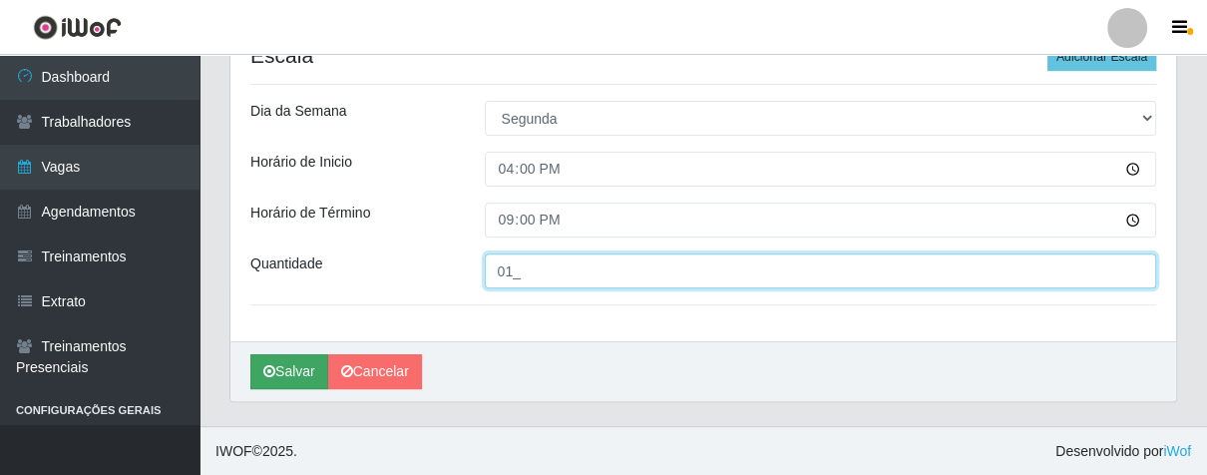
type input "01_"
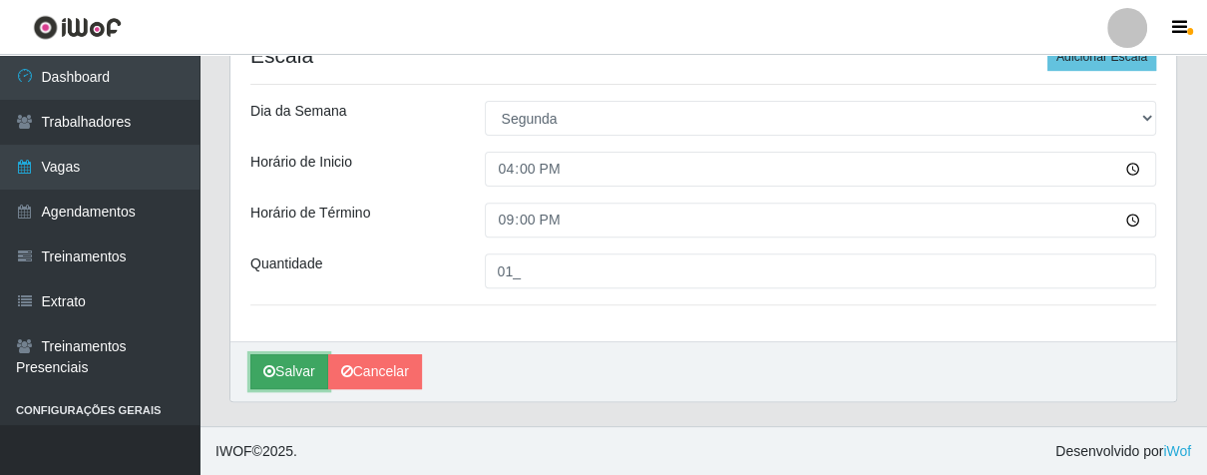
click at [288, 369] on button "Salvar" at bounding box center [289, 371] width 78 height 35
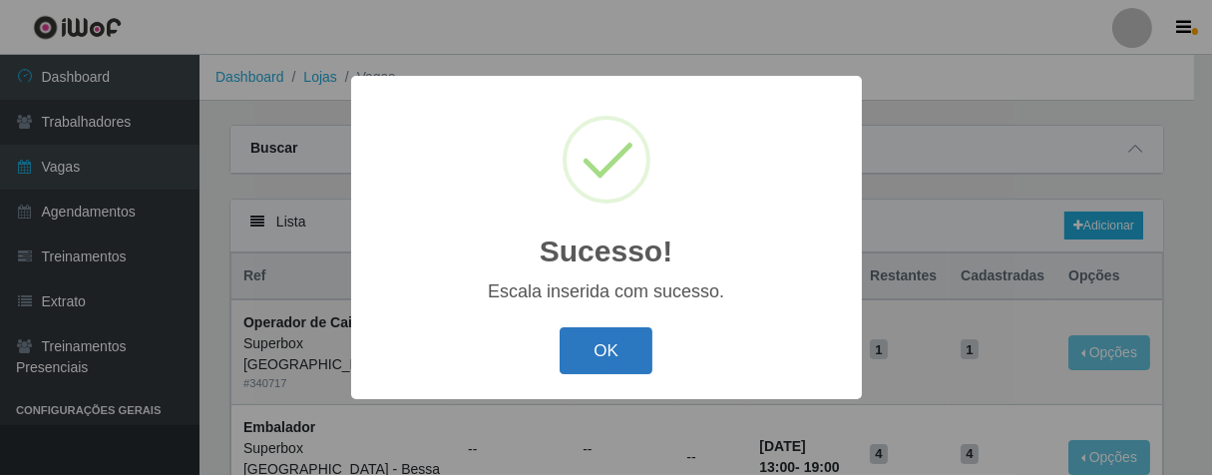
click at [593, 349] on button "OK" at bounding box center [606, 350] width 93 height 47
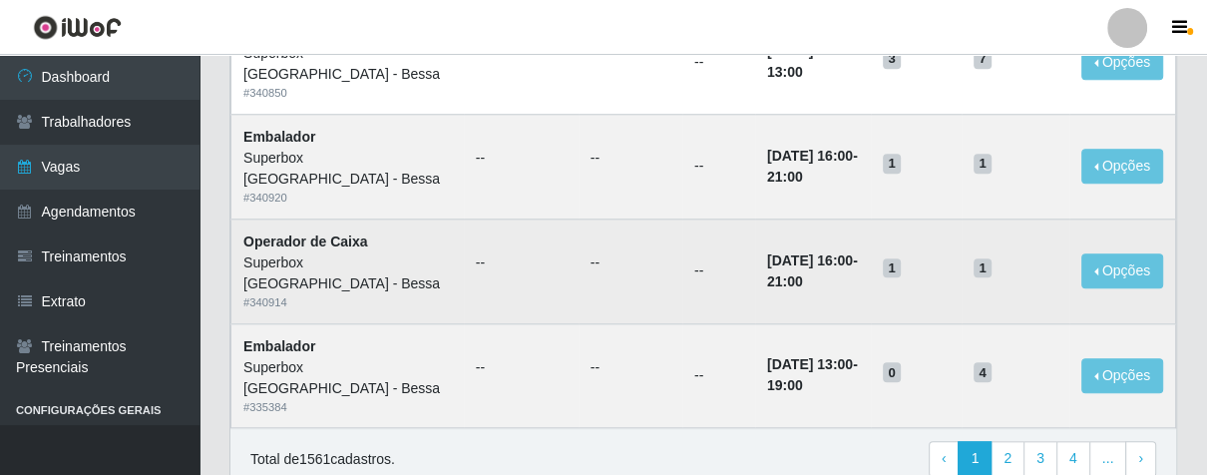
scroll to position [886, 0]
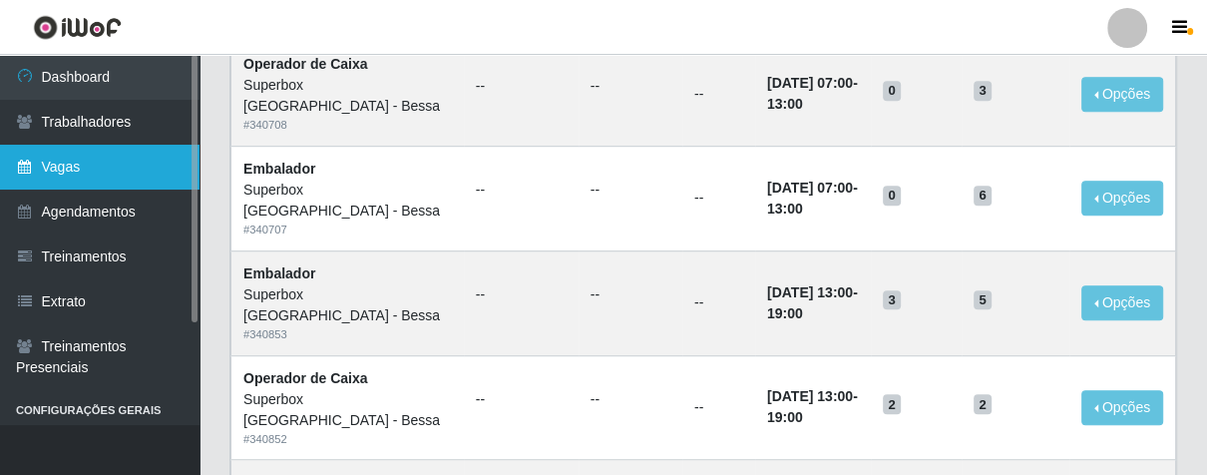
click at [20, 165] on icon at bounding box center [25, 167] width 18 height 14
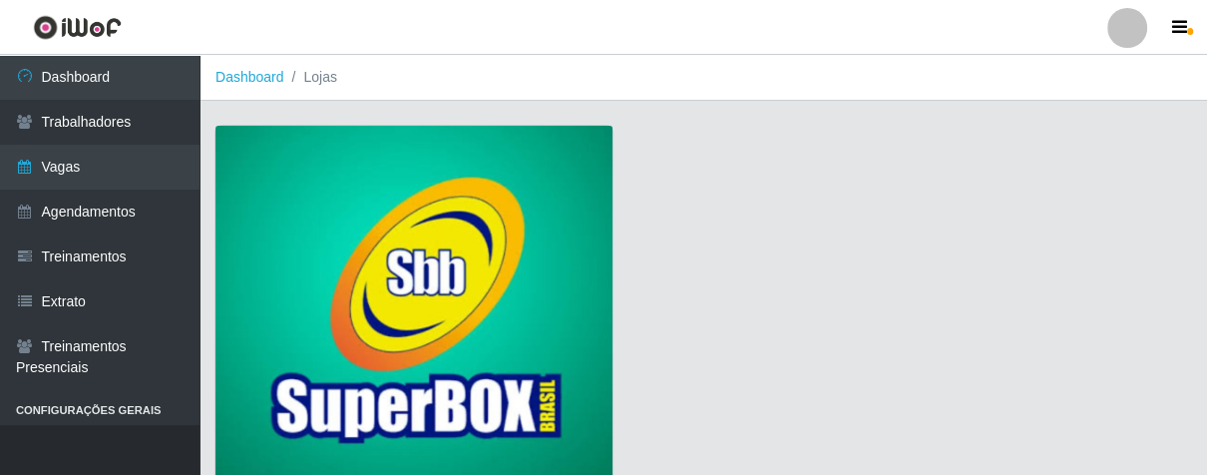
click at [524, 231] on img at bounding box center [414, 306] width 397 height 361
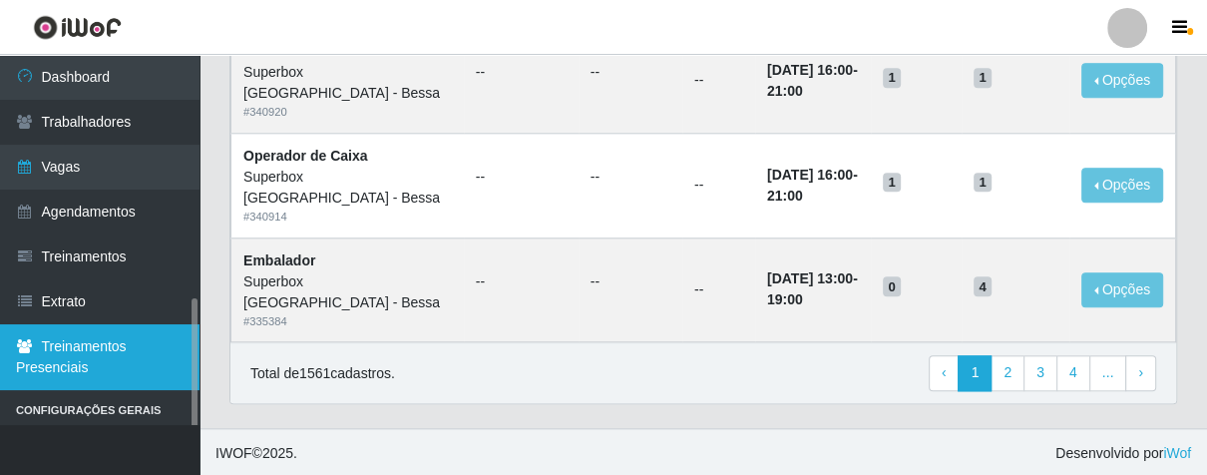
scroll to position [141, 0]
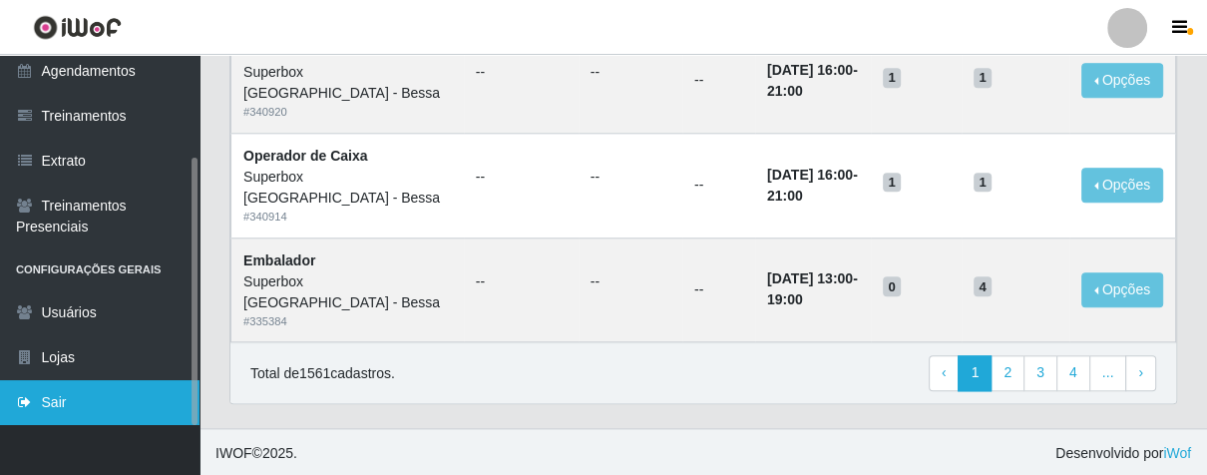
click at [142, 385] on link "Sair" at bounding box center [100, 402] width 200 height 45
